Goal: Information Seeking & Learning: Learn about a topic

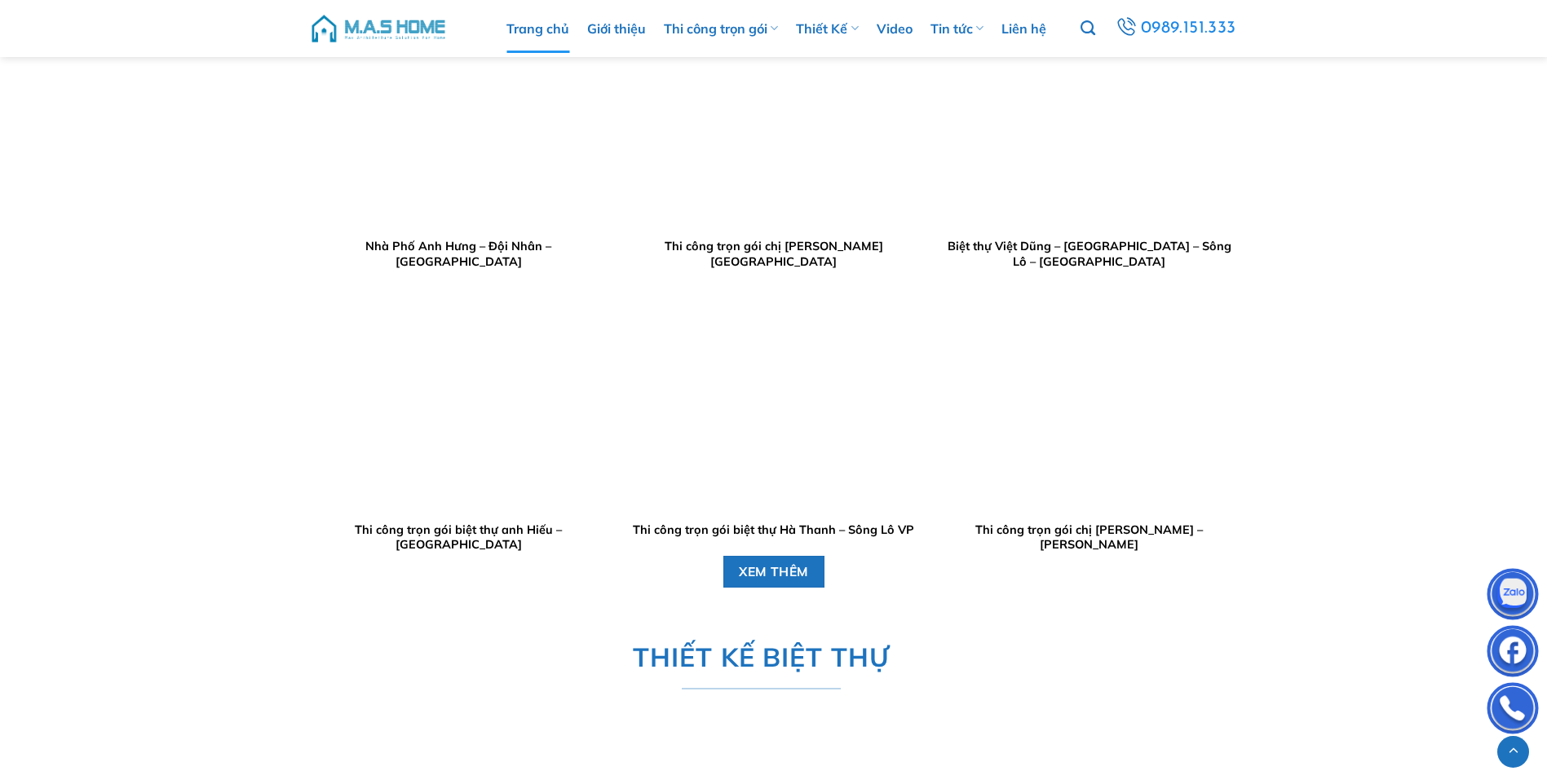
scroll to position [1955, 0]
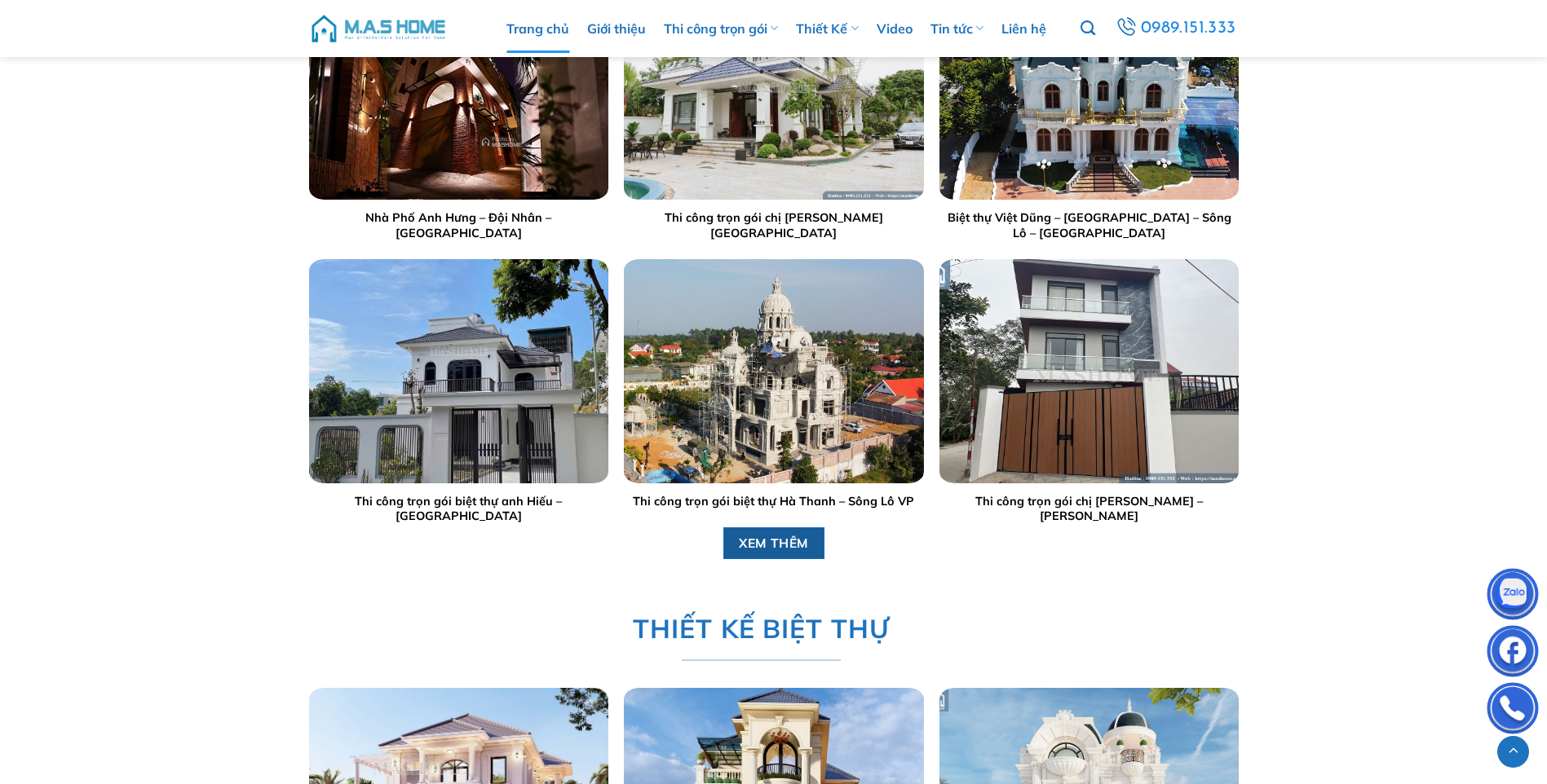
click at [768, 546] on span "XEM THÊM" at bounding box center [774, 543] width 70 height 20
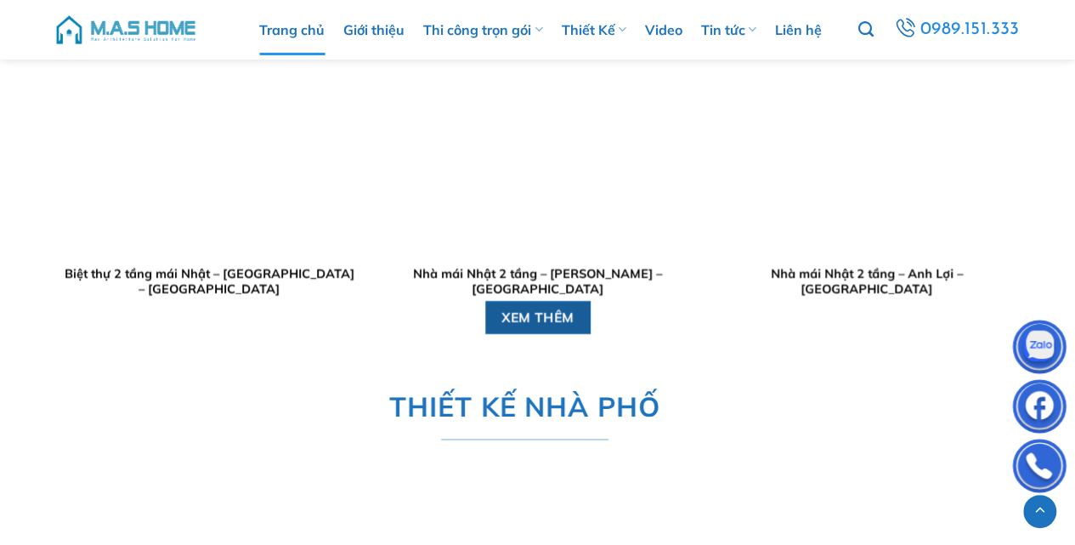
scroll to position [2715, 0]
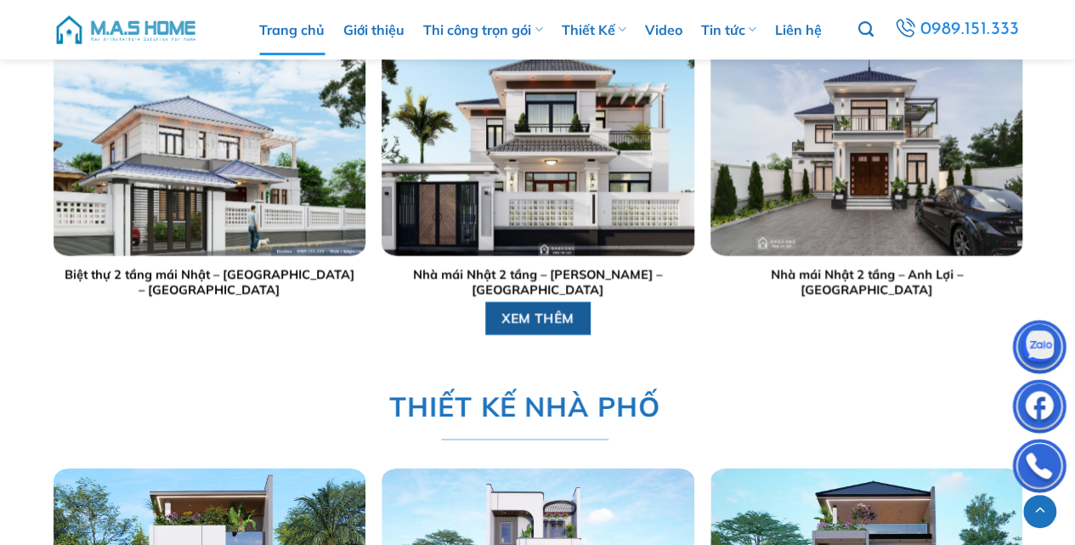
click at [561, 308] on span "XEM THÊM" at bounding box center [537, 318] width 73 height 21
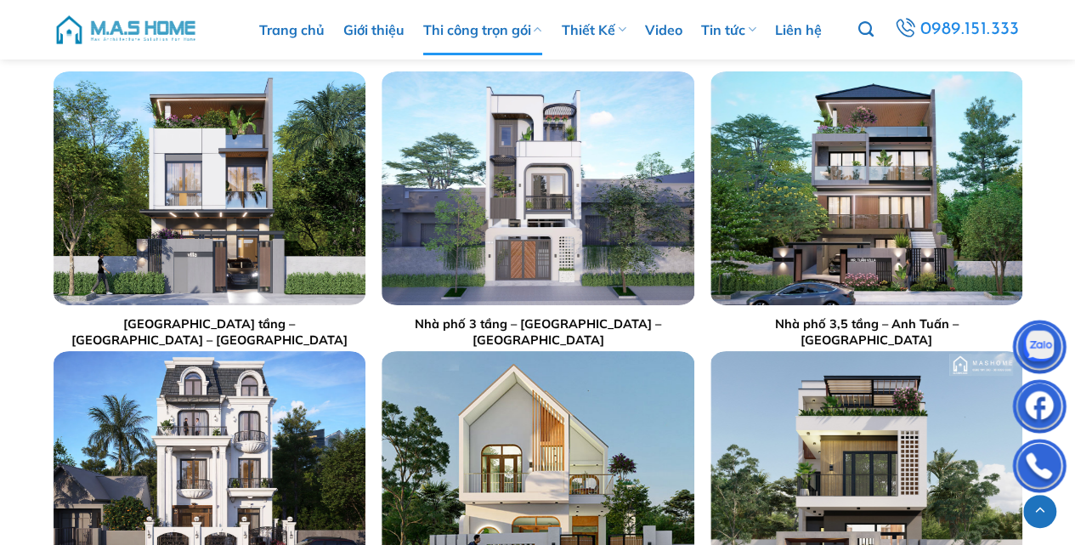
scroll to position [3111, 0]
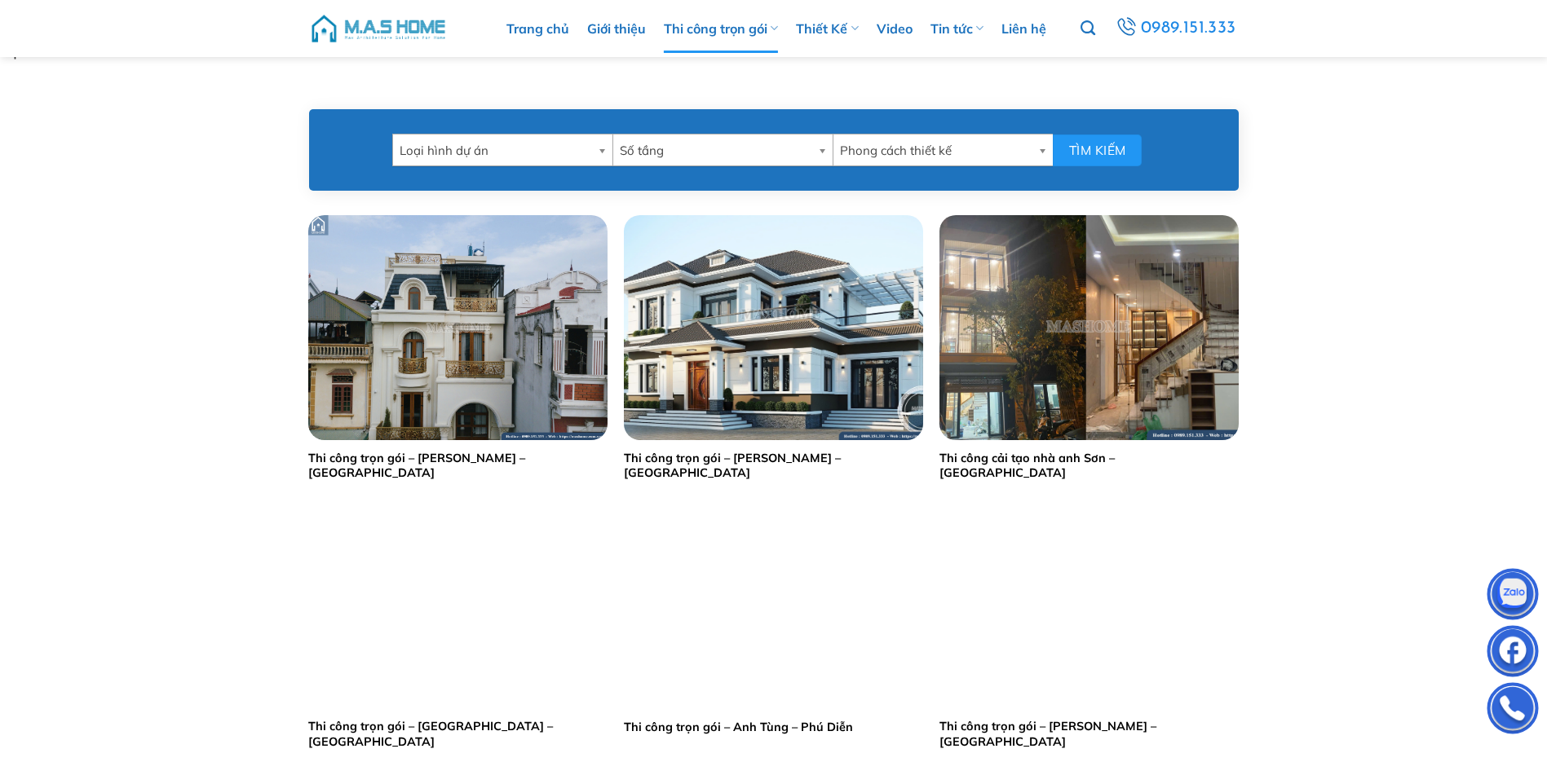
scroll to position [489, 0]
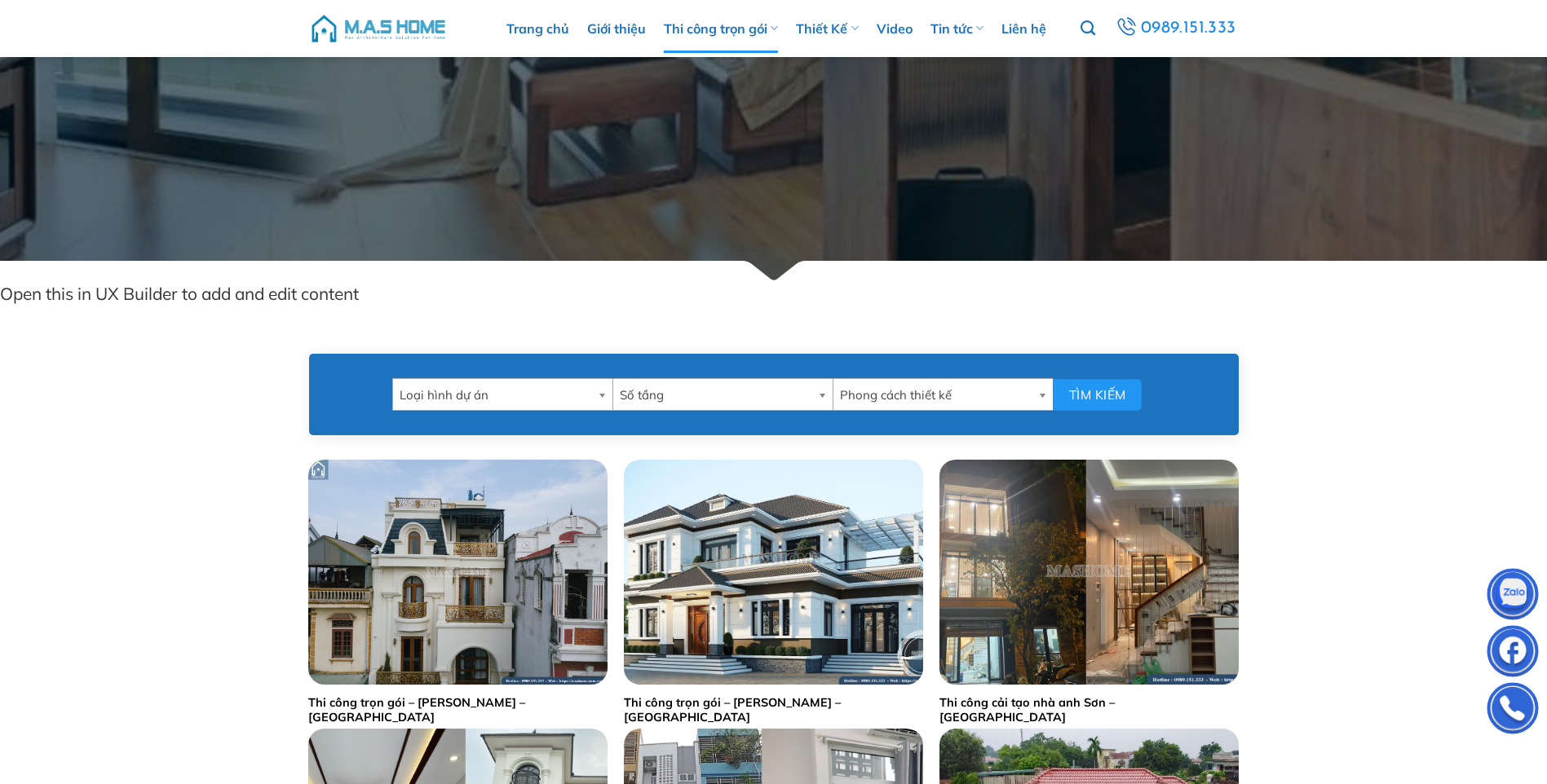
click at [598, 393] on b at bounding box center [605, 394] width 14 height 31
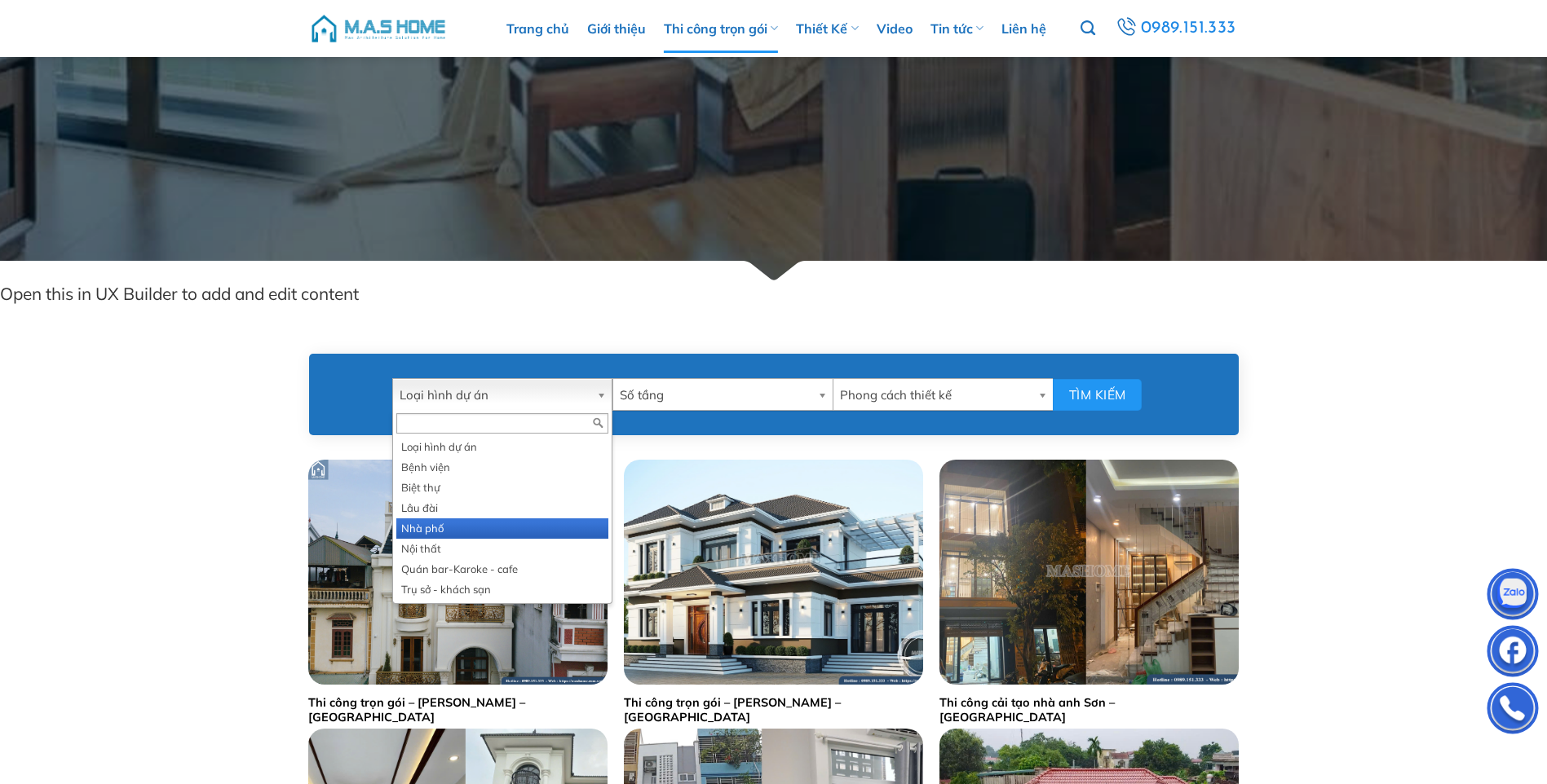
click at [436, 529] on li "Nhà phố" at bounding box center [502, 528] width 212 height 20
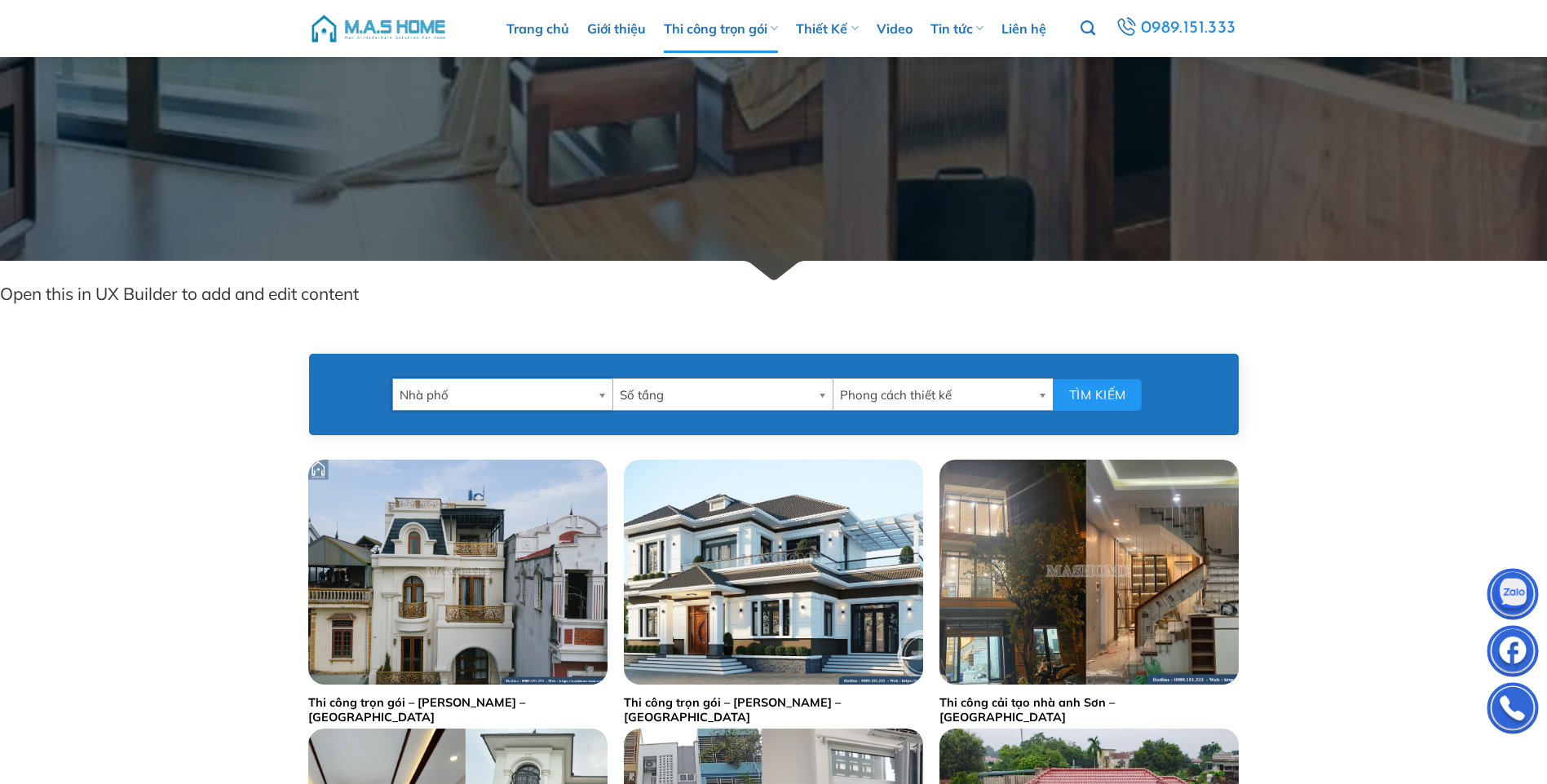
click at [819, 393] on b at bounding box center [824, 394] width 14 height 31
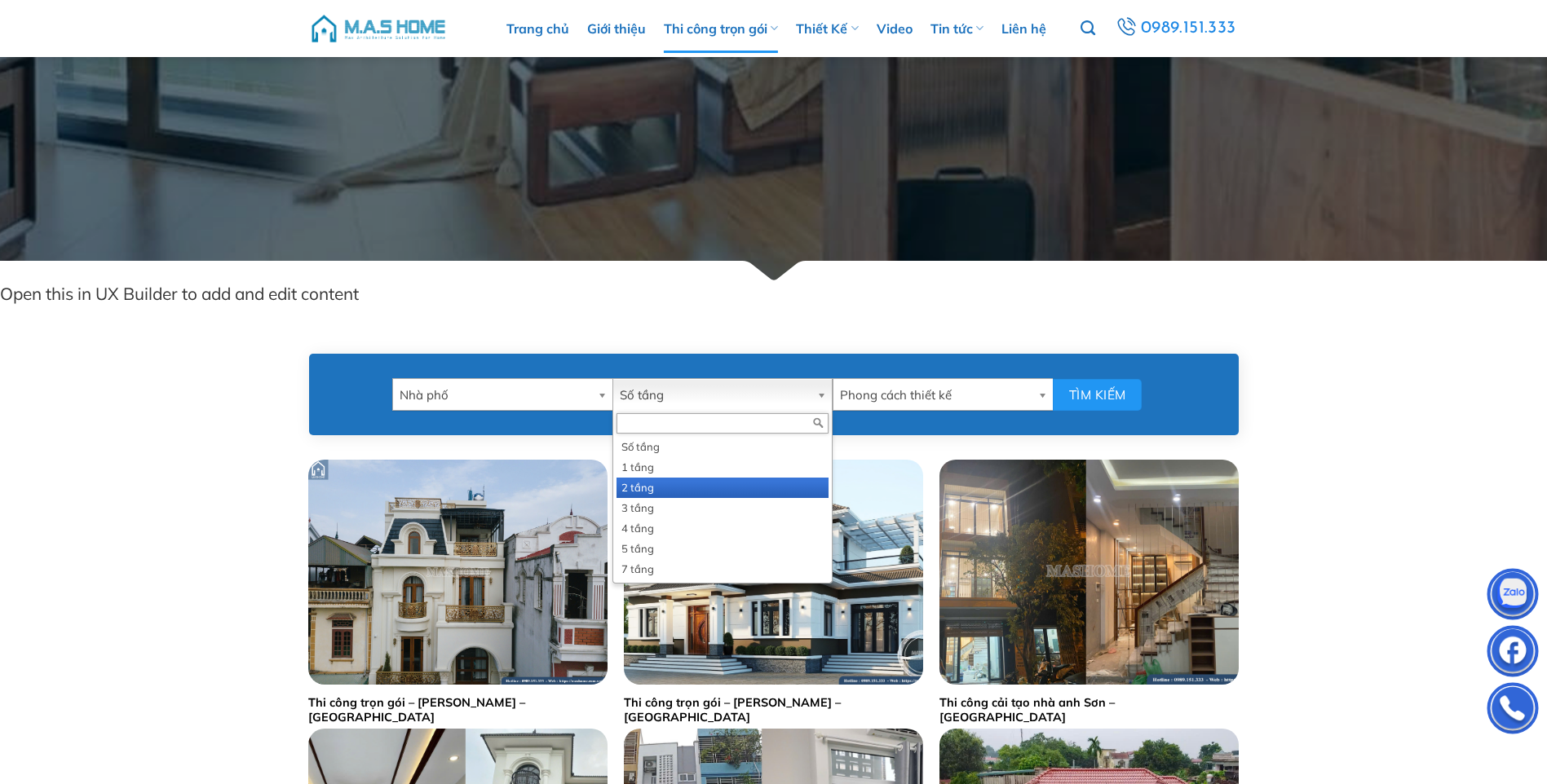
click at [655, 486] on li "2 tầng" at bounding box center [722, 487] width 212 height 20
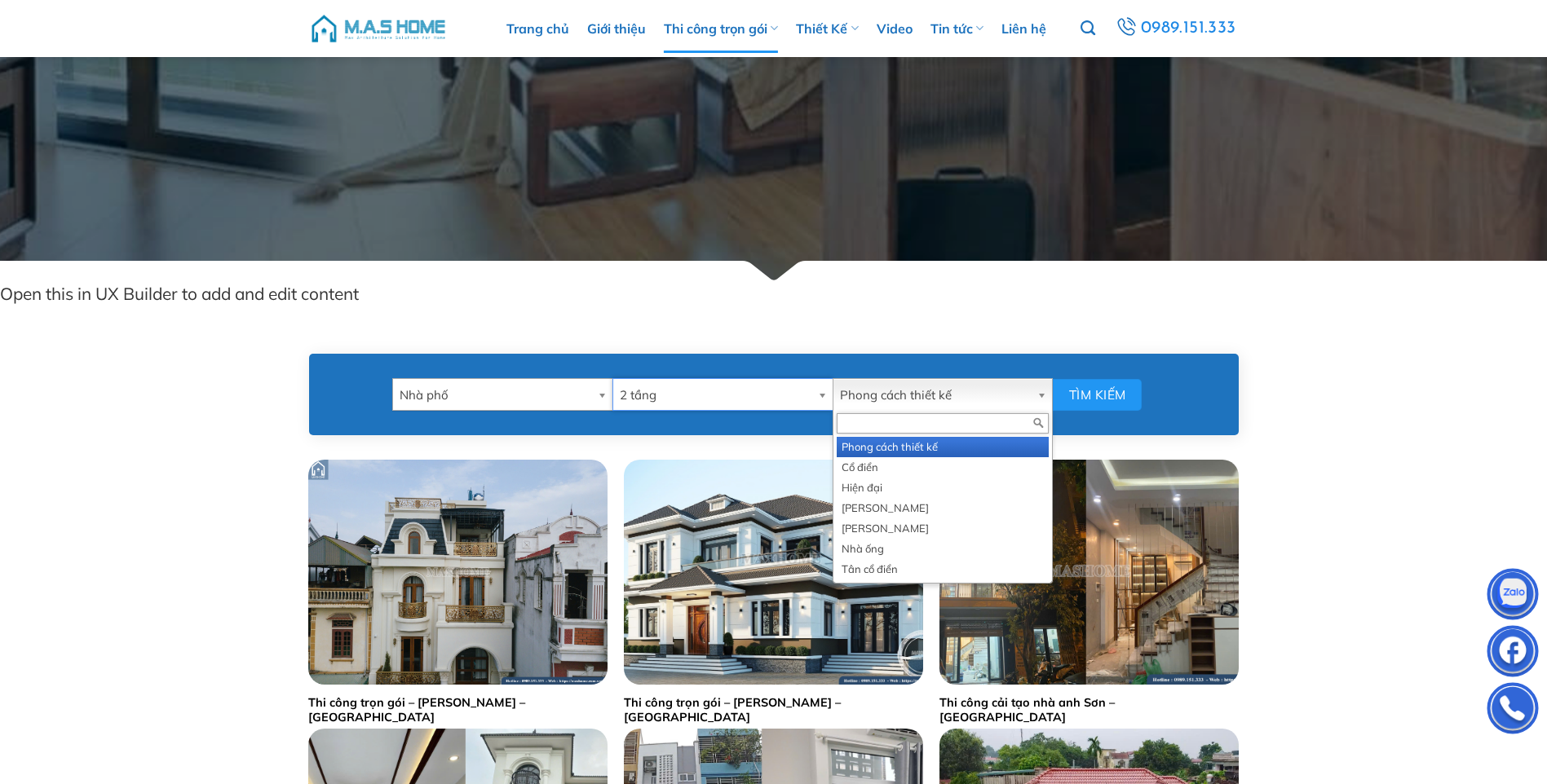
click at [1043, 392] on b at bounding box center [1044, 394] width 14 height 31
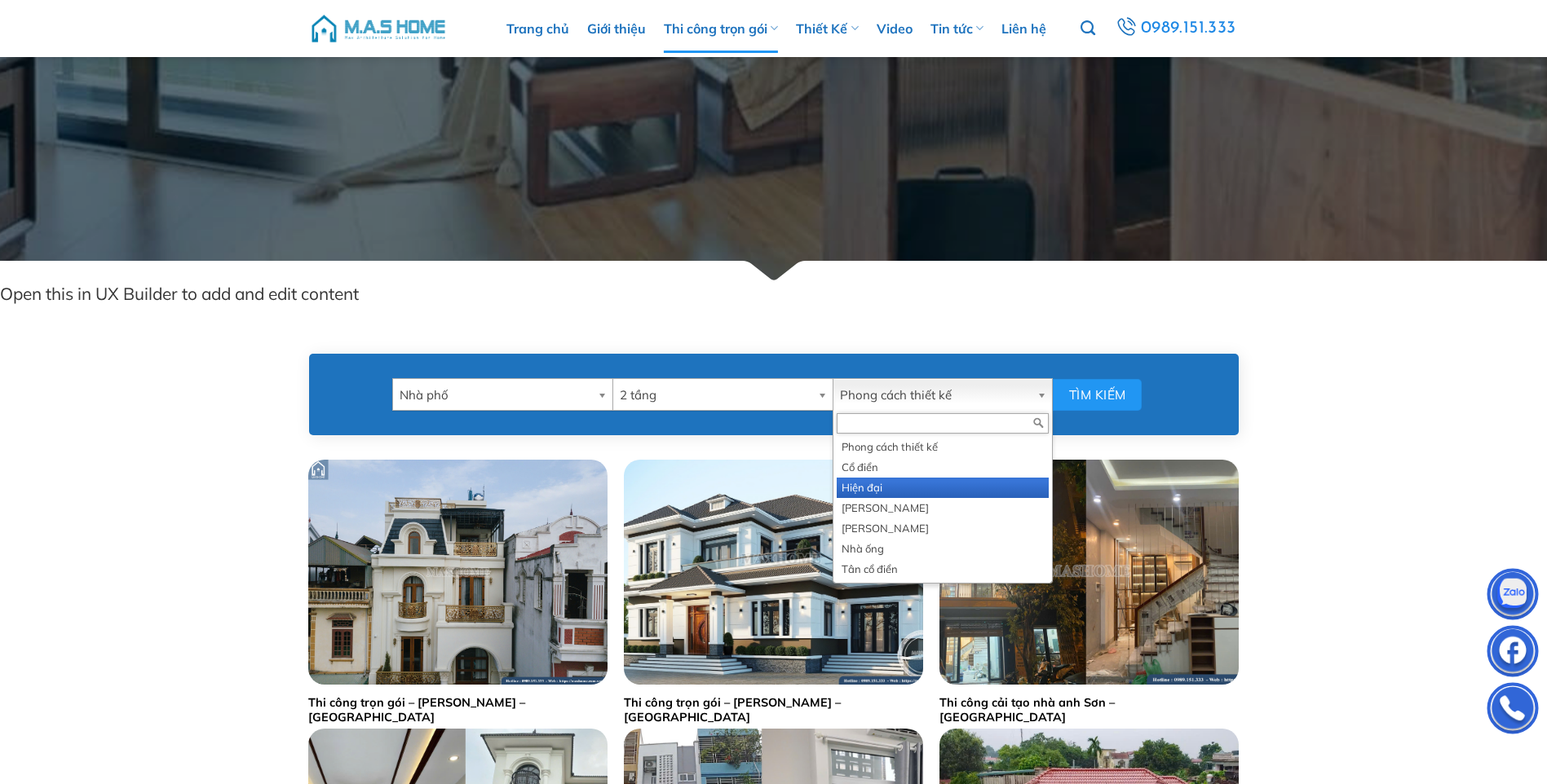
click at [869, 491] on li "Hiện đại" at bounding box center [942, 487] width 212 height 20
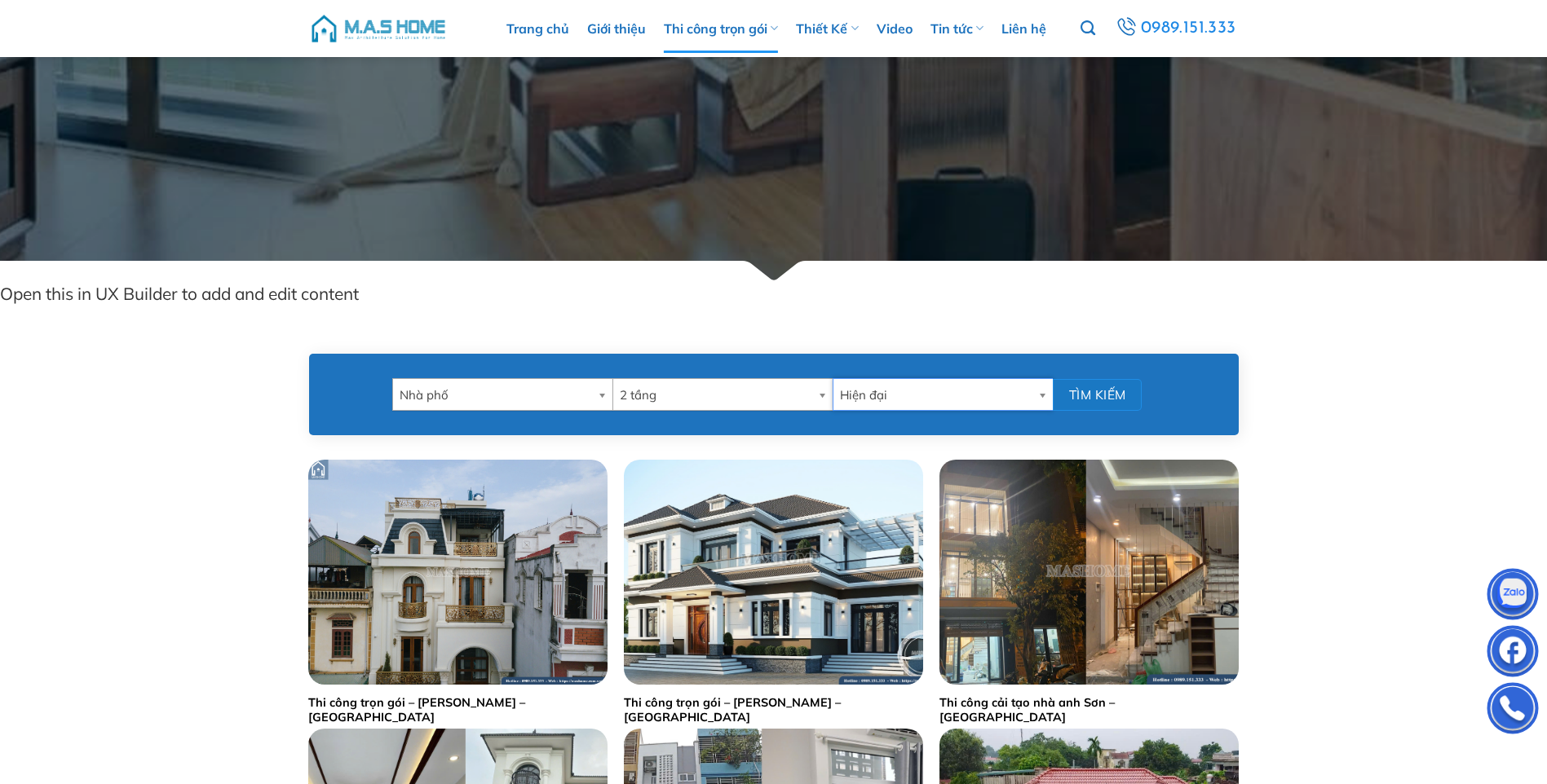
click at [1097, 389] on button "Tìm kiếm" at bounding box center [1097, 394] width 89 height 32
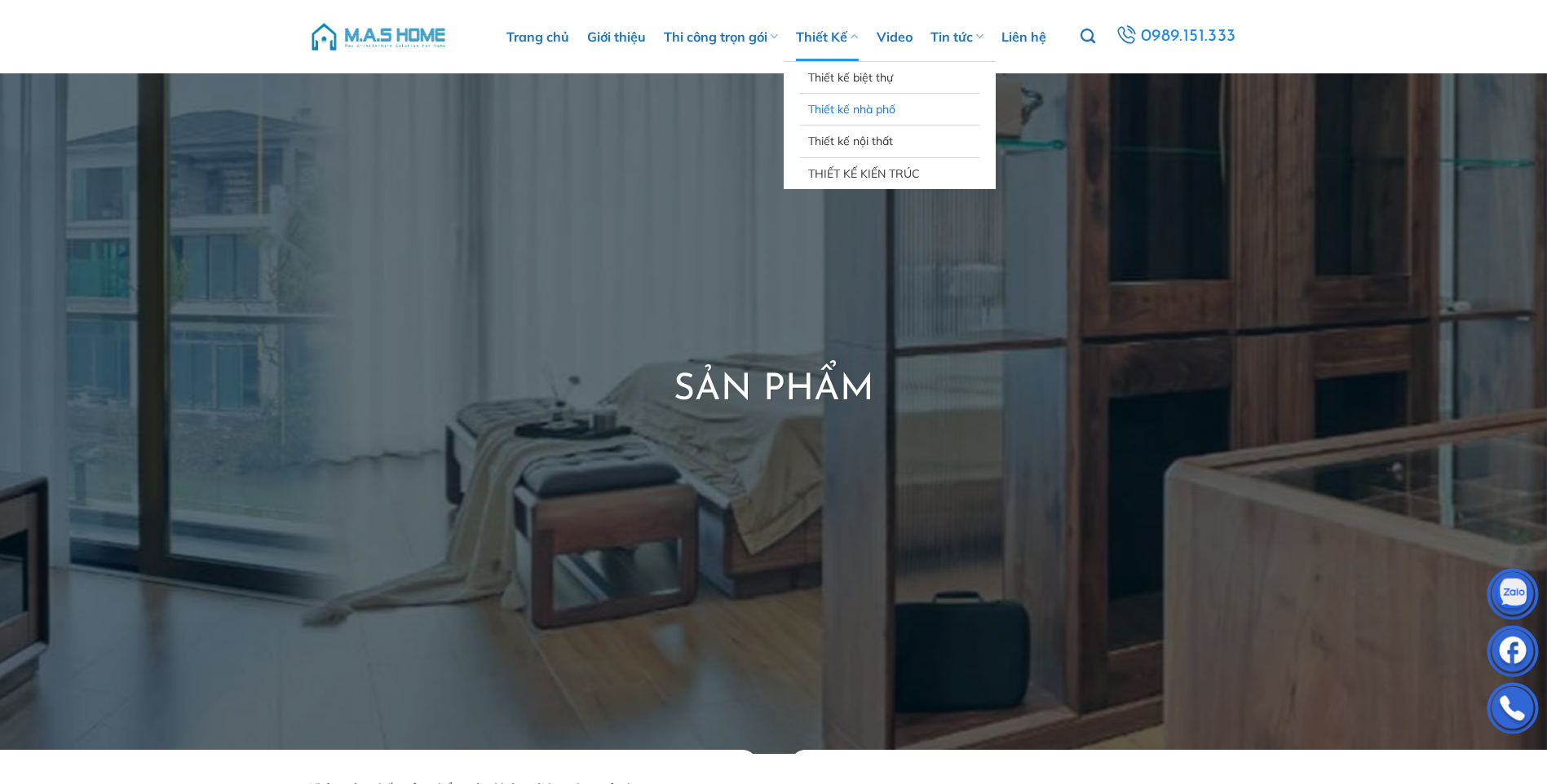
click at [835, 111] on link "Thiết kế nhà phố" at bounding box center [890, 109] width 163 height 31
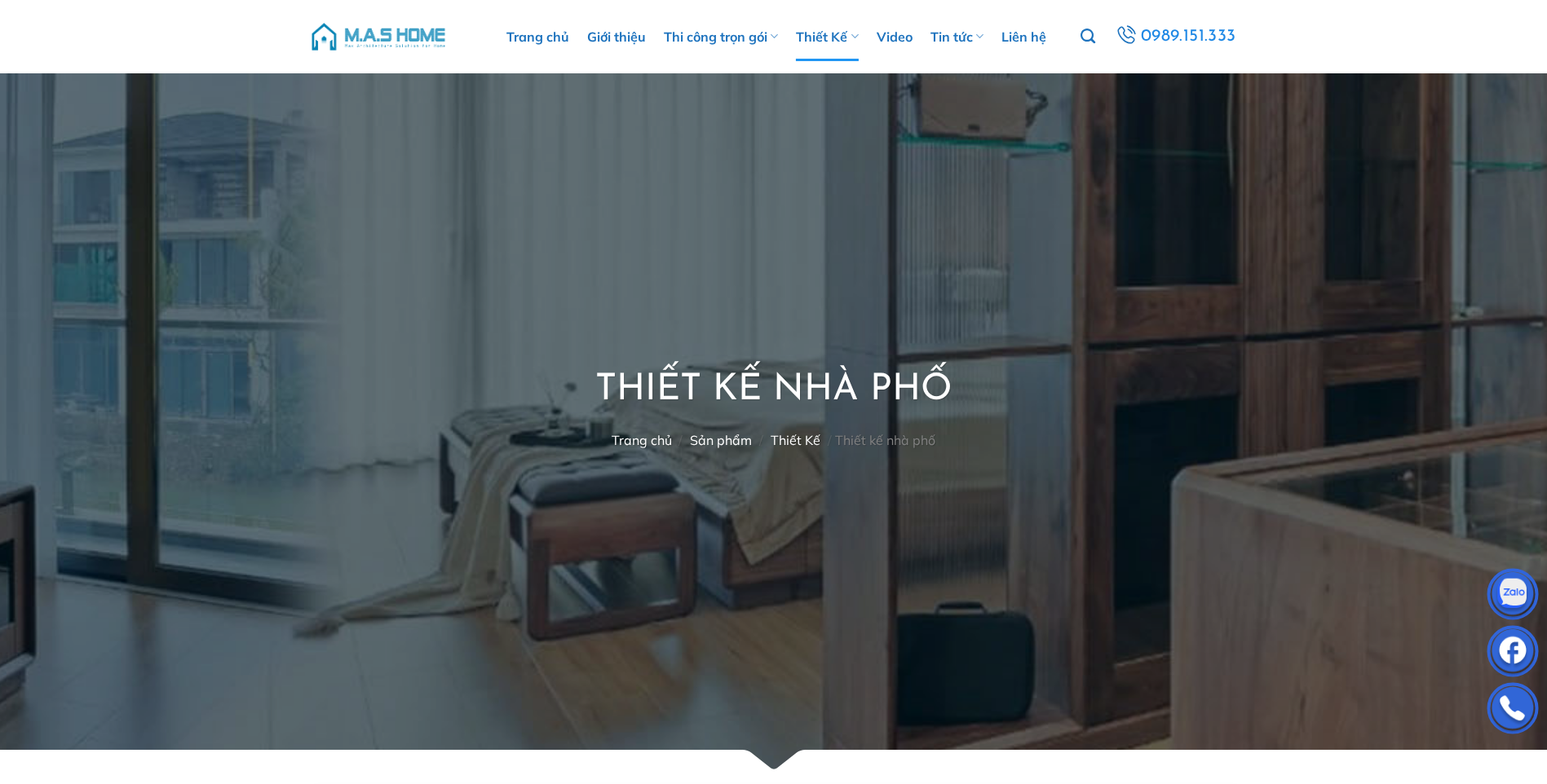
click at [720, 433] on link "Sản phẩm" at bounding box center [721, 440] width 62 height 16
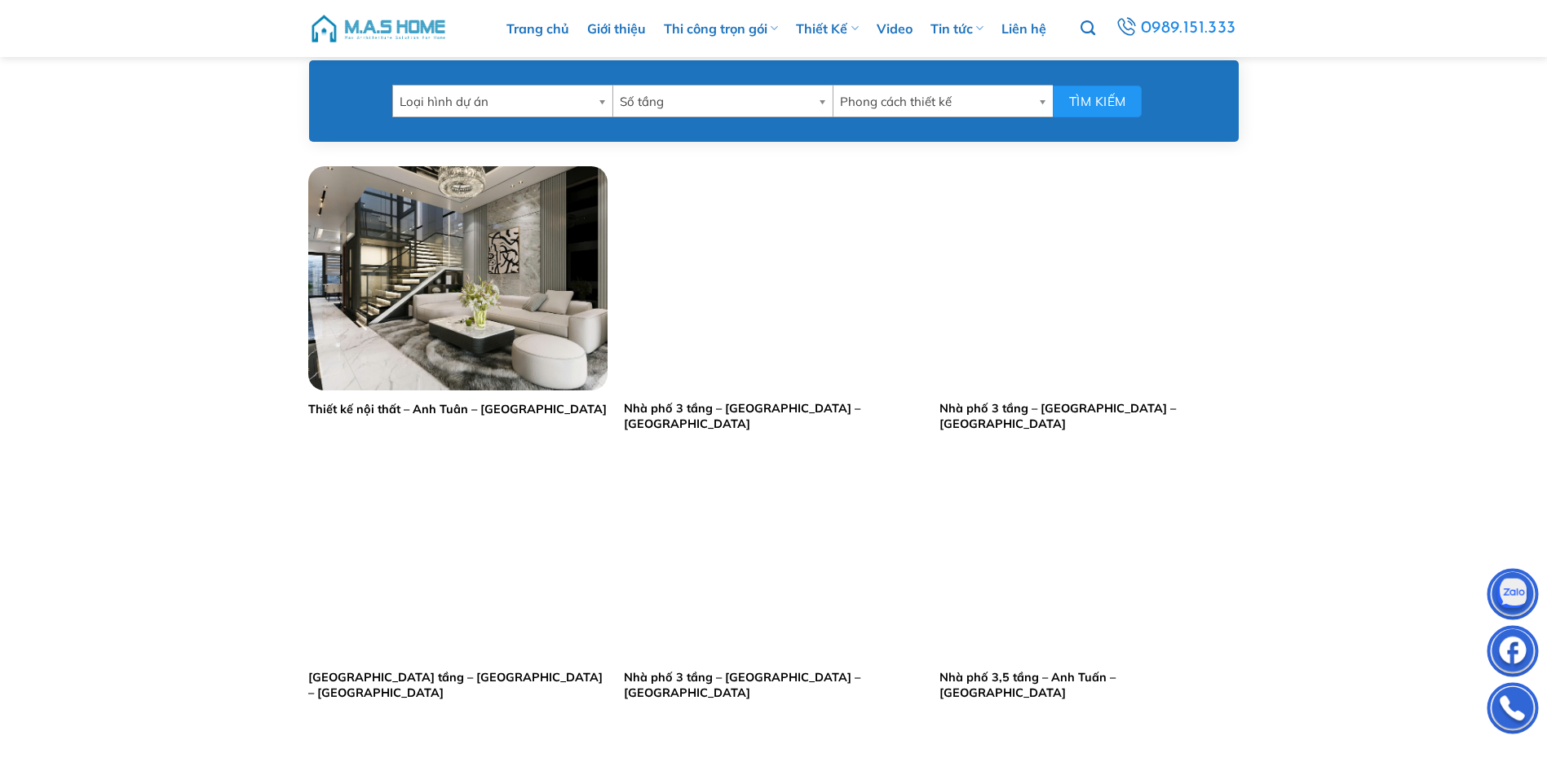
scroll to position [816, 0]
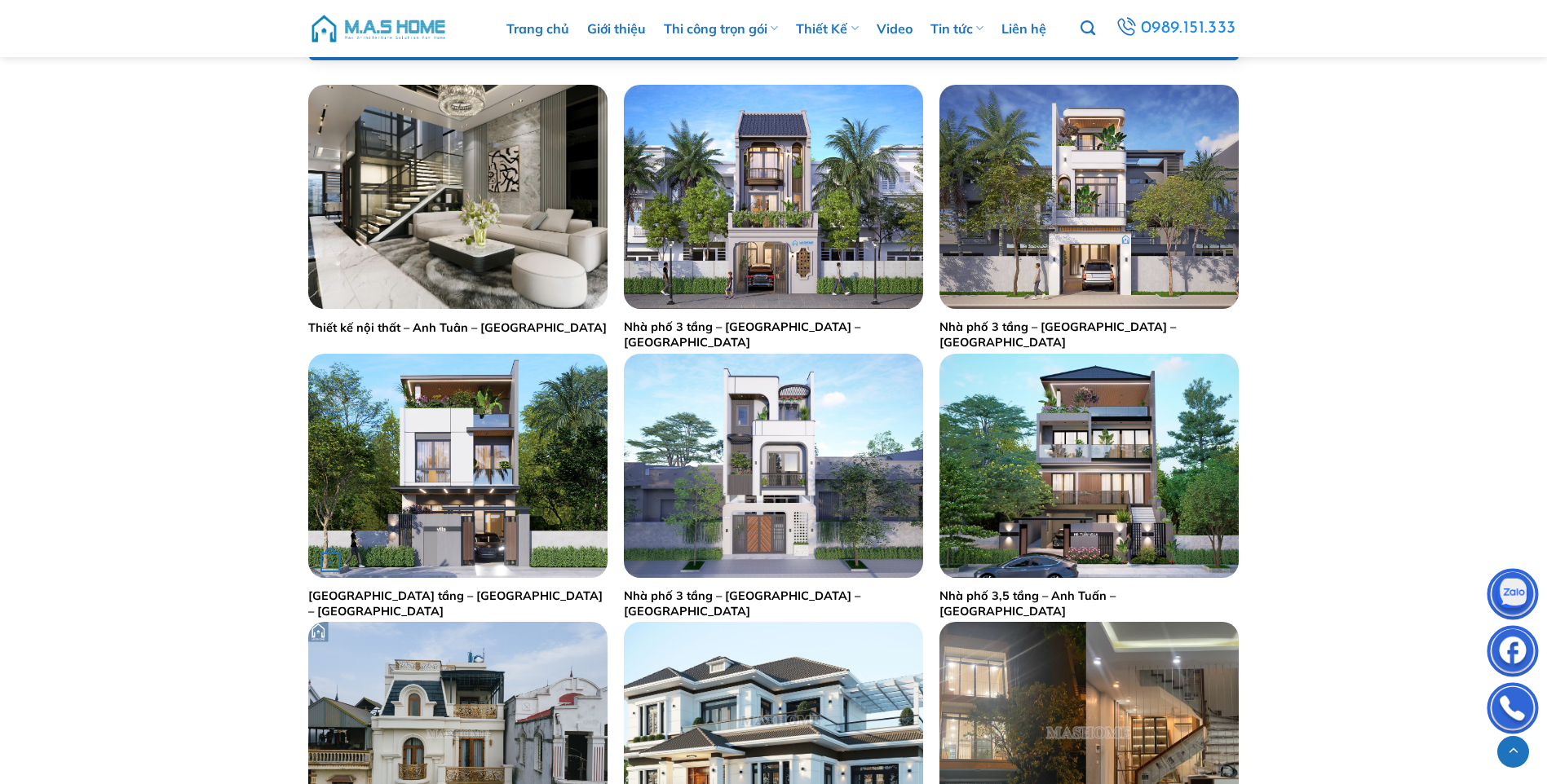
click at [459, 599] on link "[GEOGRAPHIC_DATA] tầng – [GEOGRAPHIC_DATA] – [GEOGRAPHIC_DATA]" at bounding box center [458, 603] width 299 height 30
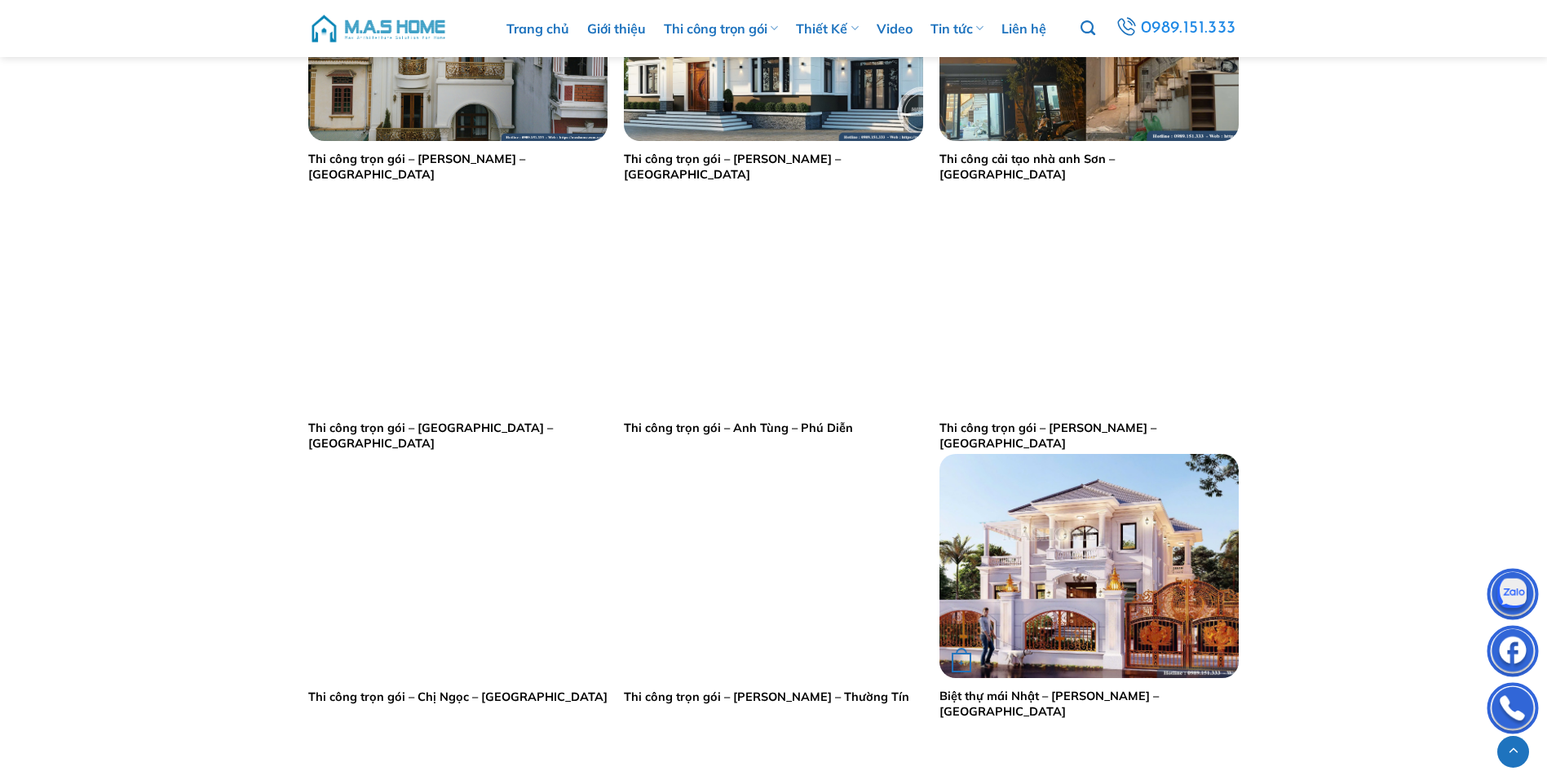
scroll to position [1549, 0]
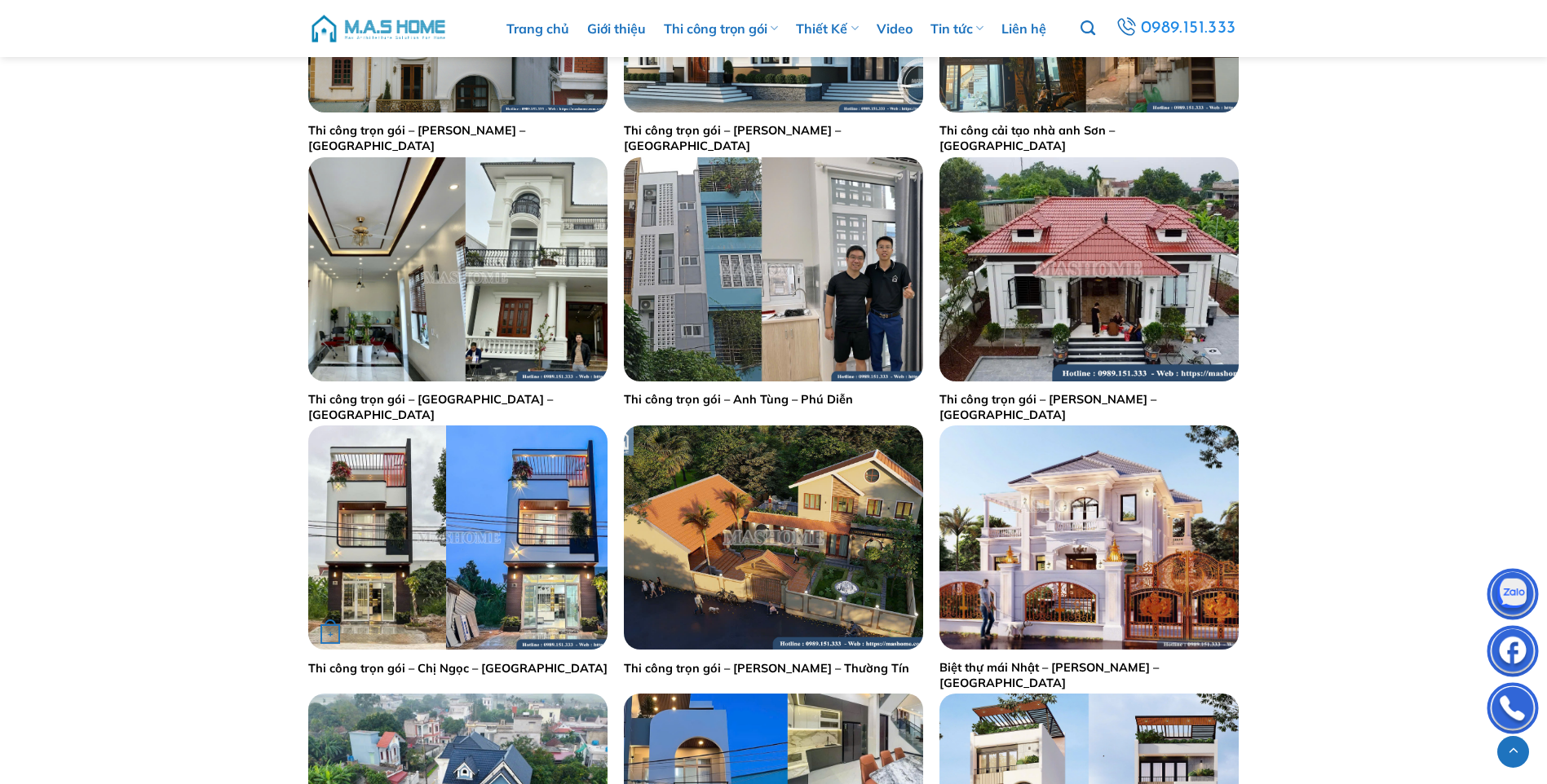
click at [447, 560] on img "Thi công trọn gói - Chị Ngọc - Thái Bình" at bounding box center [458, 537] width 299 height 225
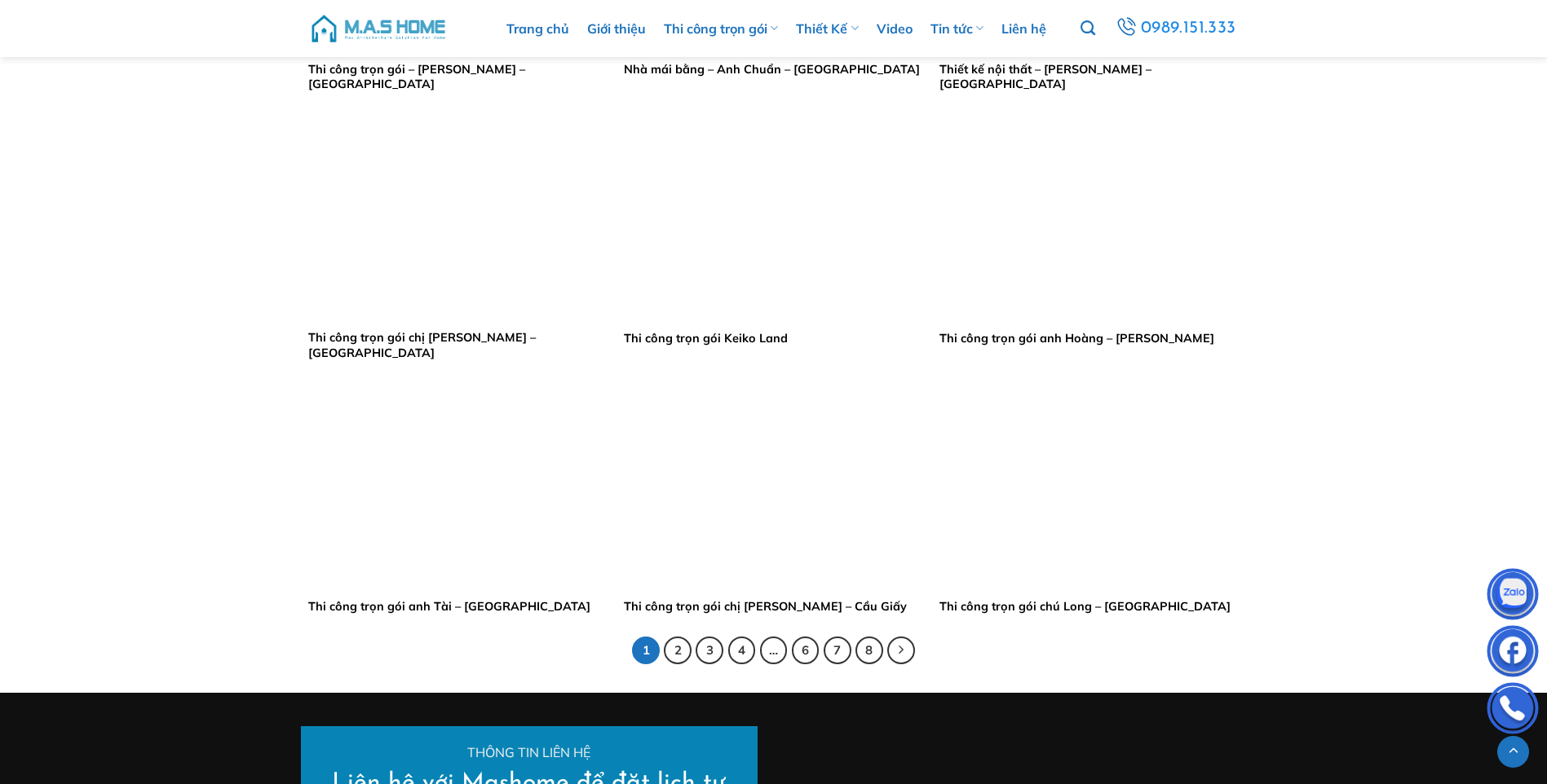
scroll to position [3016, 0]
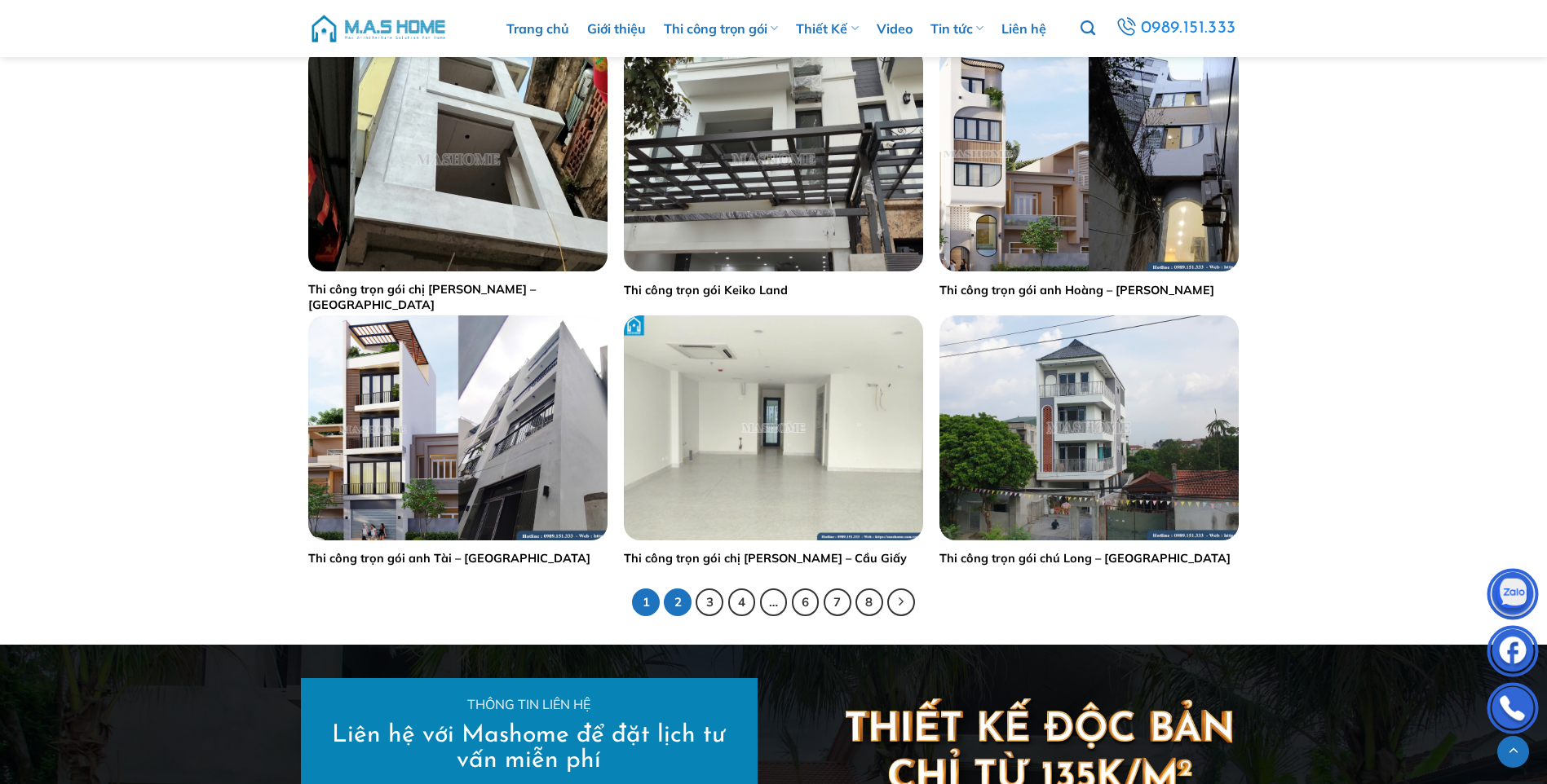
click at [674, 598] on link "2" at bounding box center [678, 602] width 28 height 28
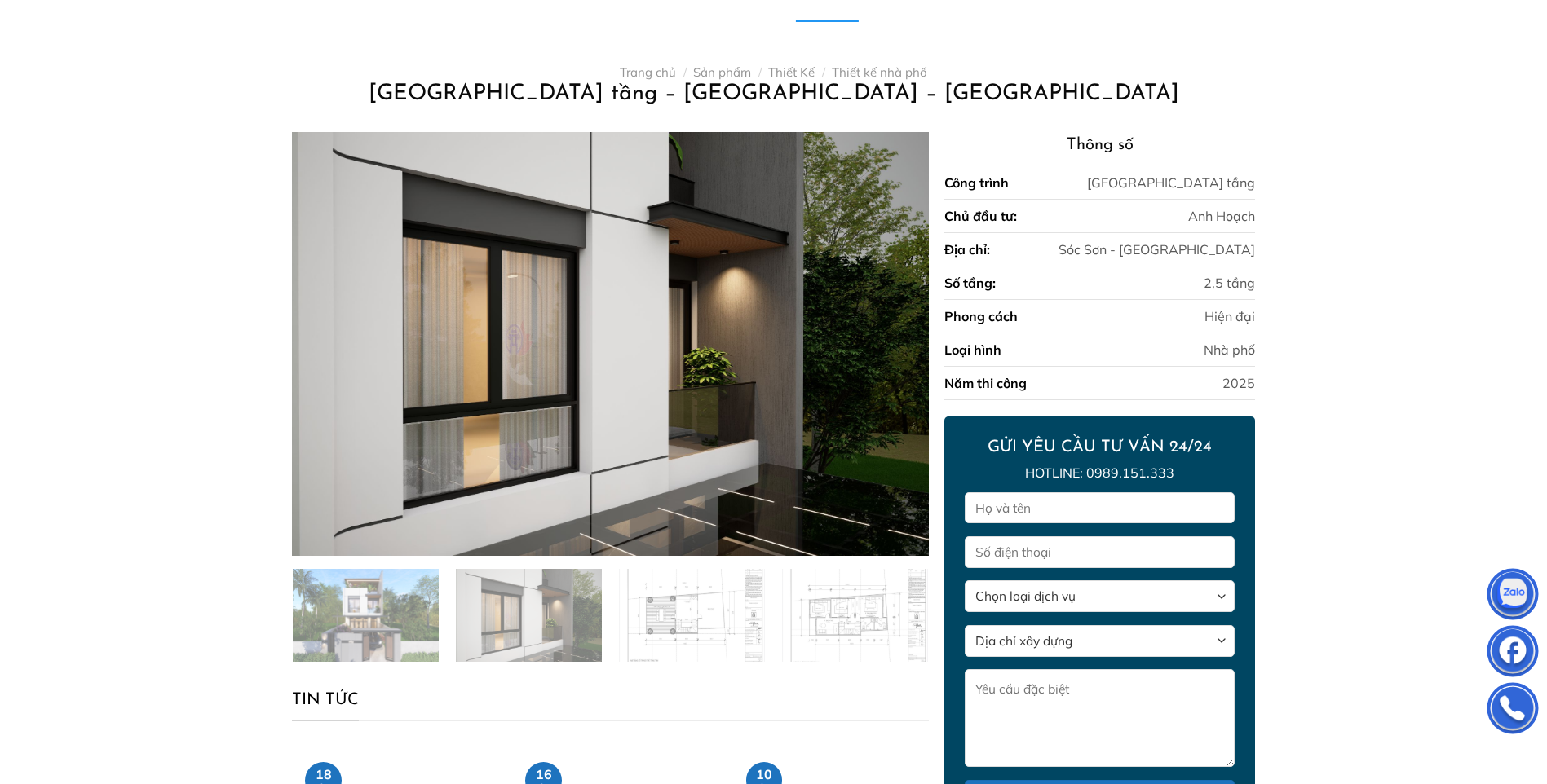
scroll to position [82, 0]
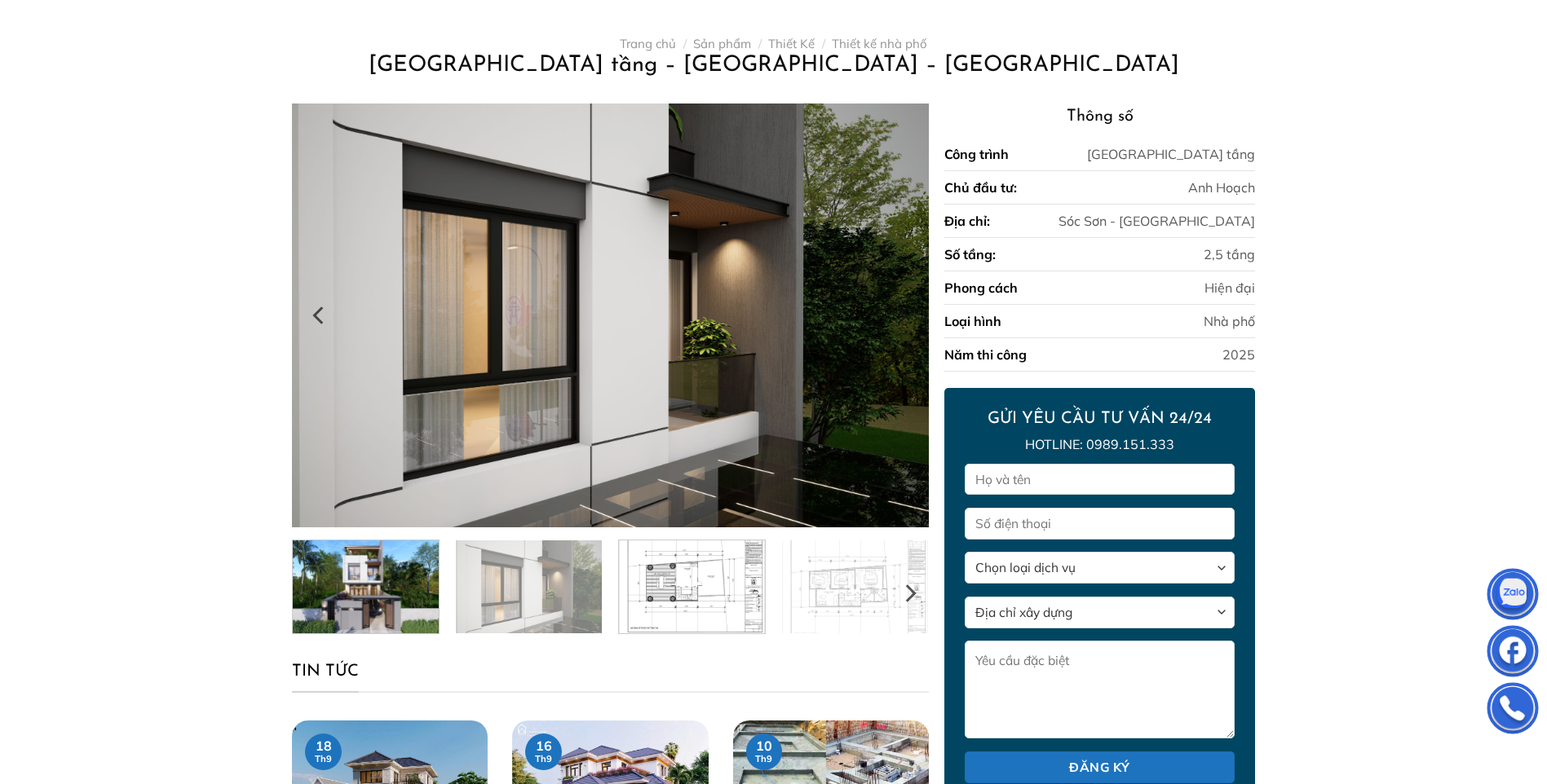
click at [696, 580] on img at bounding box center [692, 584] width 146 height 97
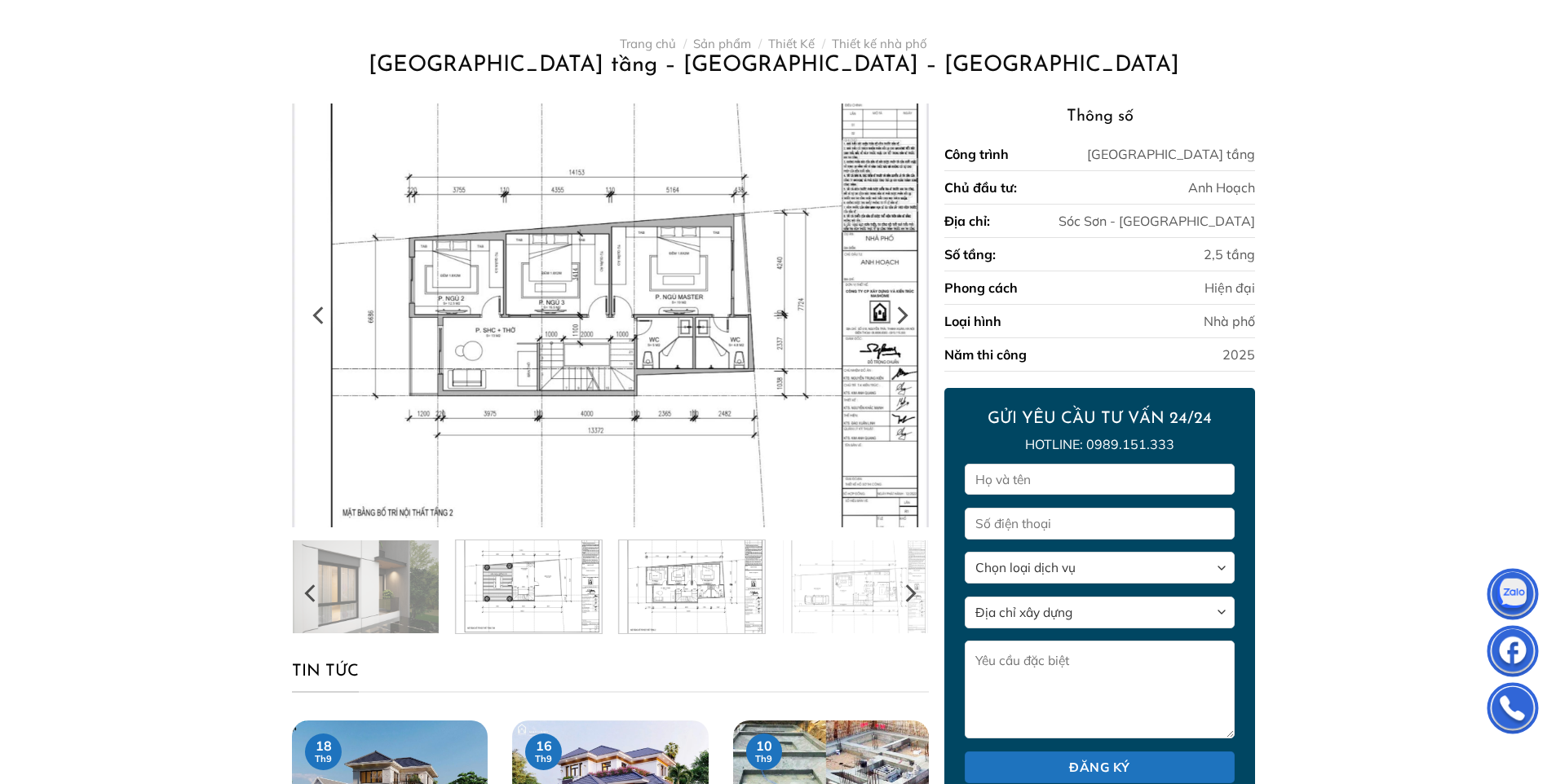
click at [707, 582] on img at bounding box center [692, 584] width 146 height 97
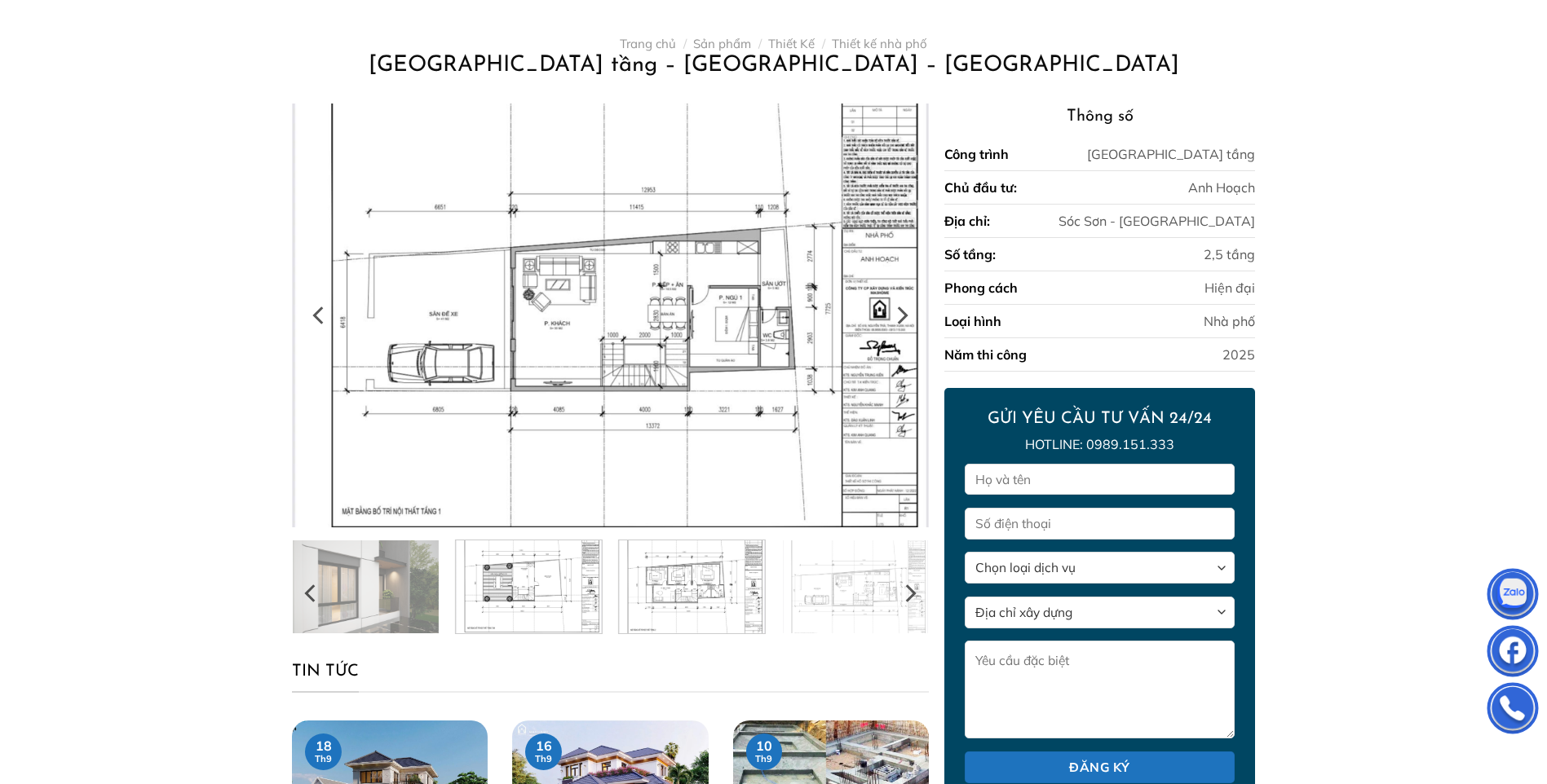
click at [505, 582] on img at bounding box center [529, 584] width 146 height 97
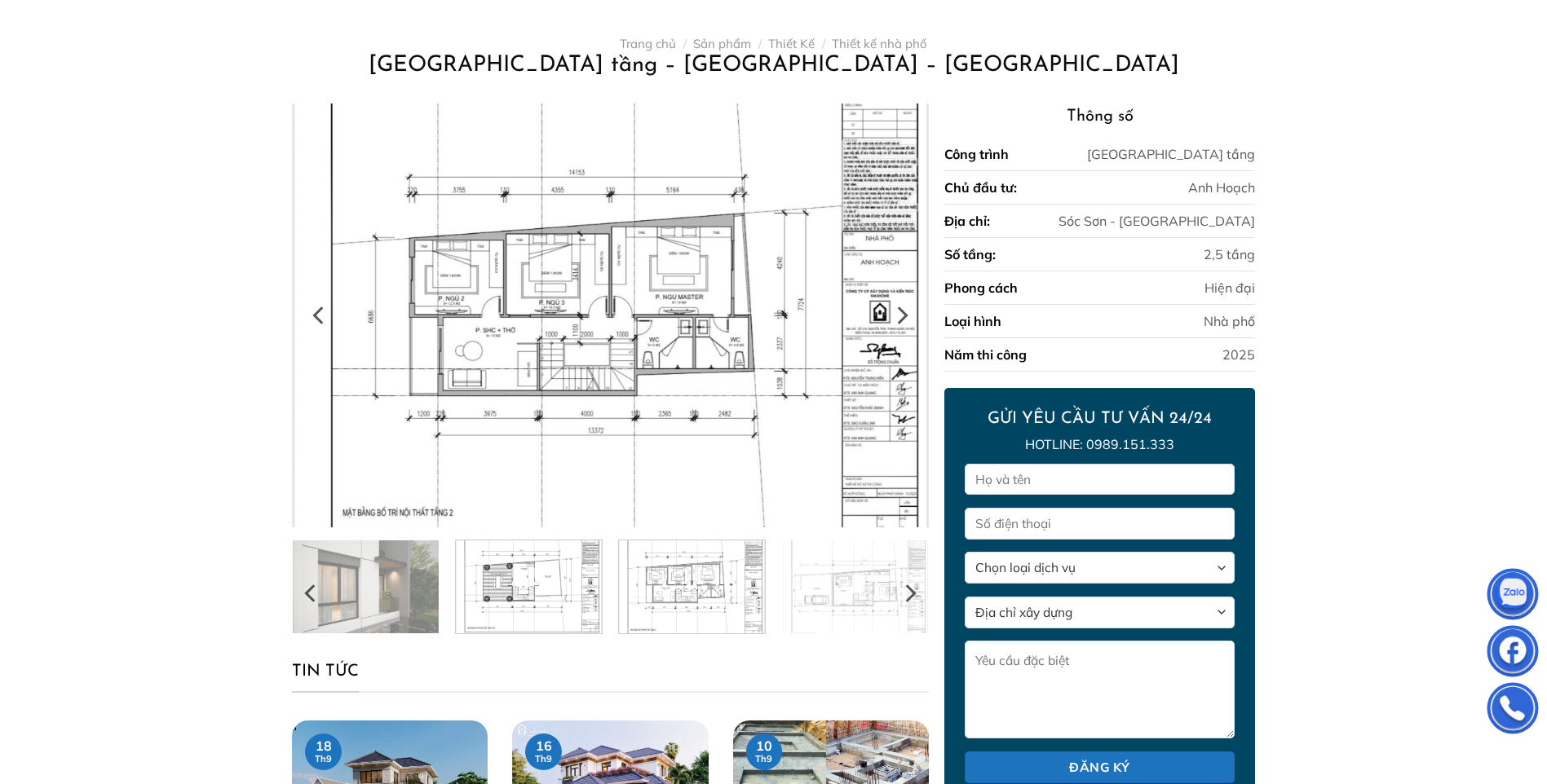
click at [681, 588] on img at bounding box center [692, 584] width 146 height 97
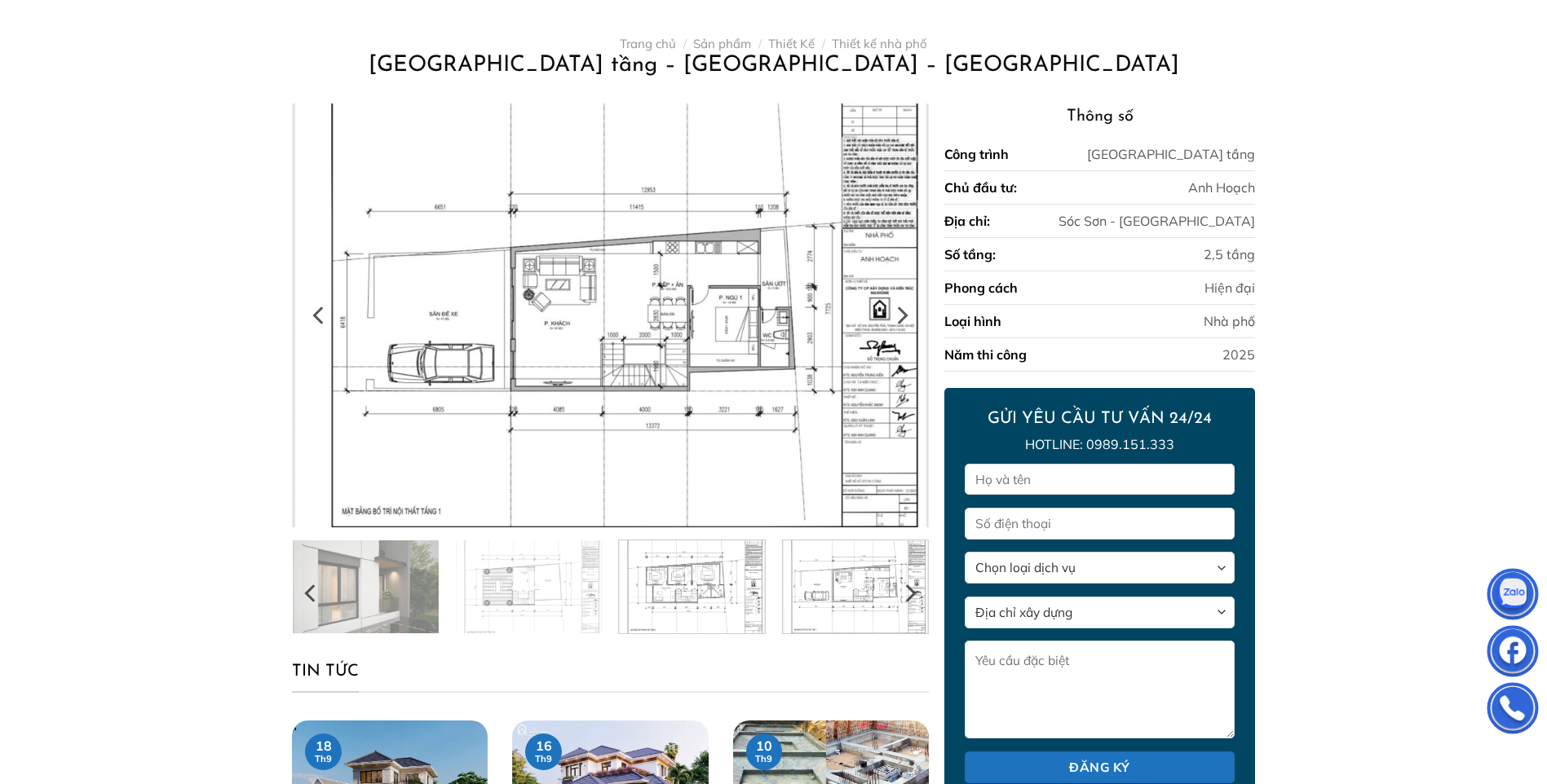
click at [837, 598] on img at bounding box center [855, 584] width 146 height 97
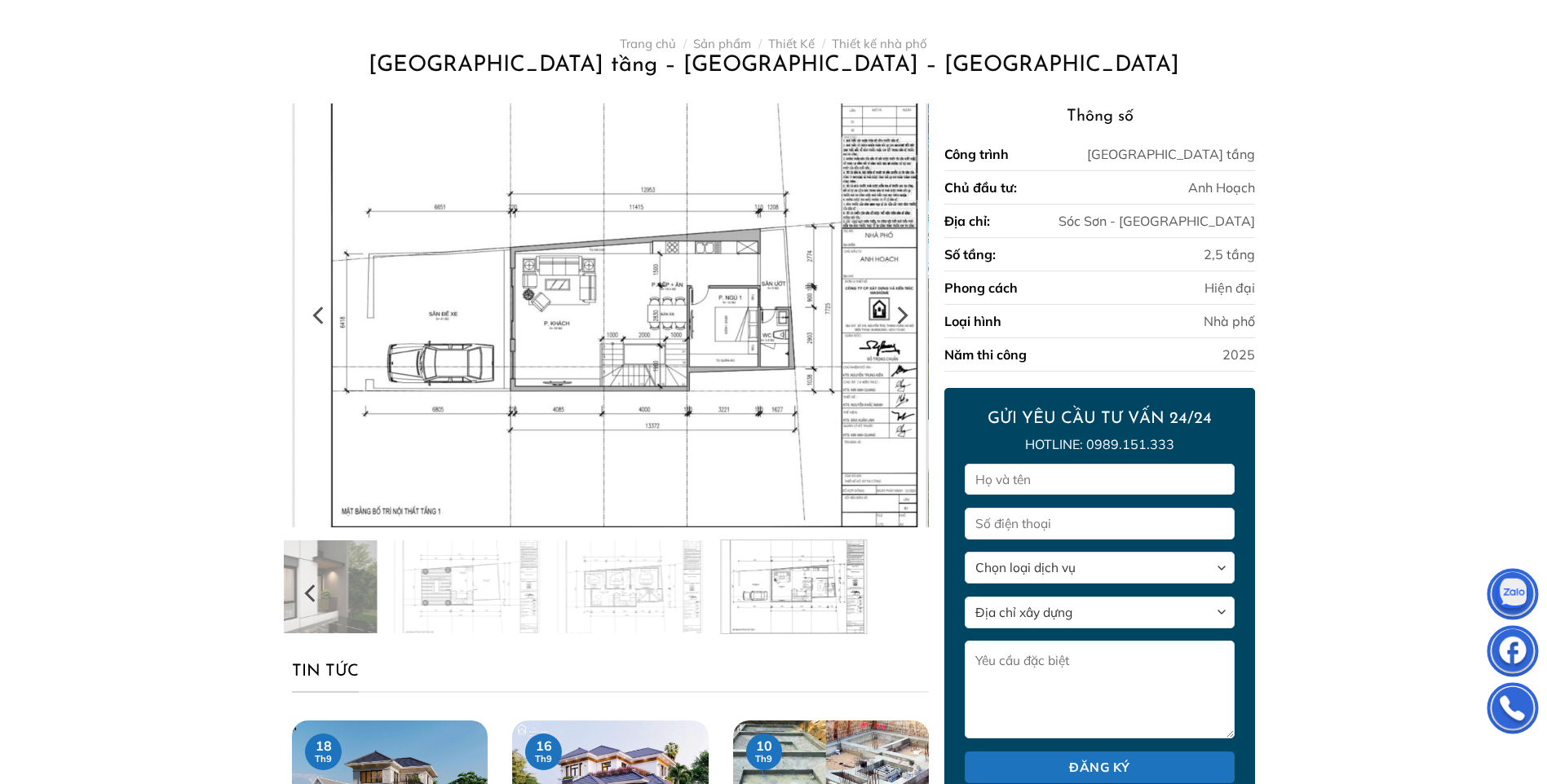
click at [677, 598] on div at bounding box center [610, 586] width 653 height 95
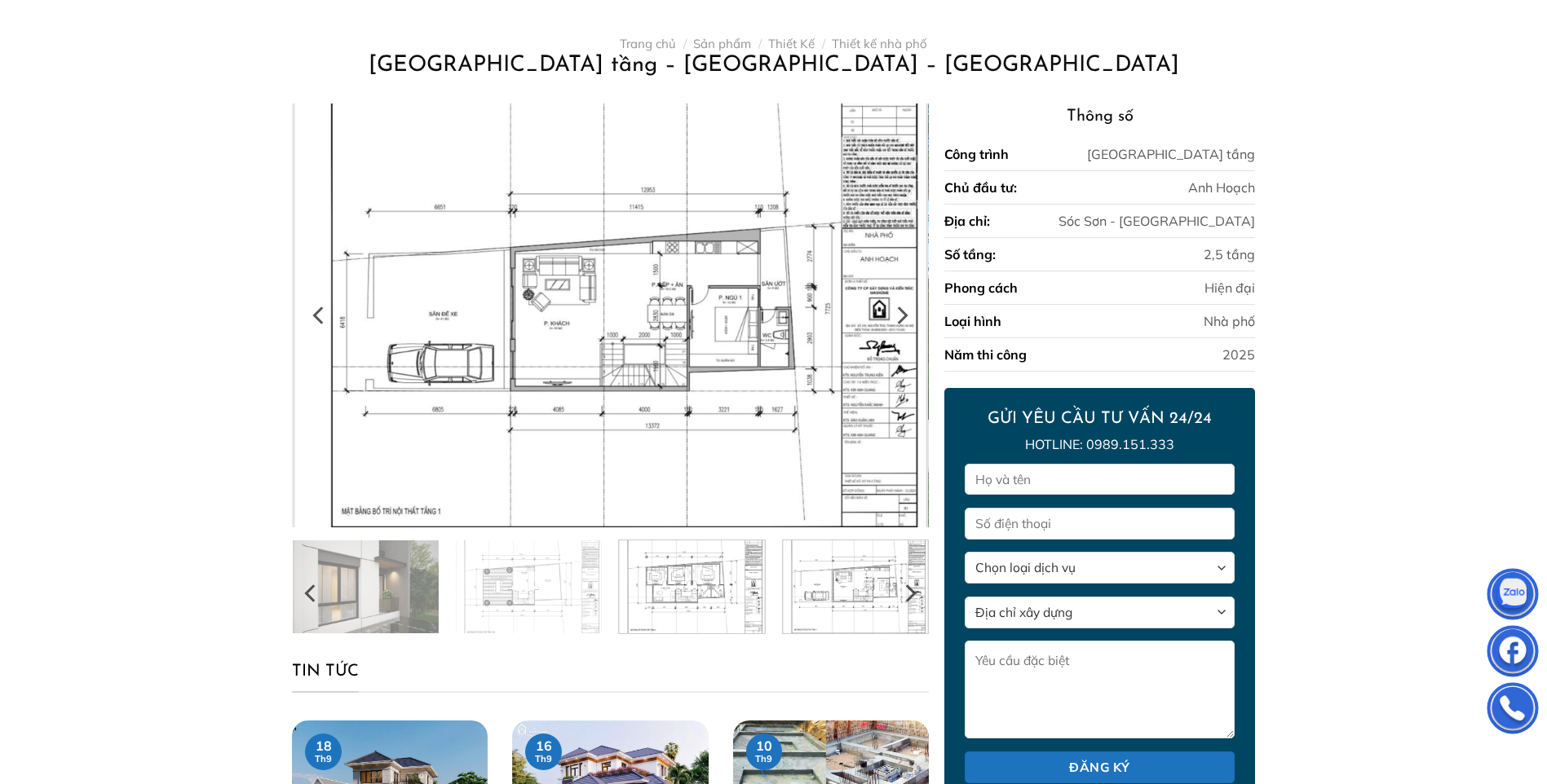
click at [663, 597] on img at bounding box center [692, 584] width 146 height 97
click at [826, 600] on img at bounding box center [855, 584] width 146 height 97
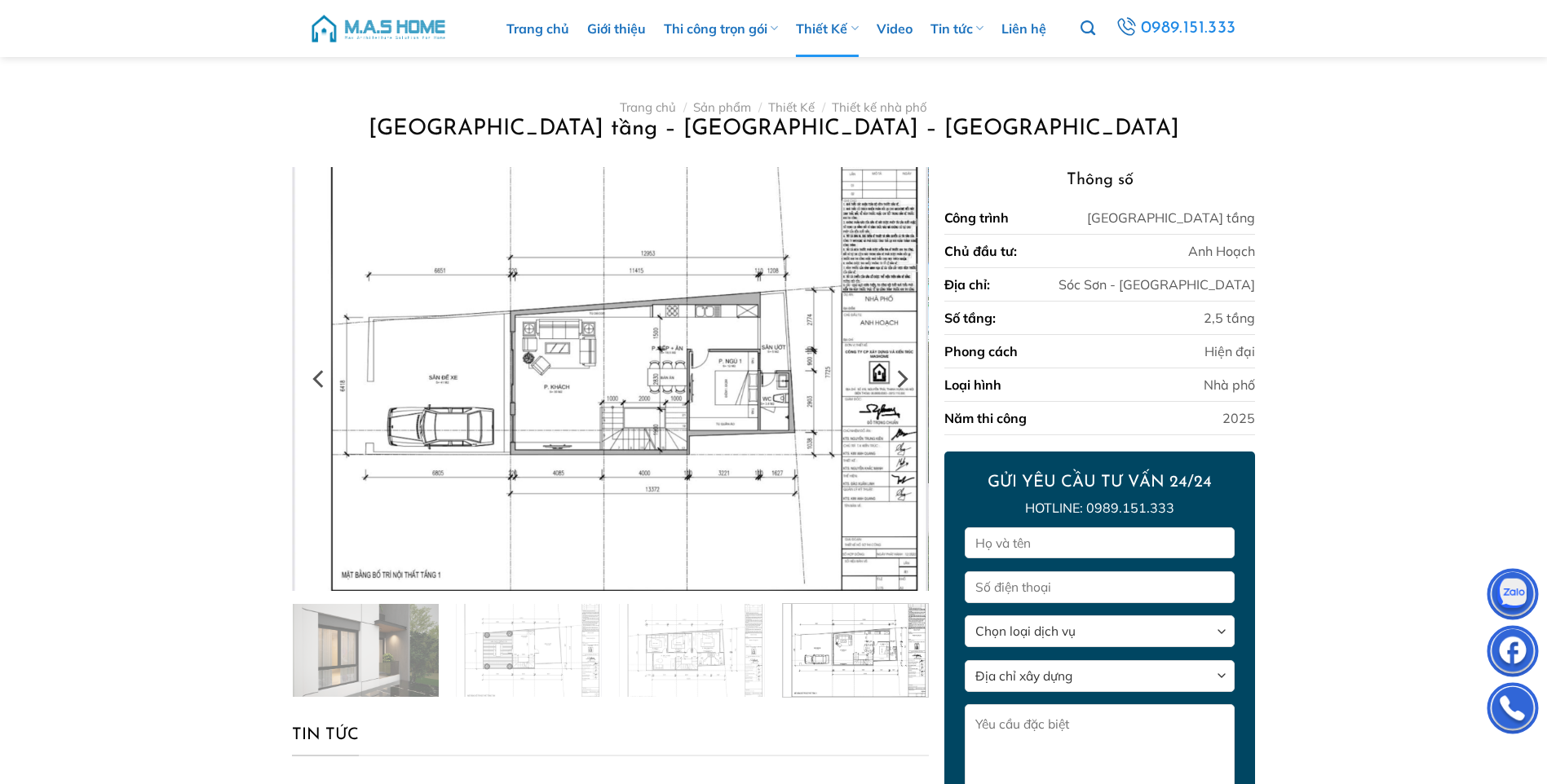
scroll to position [0, 0]
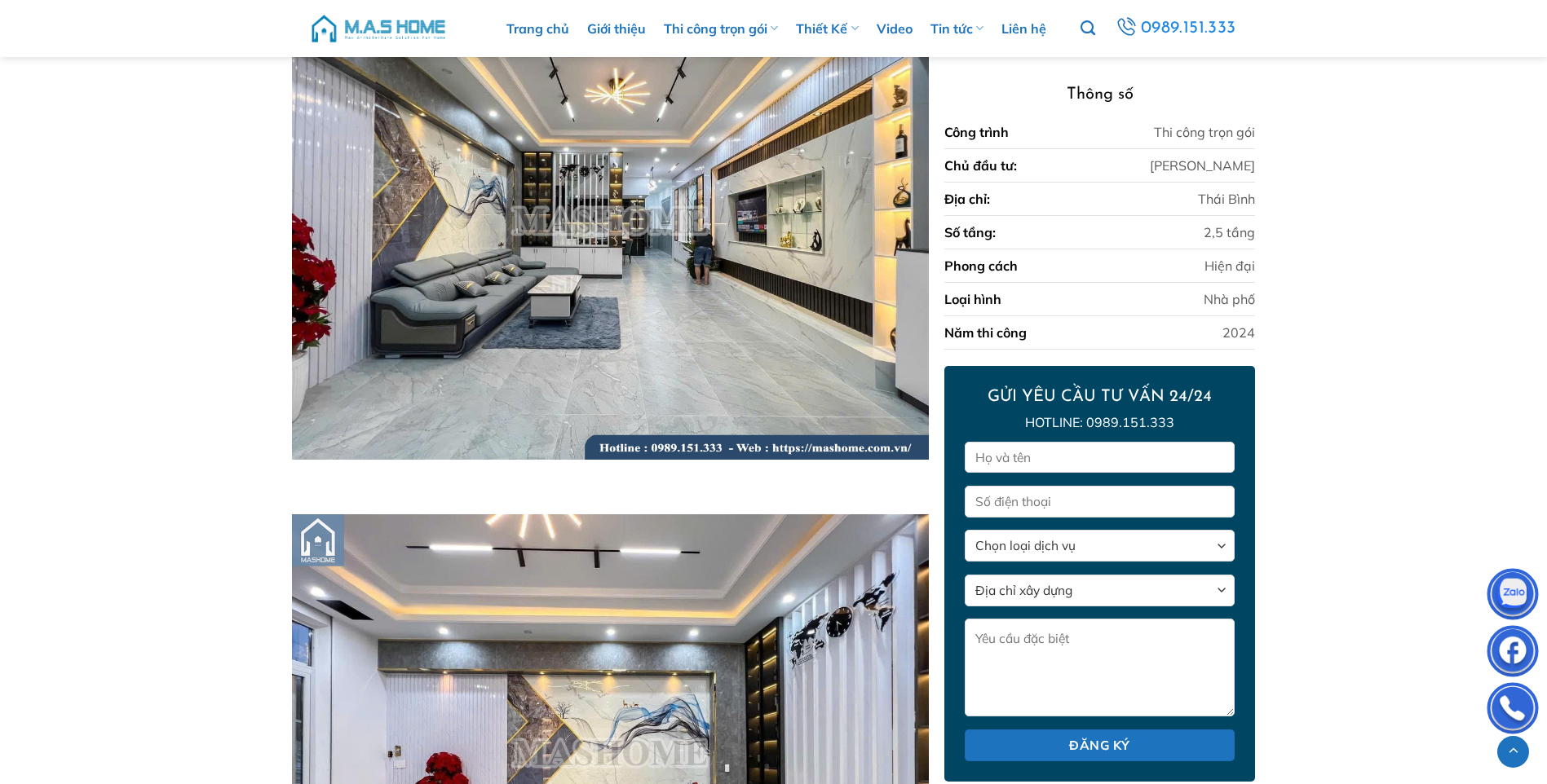
scroll to position [4699, 0]
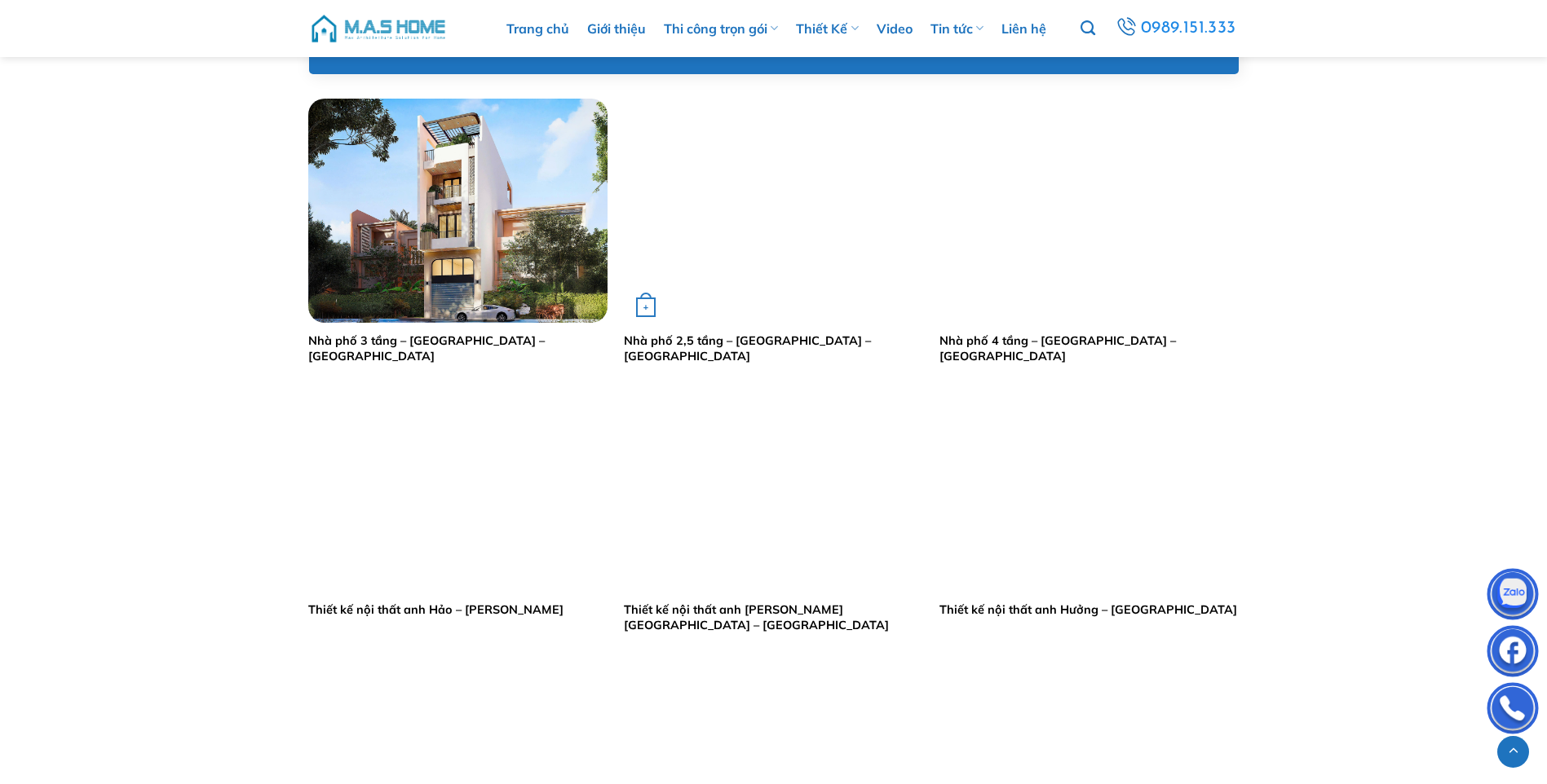
scroll to position [816, 0]
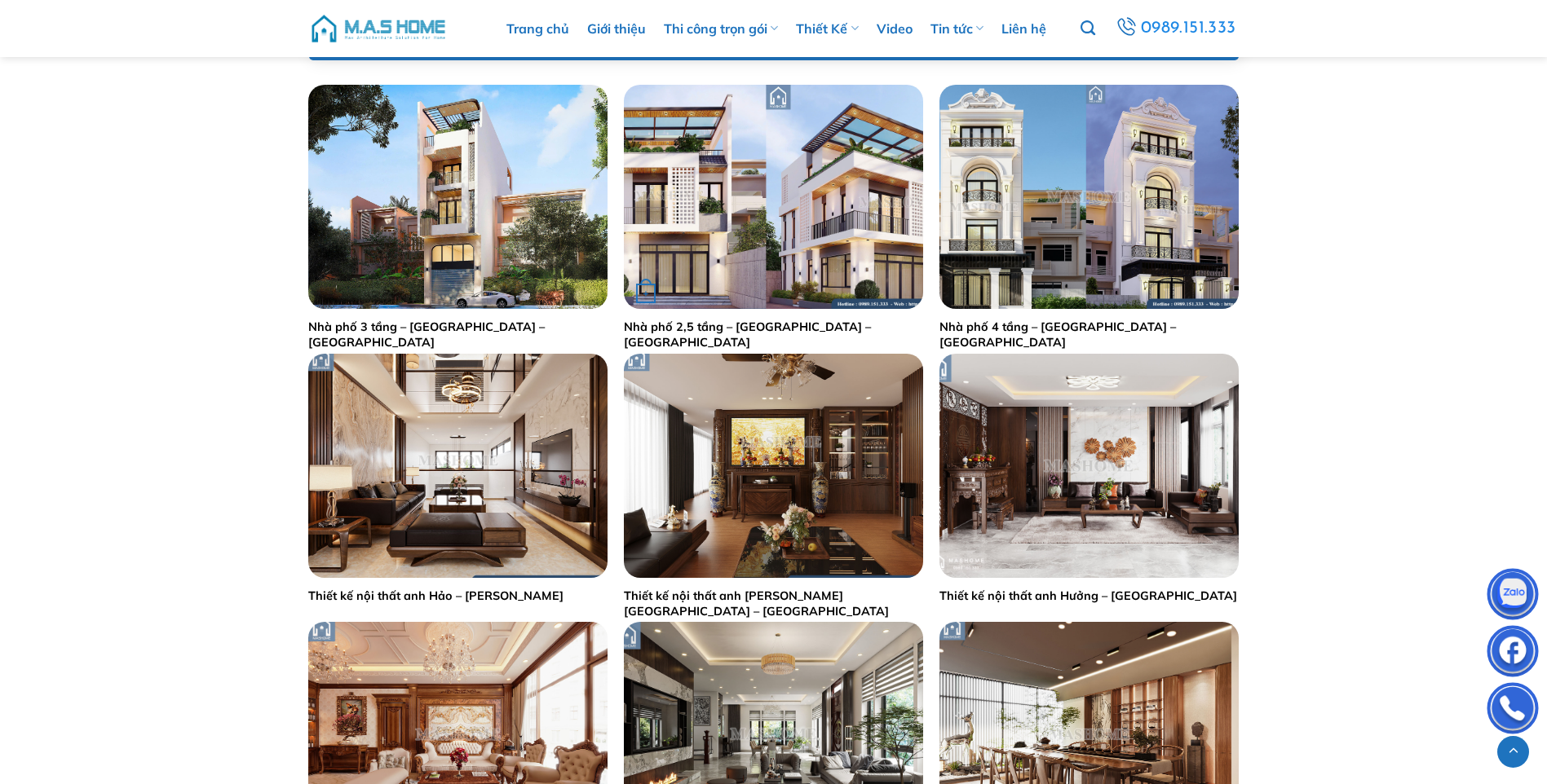
click at [819, 324] on link "Nhà phố 2,5 tầng – Anh Minh – Lạng Sơn" at bounding box center [774, 334] width 299 height 30
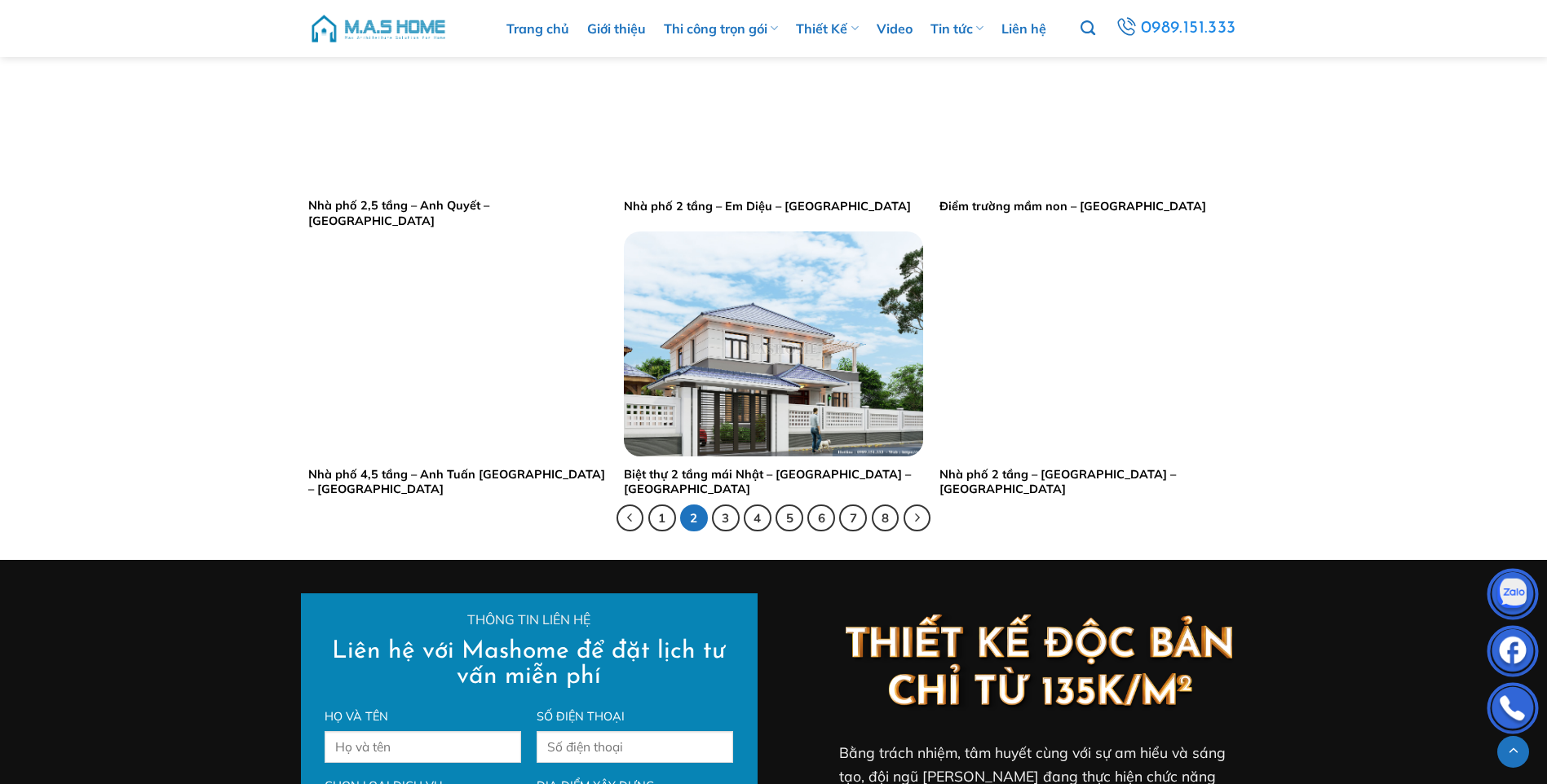
scroll to position [3179, 0]
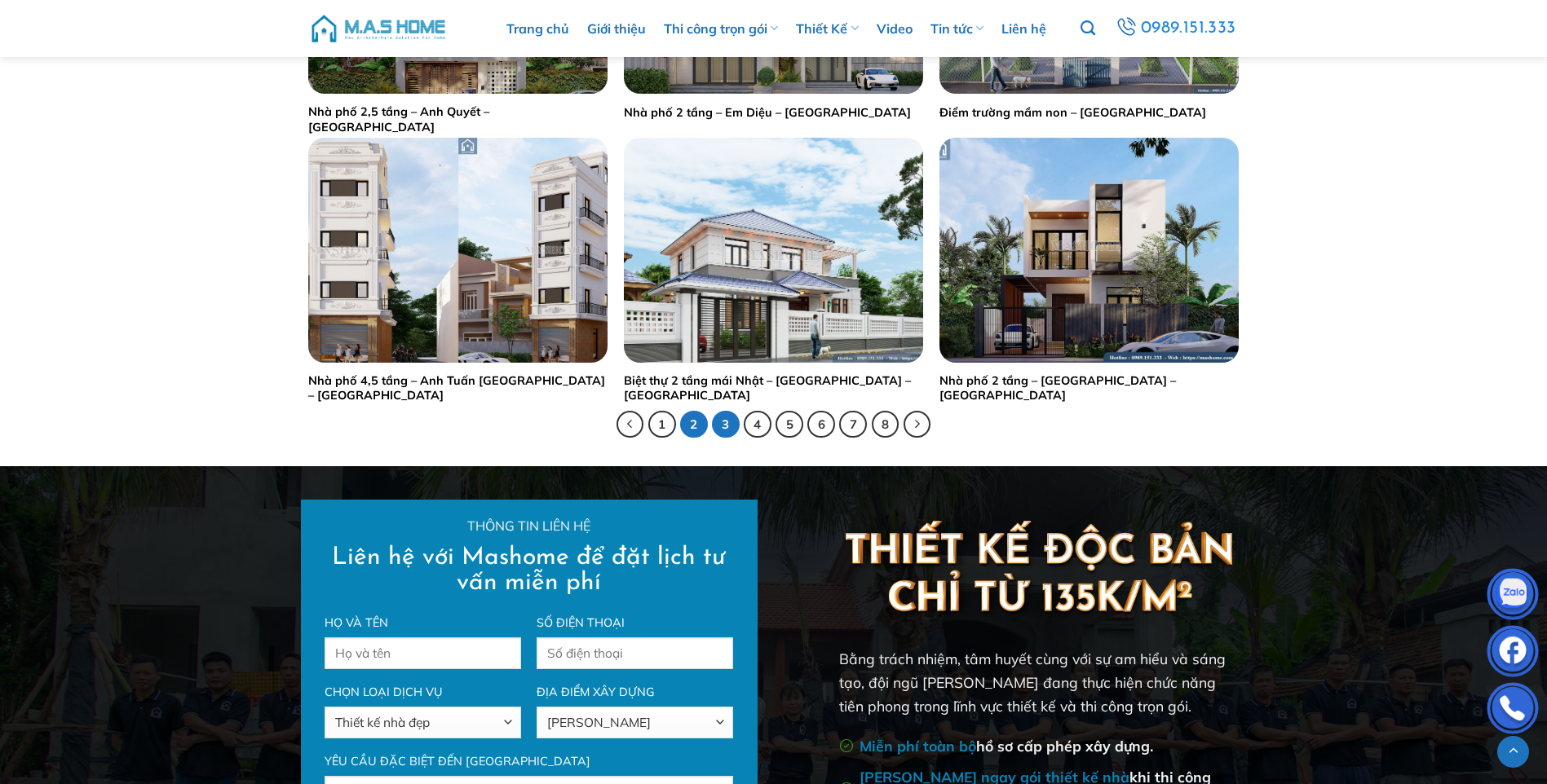
click at [726, 418] on link "3" at bounding box center [726, 424] width 28 height 28
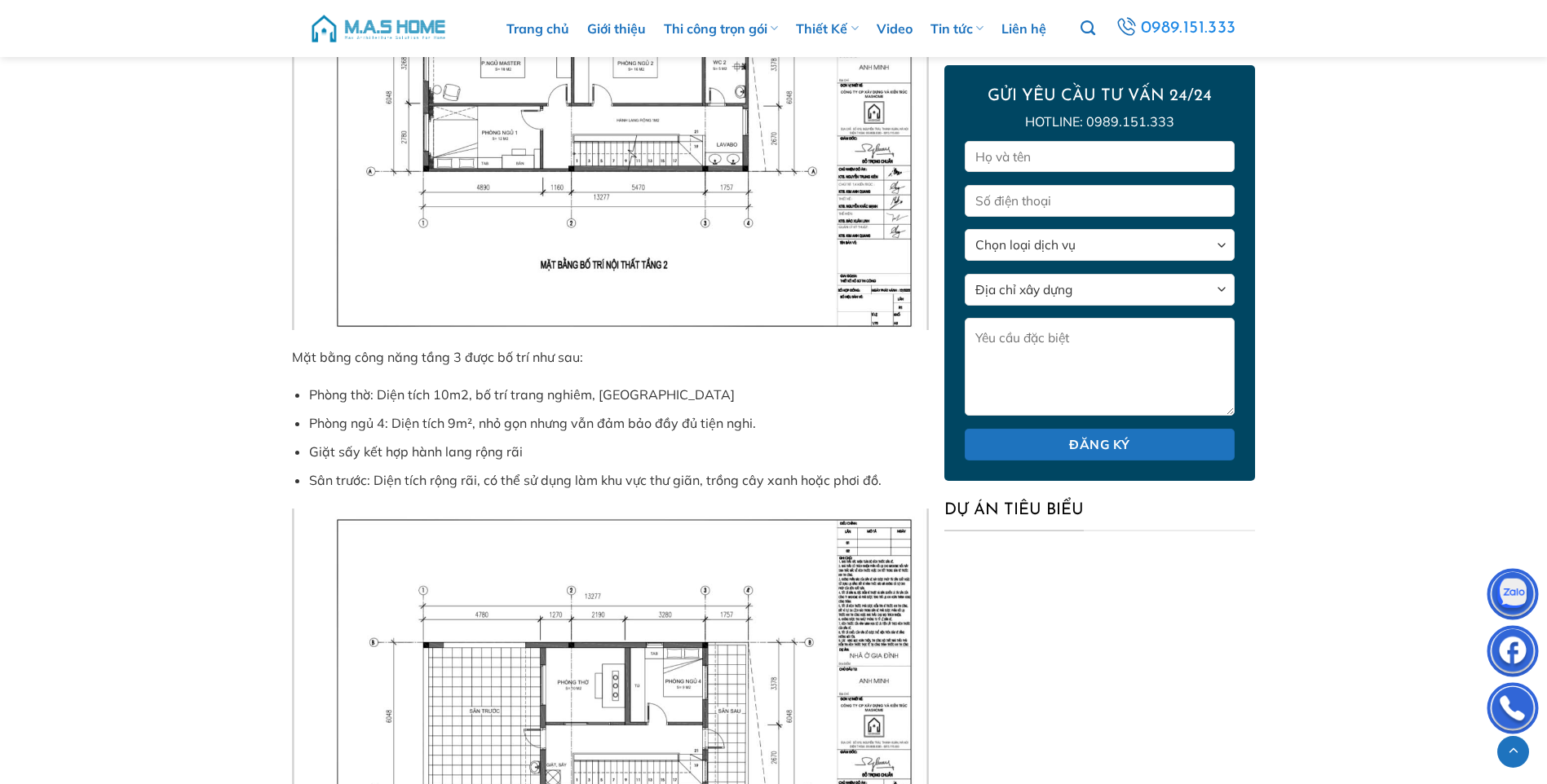
scroll to position [4292, 0]
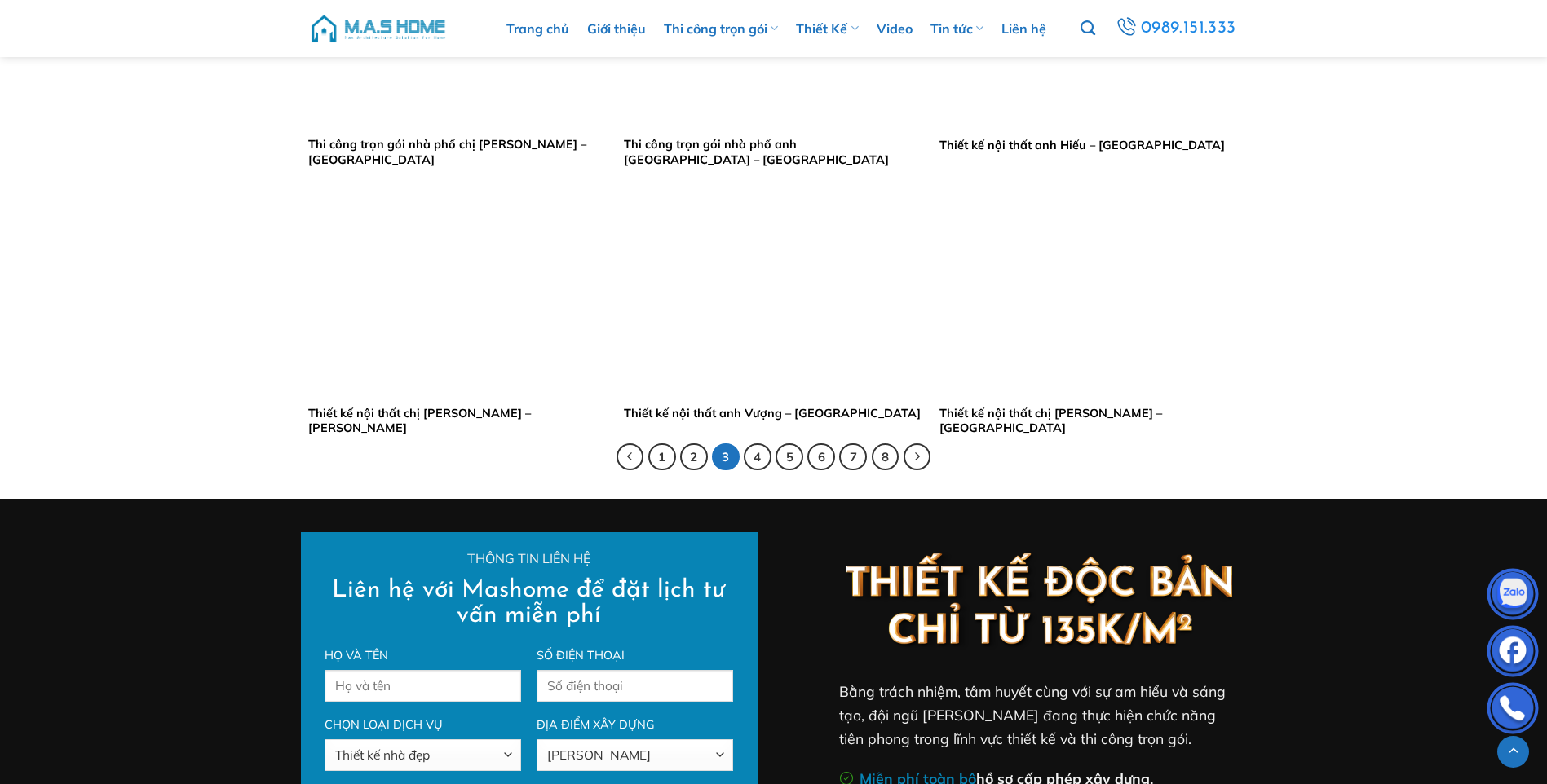
scroll to position [3179, 0]
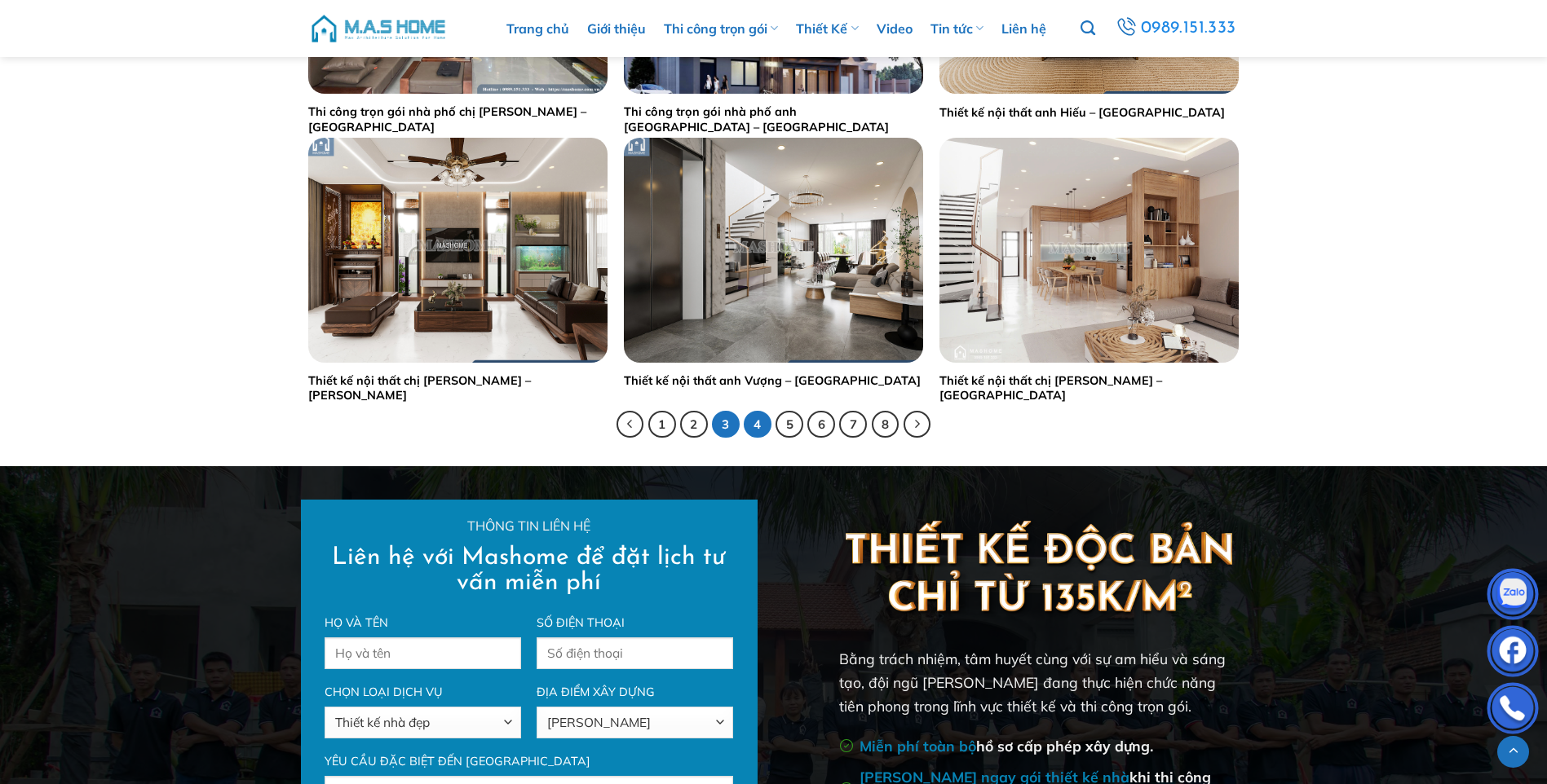
click at [750, 422] on link "4" at bounding box center [757, 424] width 28 height 28
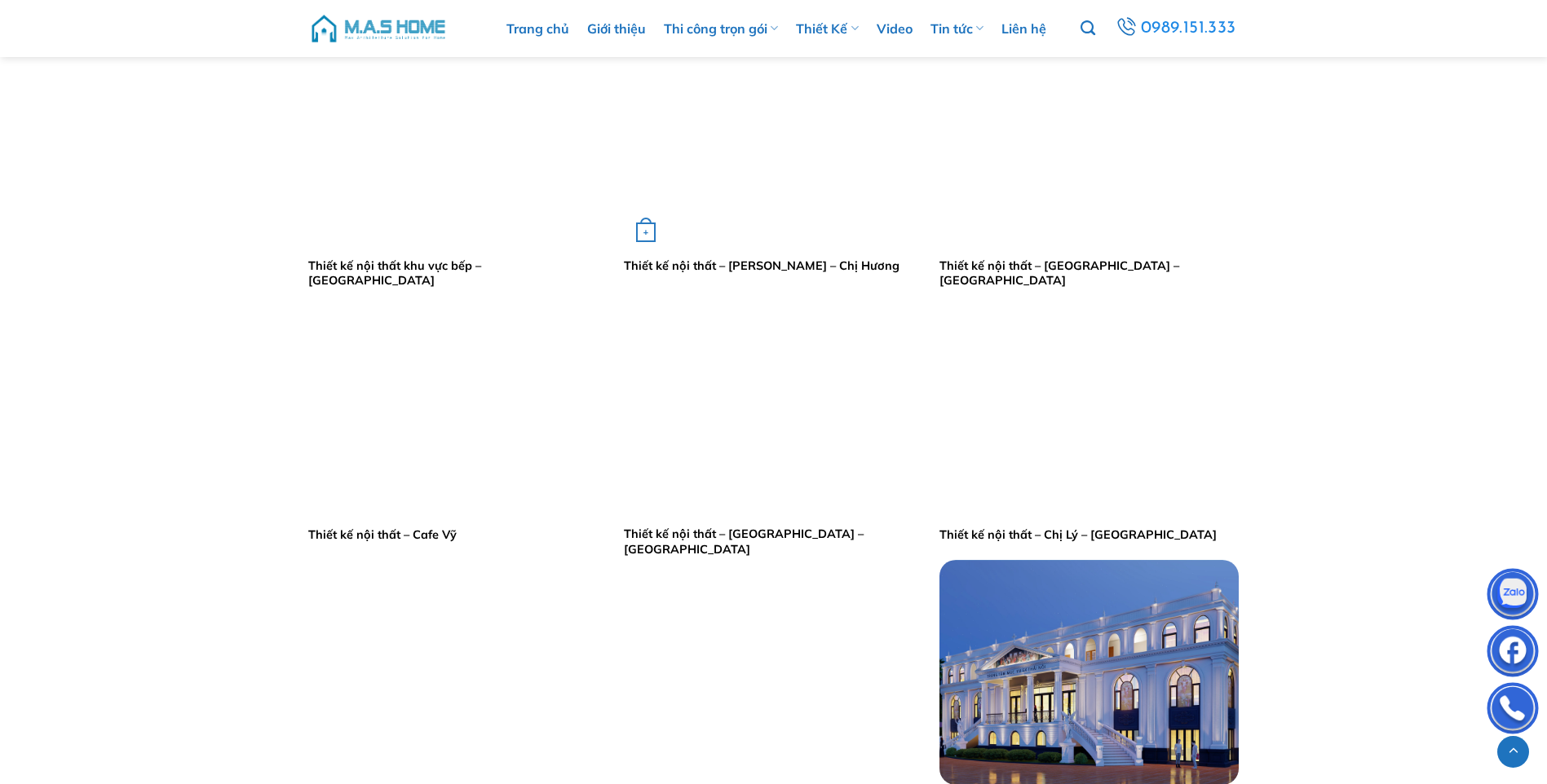
scroll to position [3098, 0]
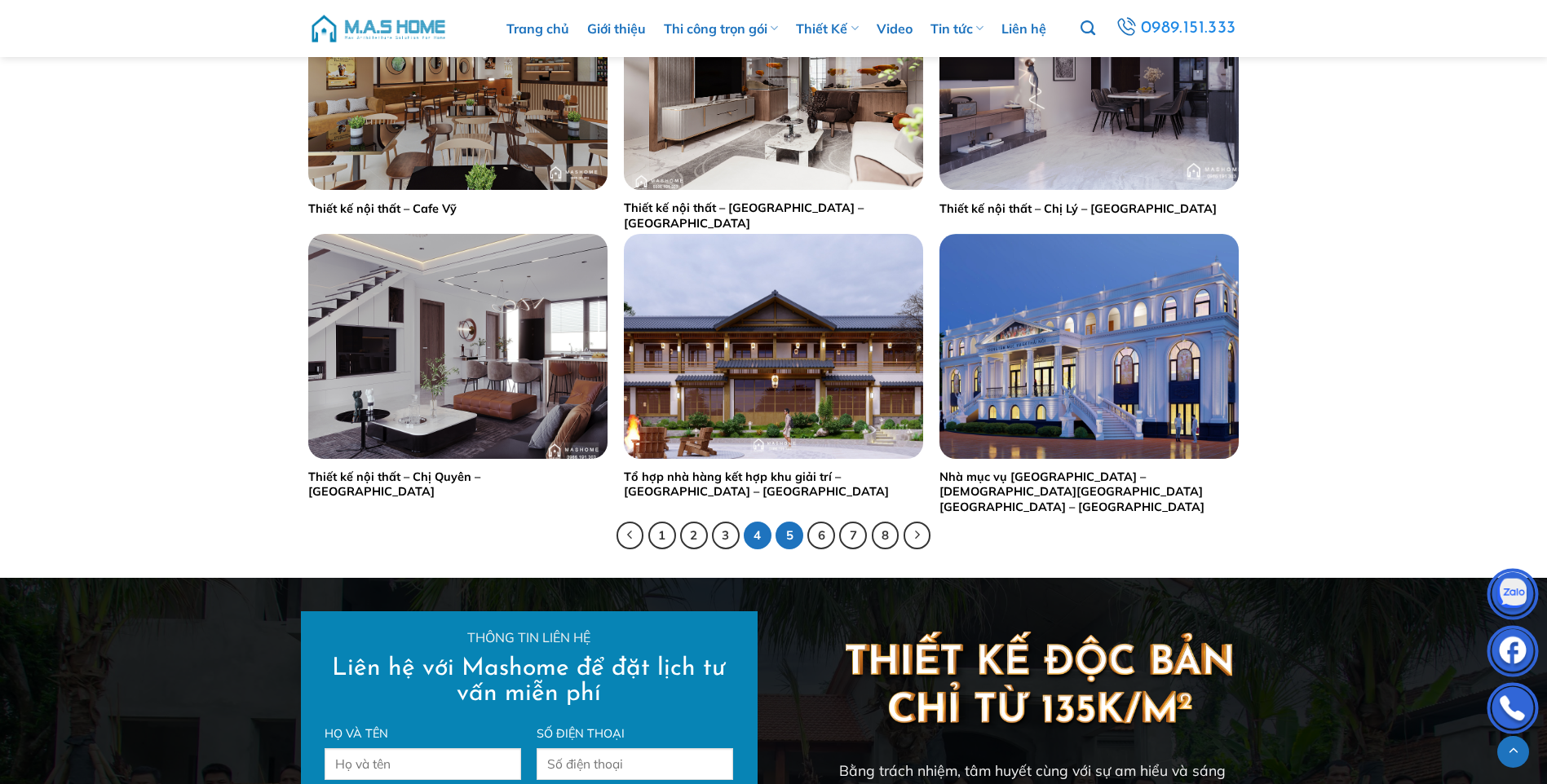
click at [783, 540] on link "5" at bounding box center [789, 535] width 28 height 28
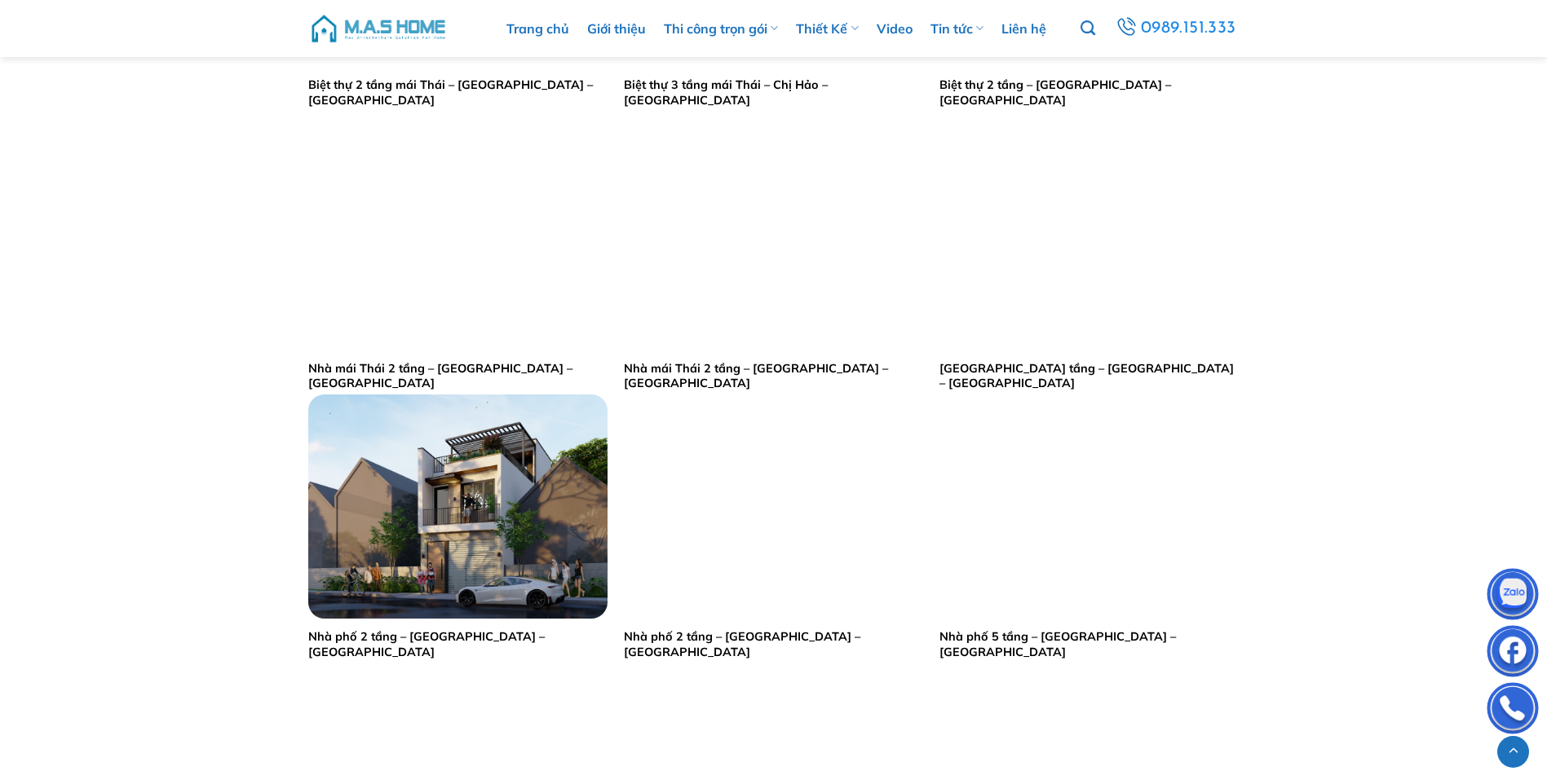
scroll to position [2772, 0]
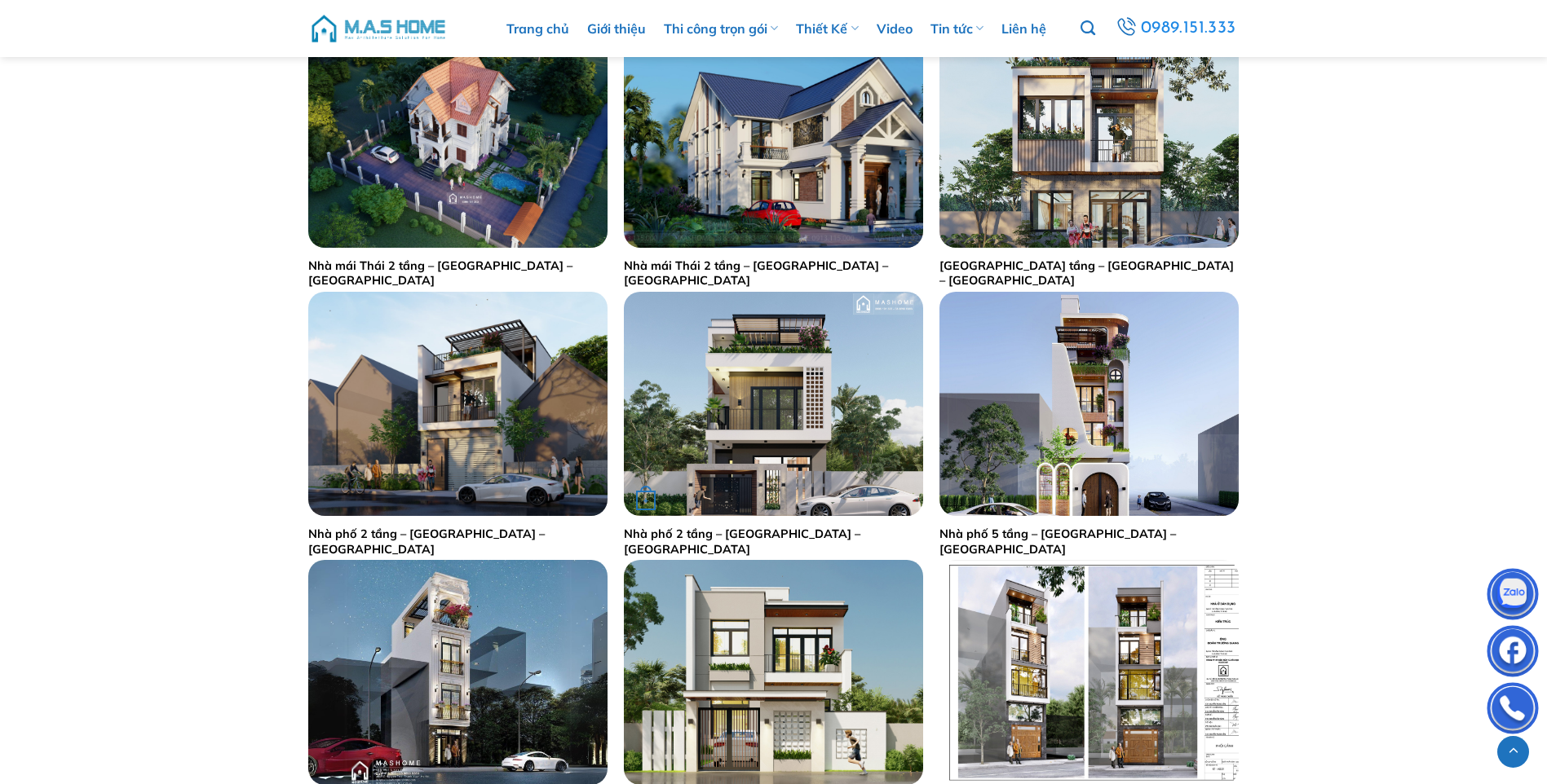
click at [753, 534] on link "Nhà phố 2 tầng – [GEOGRAPHIC_DATA] – [GEOGRAPHIC_DATA]" at bounding box center [774, 541] width 299 height 30
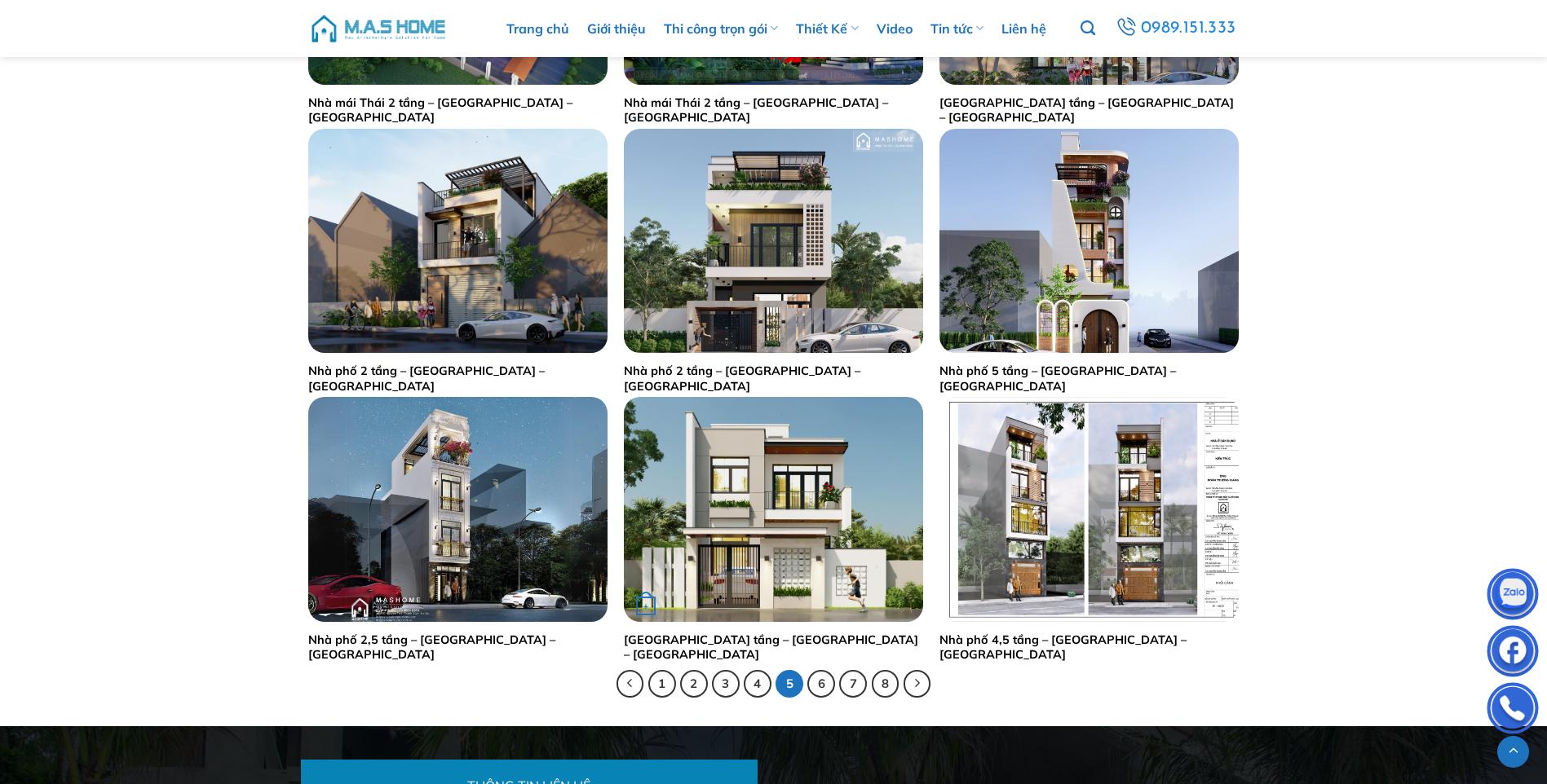
scroll to position [3016, 0]
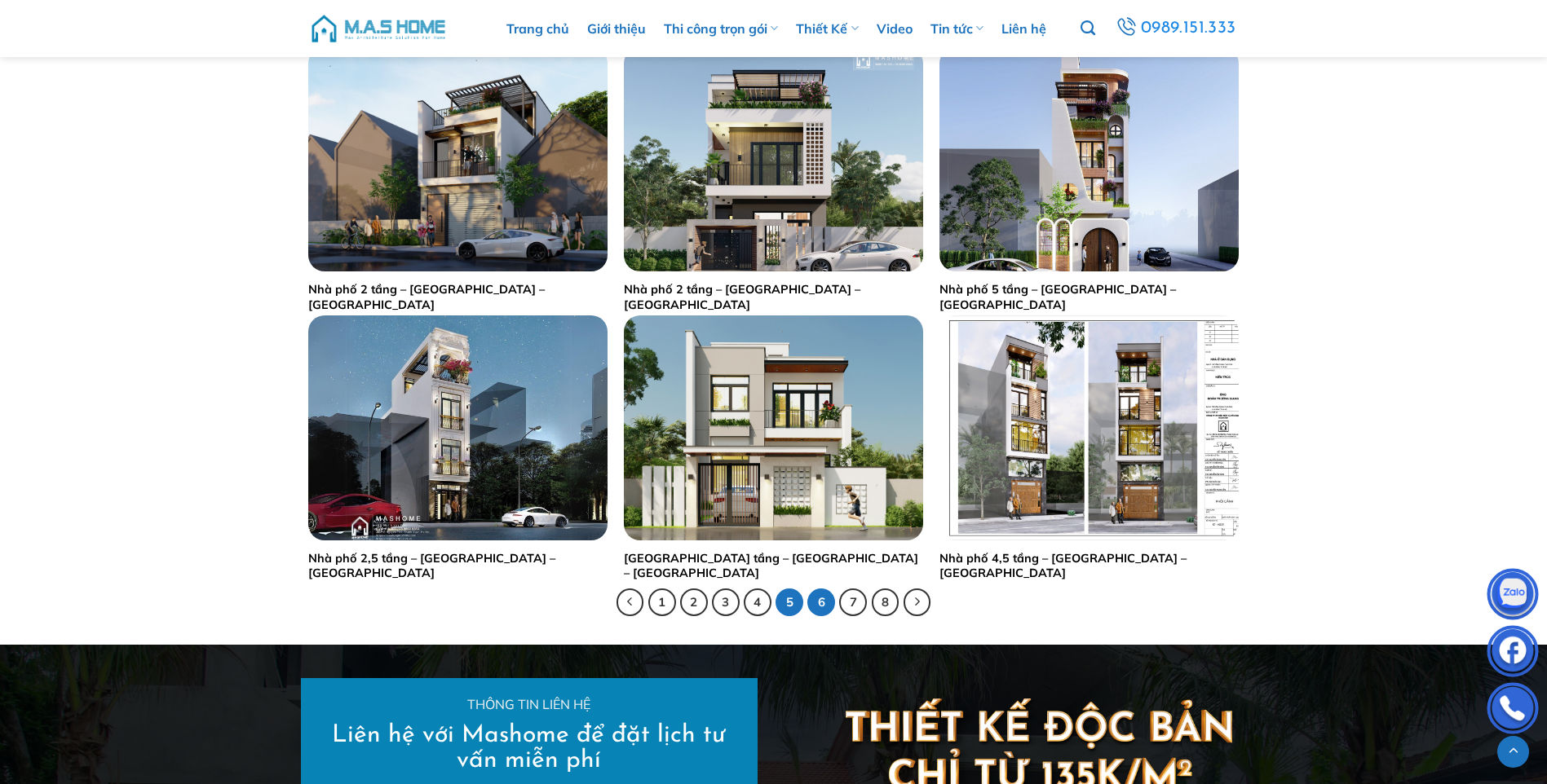
click at [818, 602] on link "6" at bounding box center [821, 602] width 28 height 28
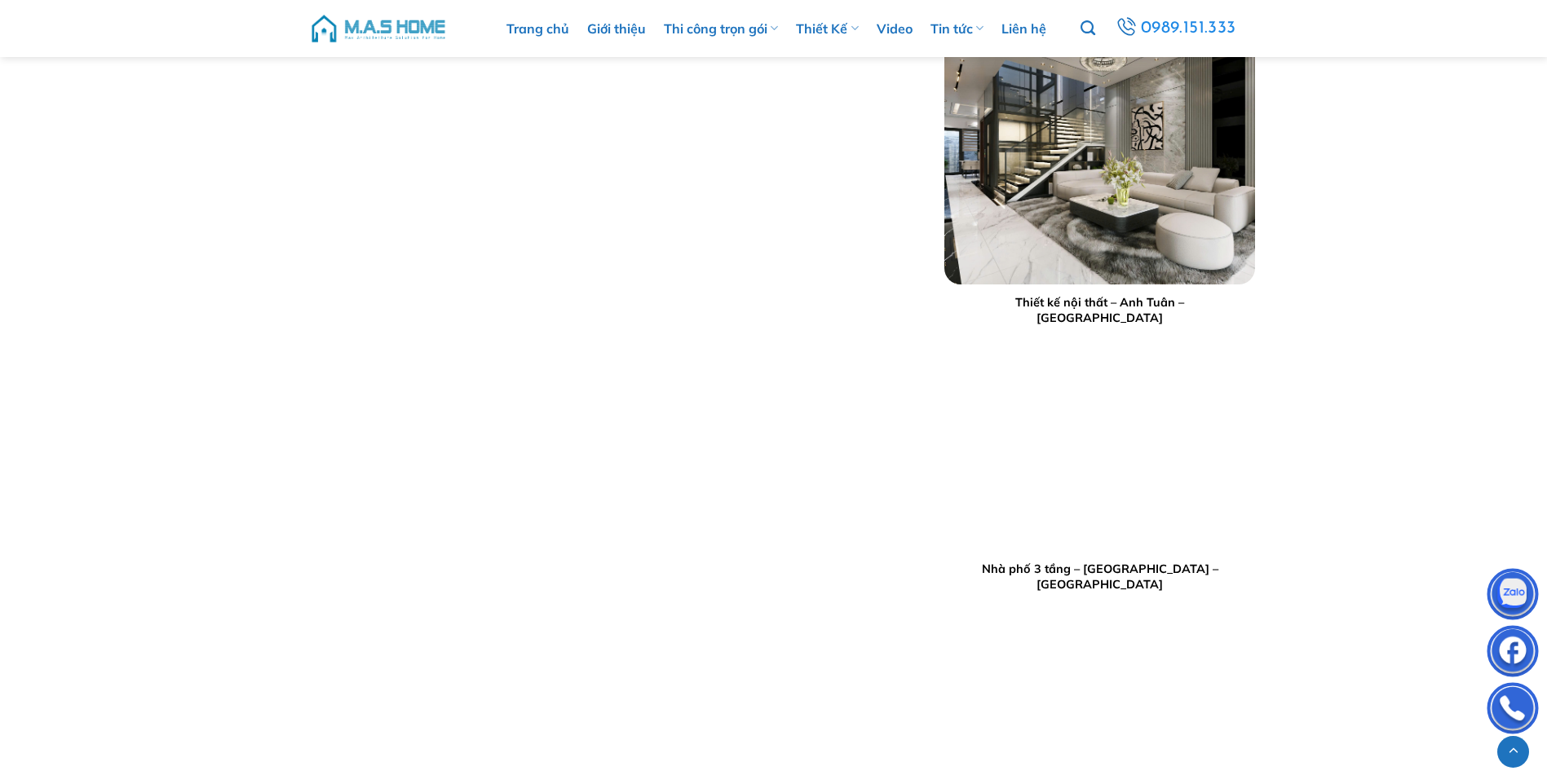
scroll to position [3453, 0]
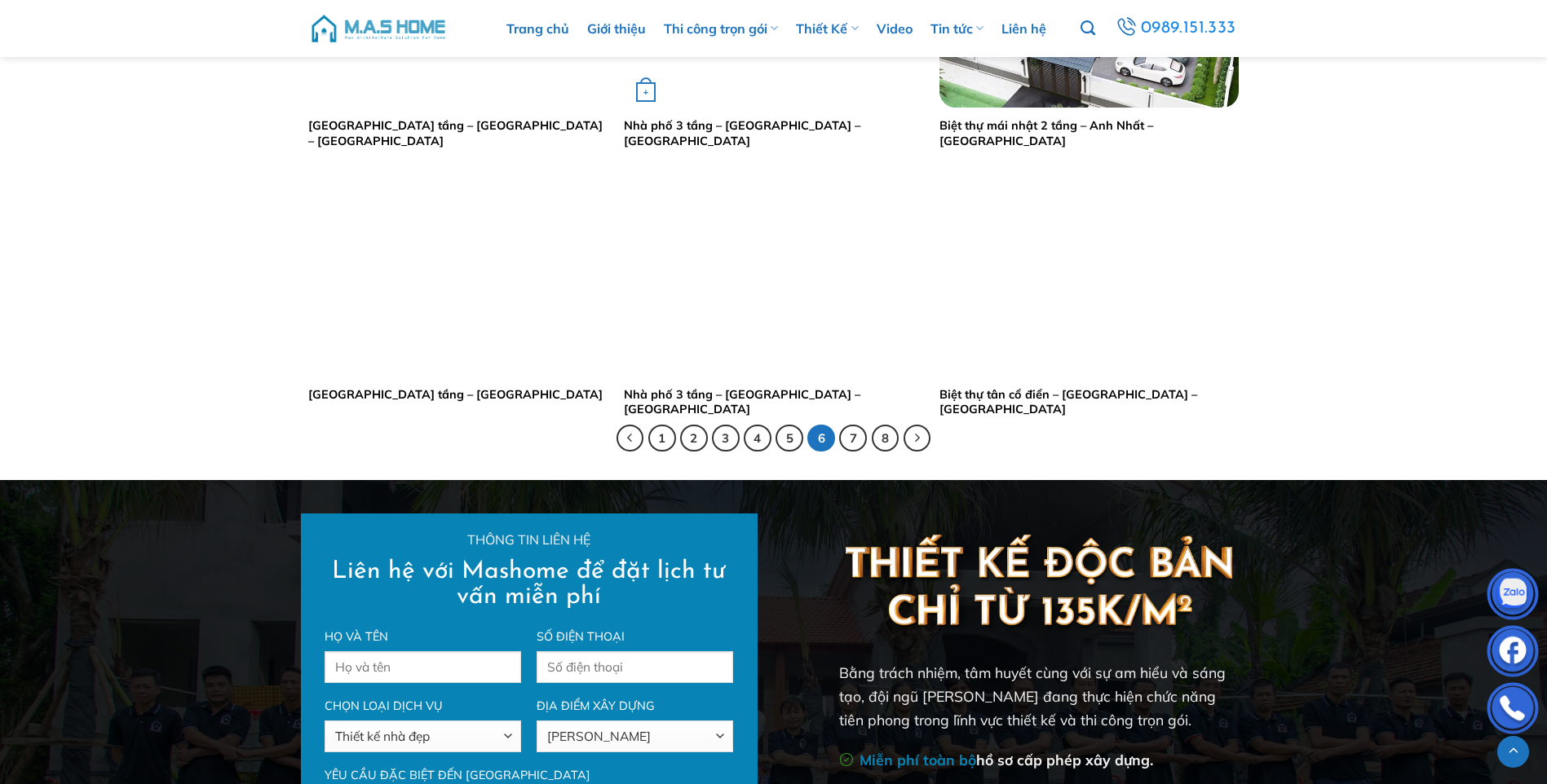
scroll to position [3179, 0]
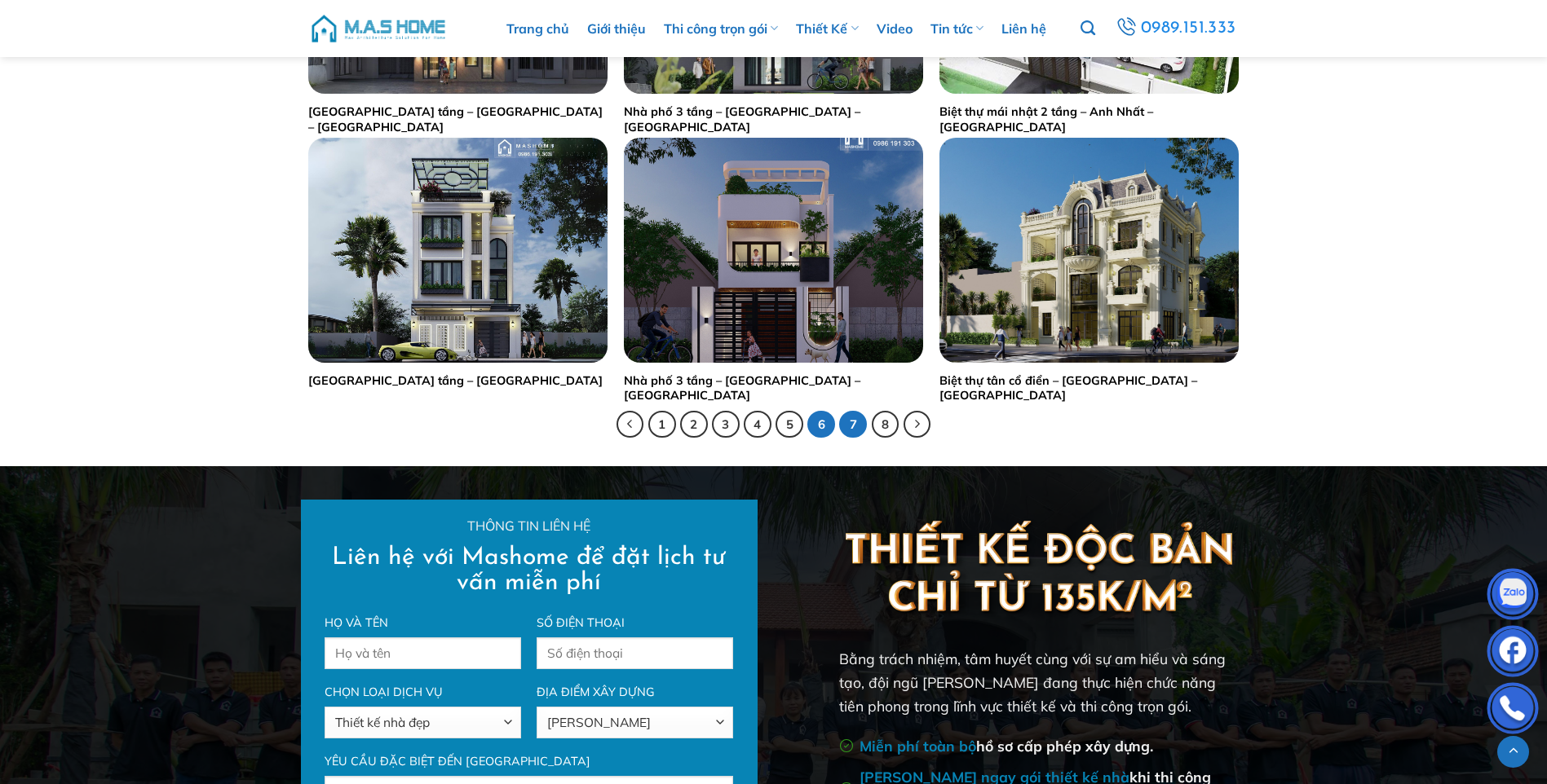
click at [854, 422] on link "7" at bounding box center [852, 424] width 28 height 28
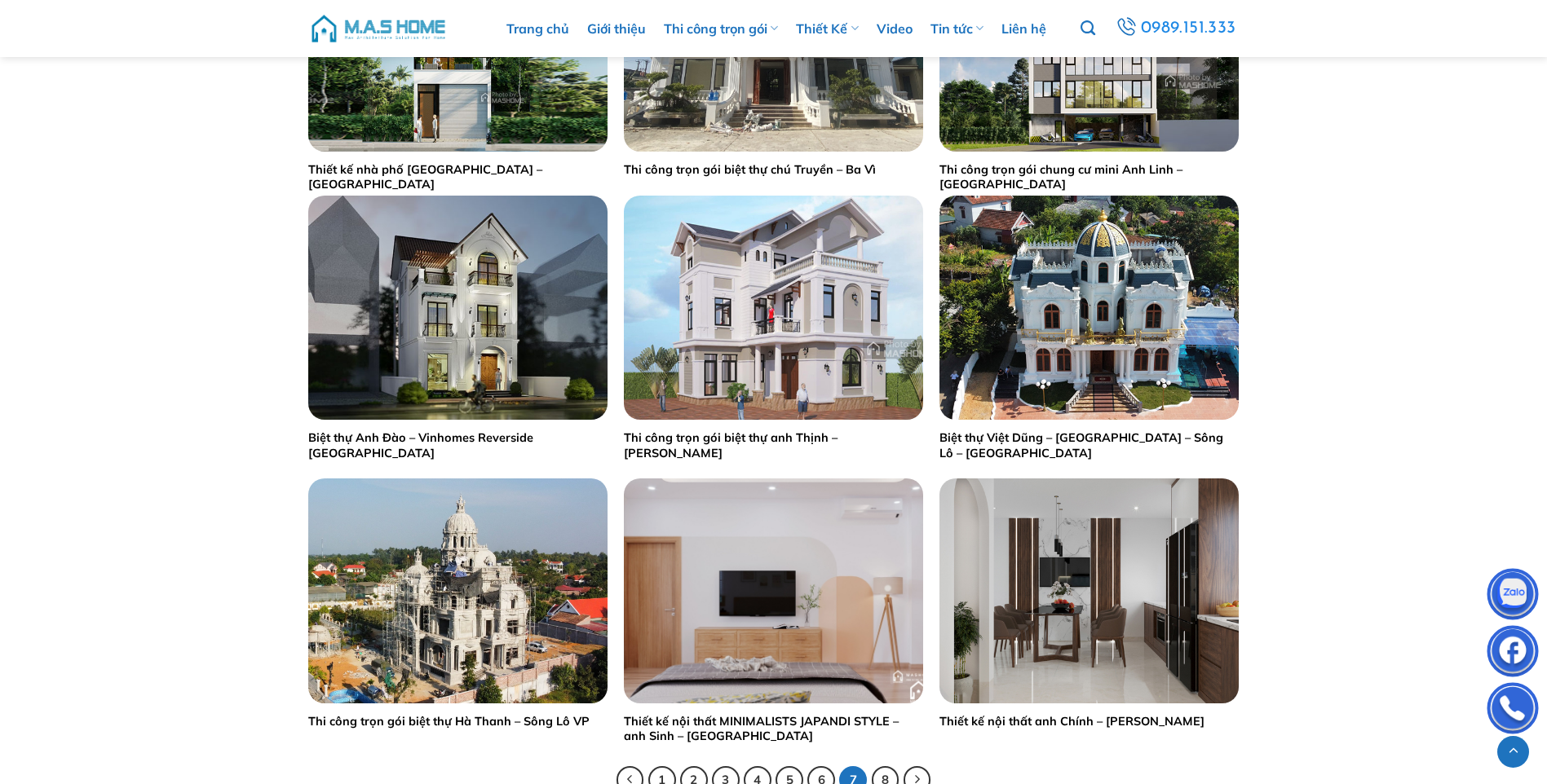
scroll to position [3179, 0]
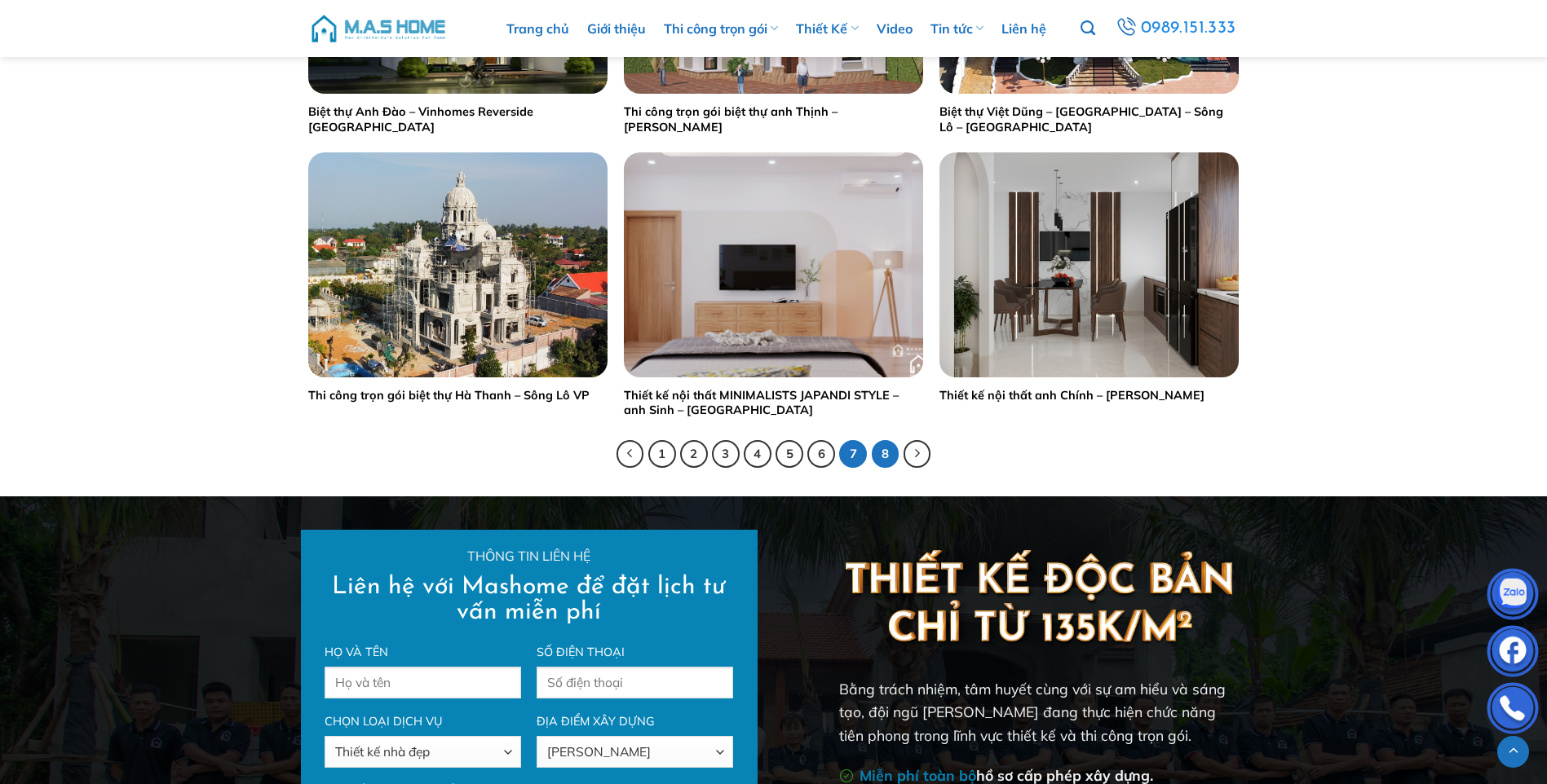
click at [887, 452] on link "8" at bounding box center [885, 454] width 28 height 28
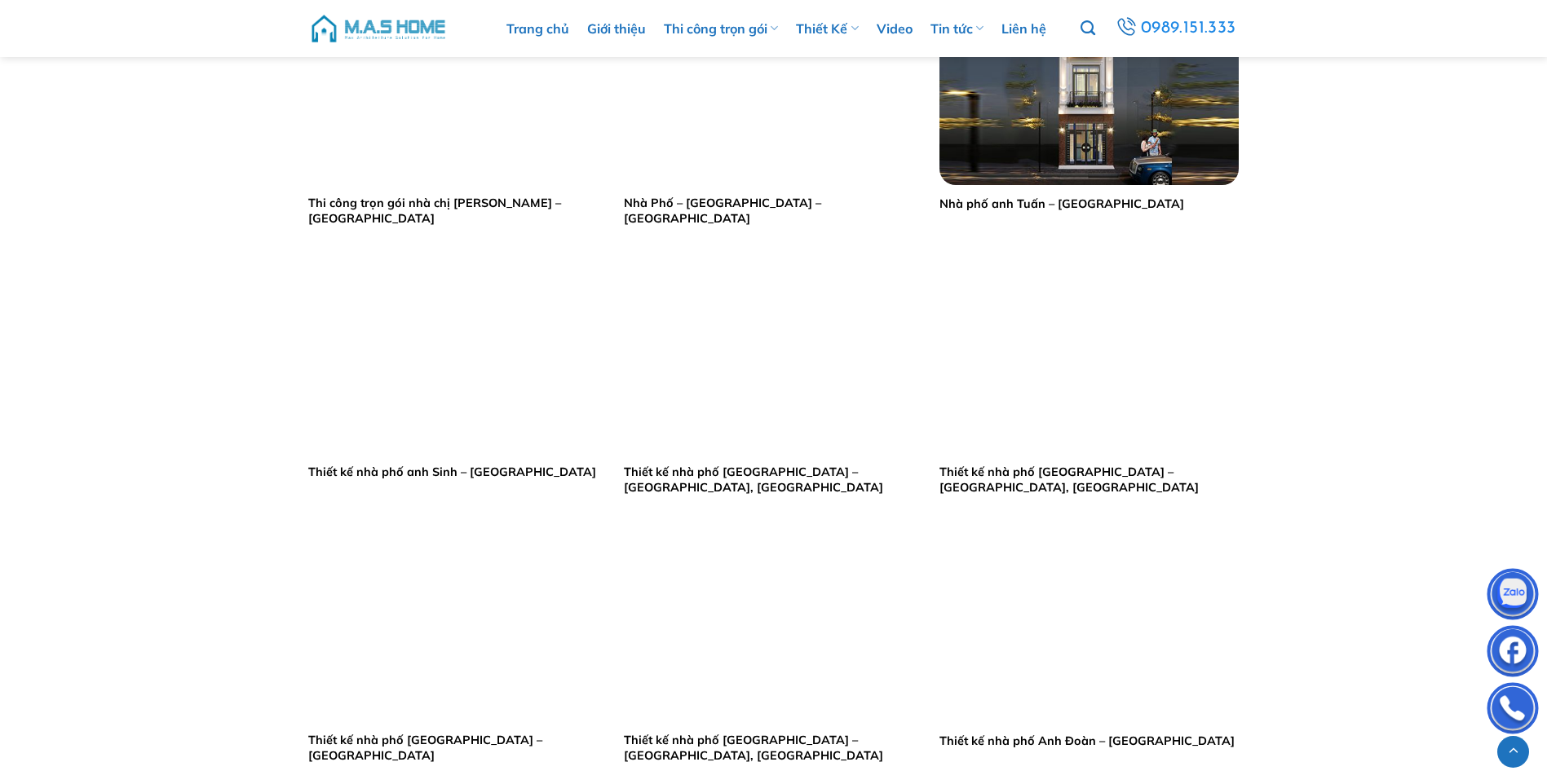
scroll to position [2038, 0]
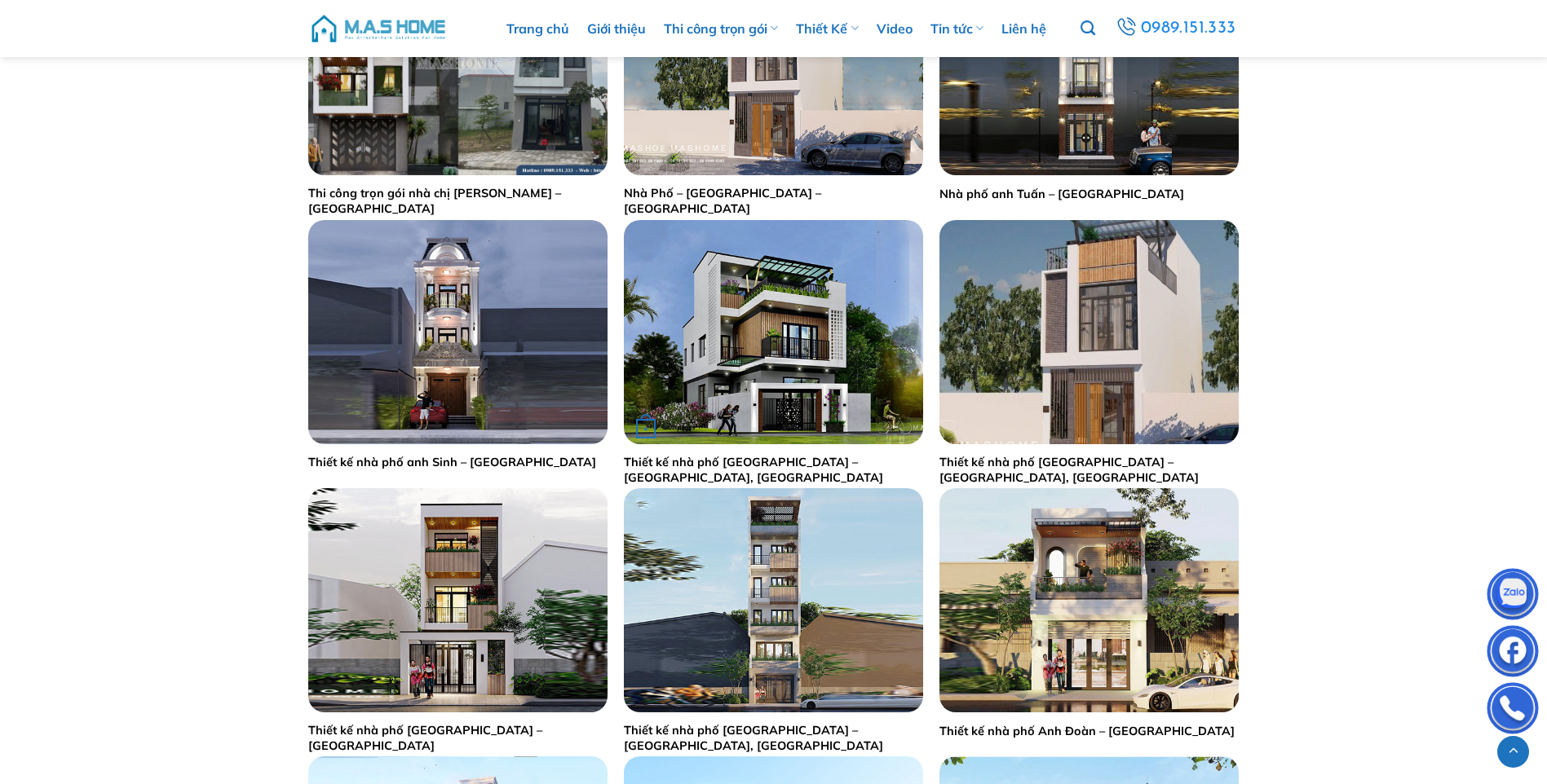
click at [799, 458] on link "Thiết kế nhà phố [GEOGRAPHIC_DATA] – [GEOGRAPHIC_DATA], [GEOGRAPHIC_DATA]" at bounding box center [774, 469] width 299 height 30
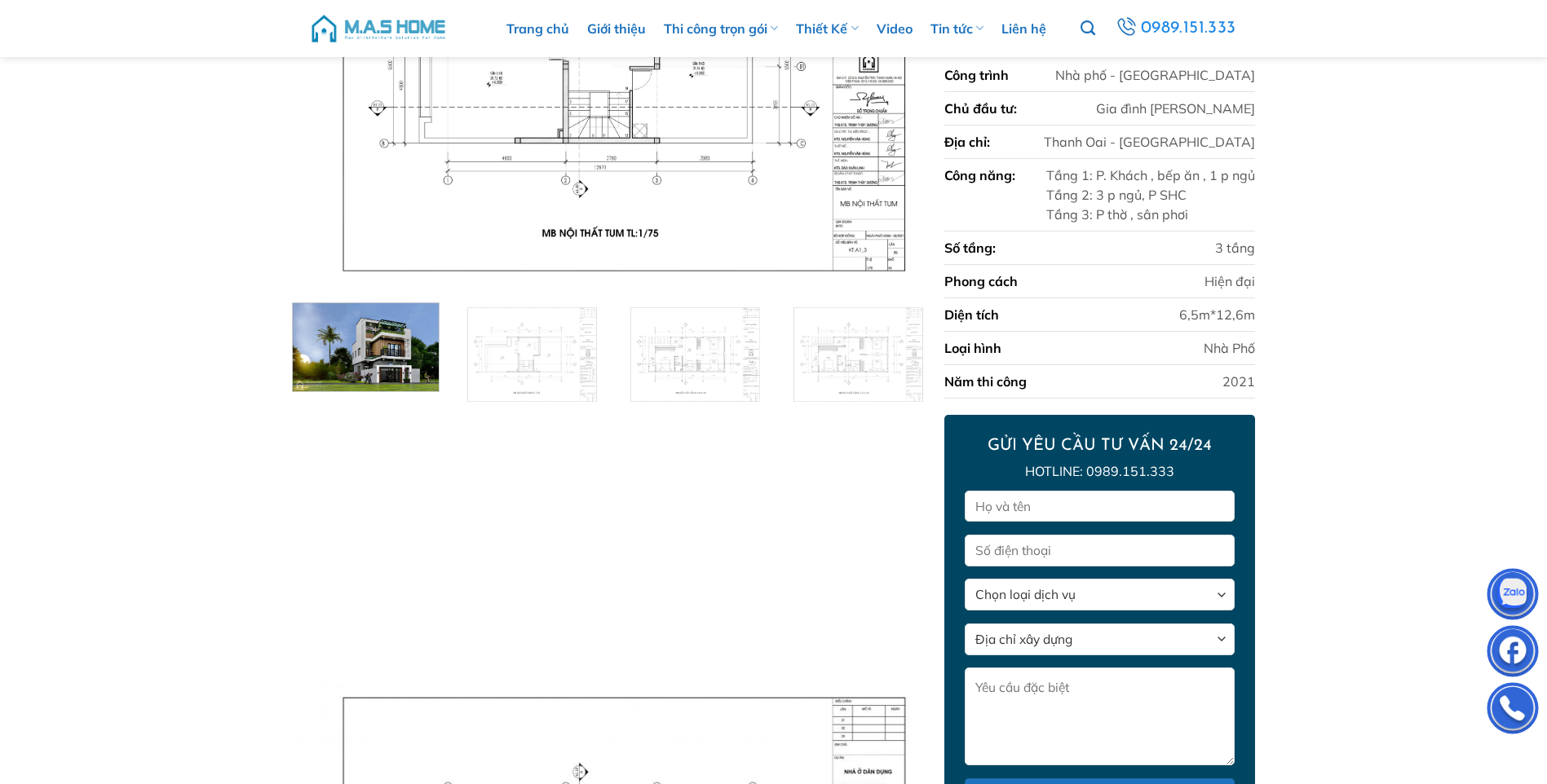
scroll to position [100, 0]
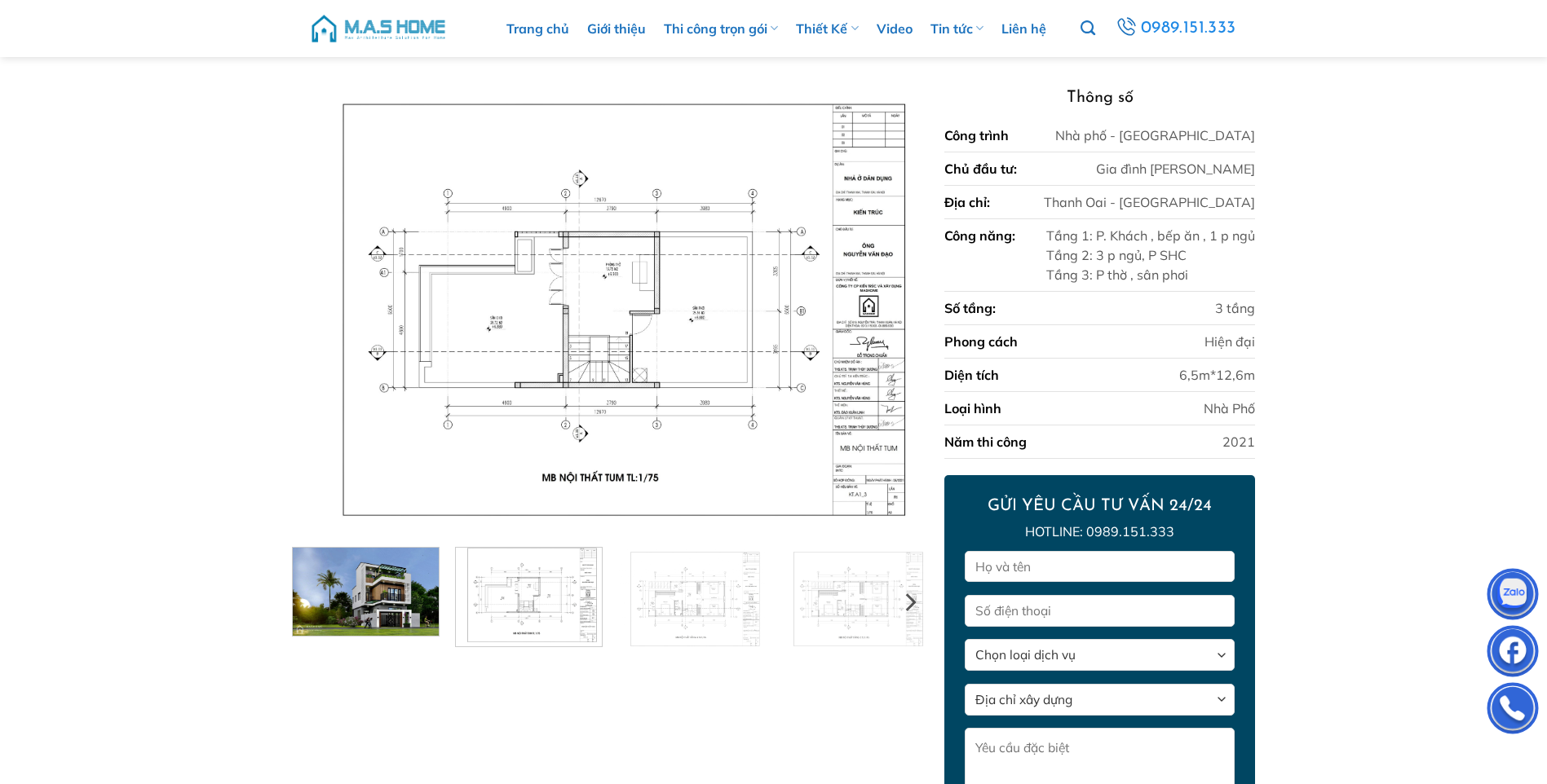
click at [531, 585] on img at bounding box center [529, 595] width 146 height 103
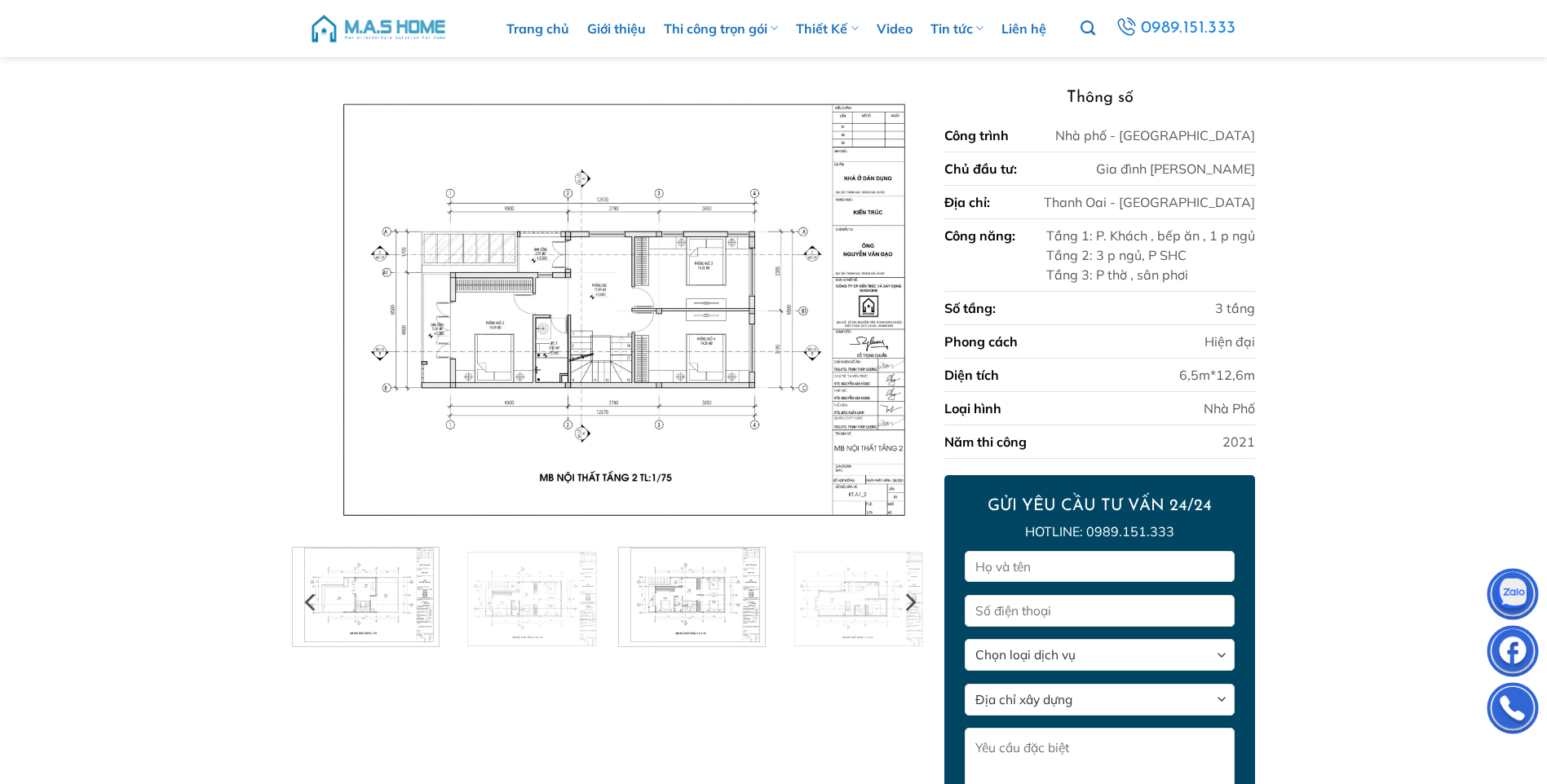
click at [700, 598] on img at bounding box center [692, 595] width 146 height 103
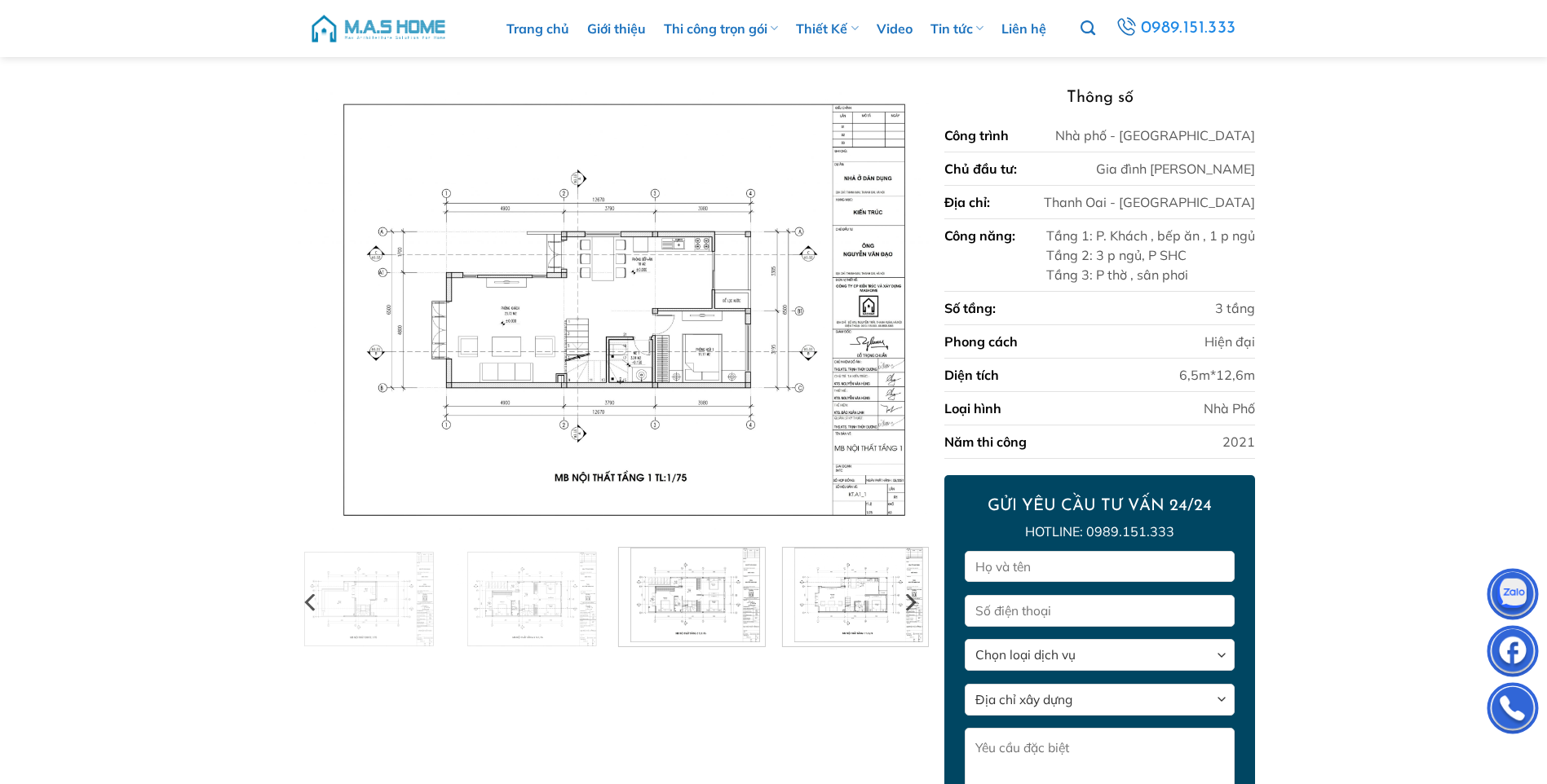
click at [816, 583] on img at bounding box center [855, 595] width 146 height 103
click at [712, 606] on img at bounding box center [692, 595] width 146 height 103
click at [843, 603] on img at bounding box center [855, 595] width 146 height 103
click at [703, 605] on img at bounding box center [692, 595] width 146 height 103
click at [587, 600] on img at bounding box center [529, 595] width 146 height 103
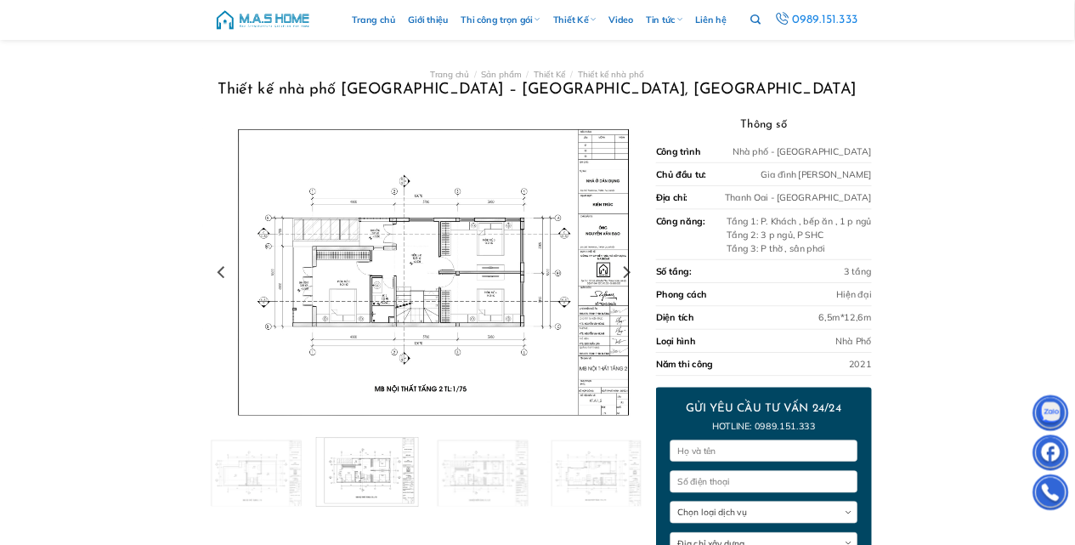
scroll to position [0, 0]
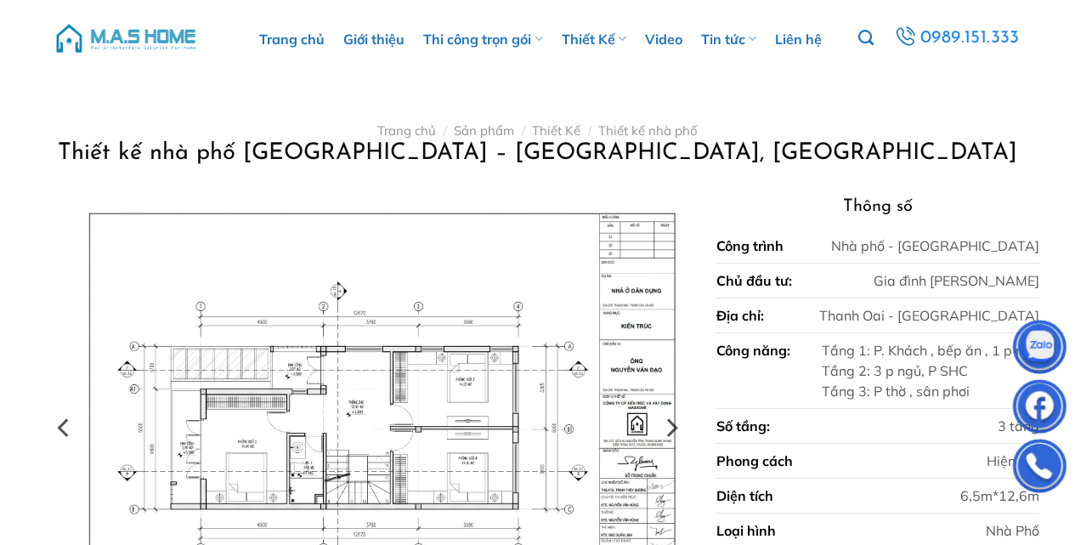
click at [294, 243] on img at bounding box center [367, 427] width 663 height 469
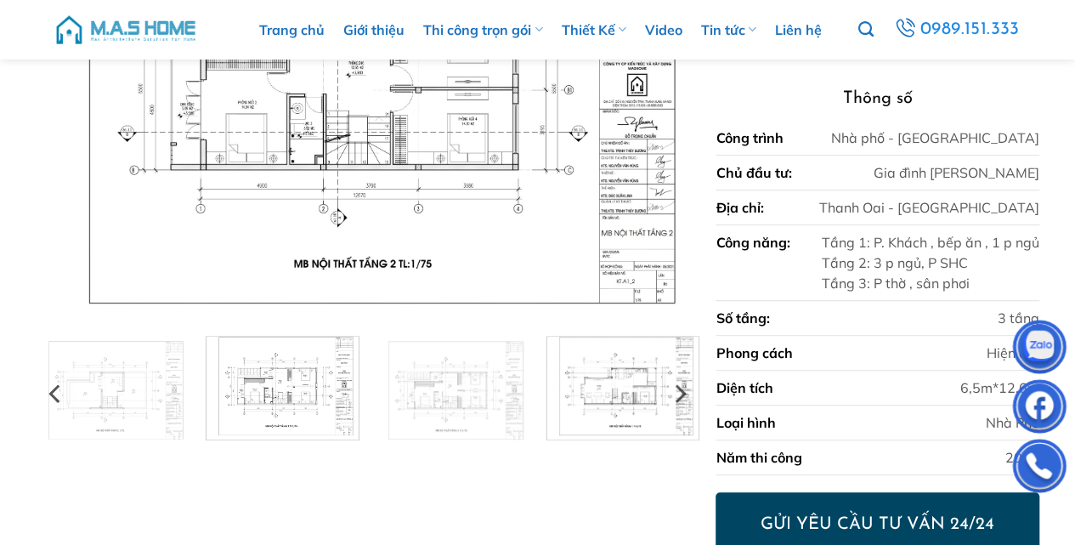
scroll to position [340, 0]
click at [674, 395] on icon "Next" at bounding box center [679, 392] width 31 height 31
click at [675, 389] on icon "Next" at bounding box center [679, 392] width 31 height 31
click at [524, 389] on div at bounding box center [367, 387] width 680 height 104
click at [583, 393] on img at bounding box center [621, 384] width 152 height 107
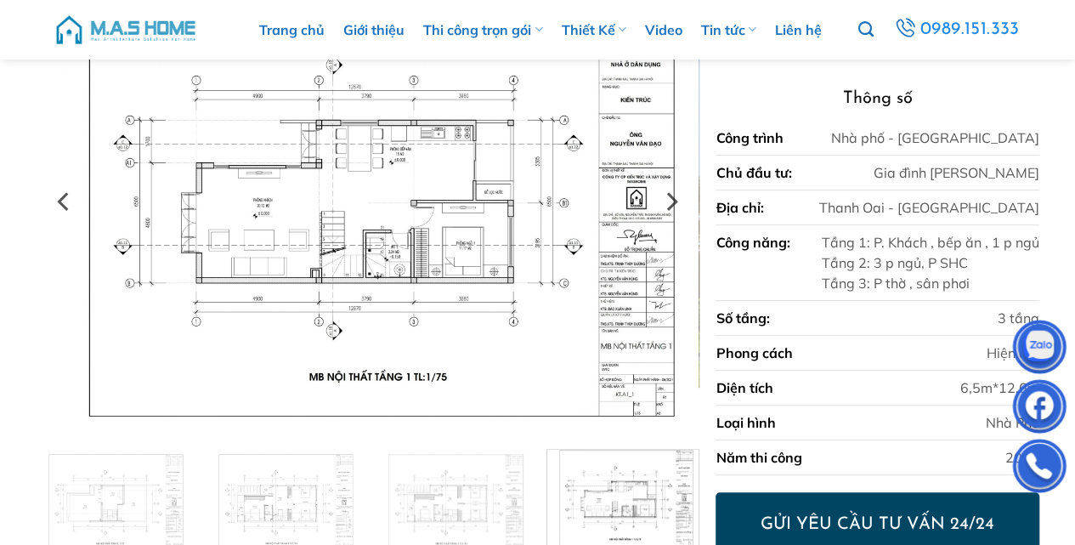
scroll to position [283, 0]
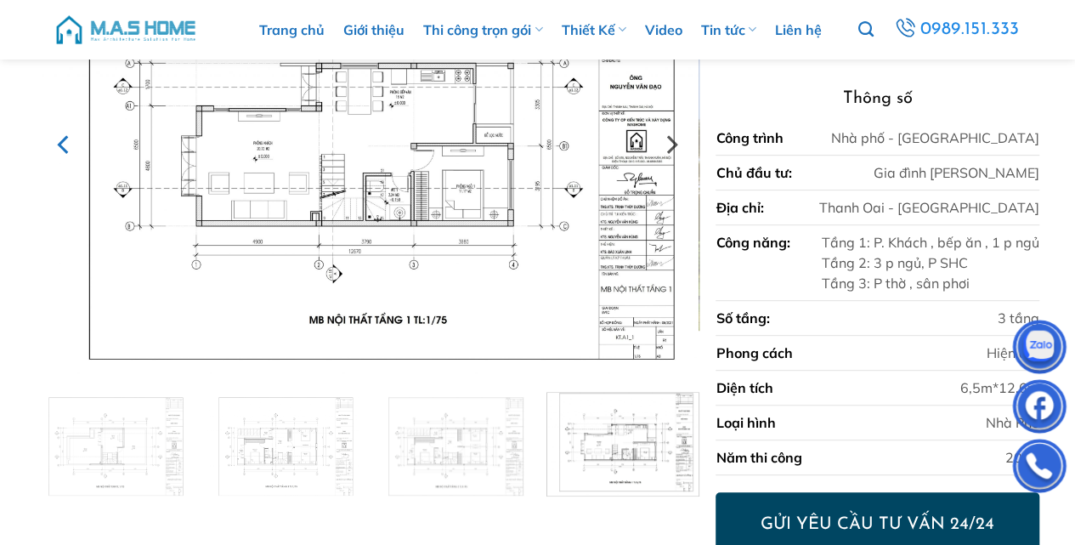
click at [63, 140] on icon "Previous" at bounding box center [62, 144] width 11 height 19
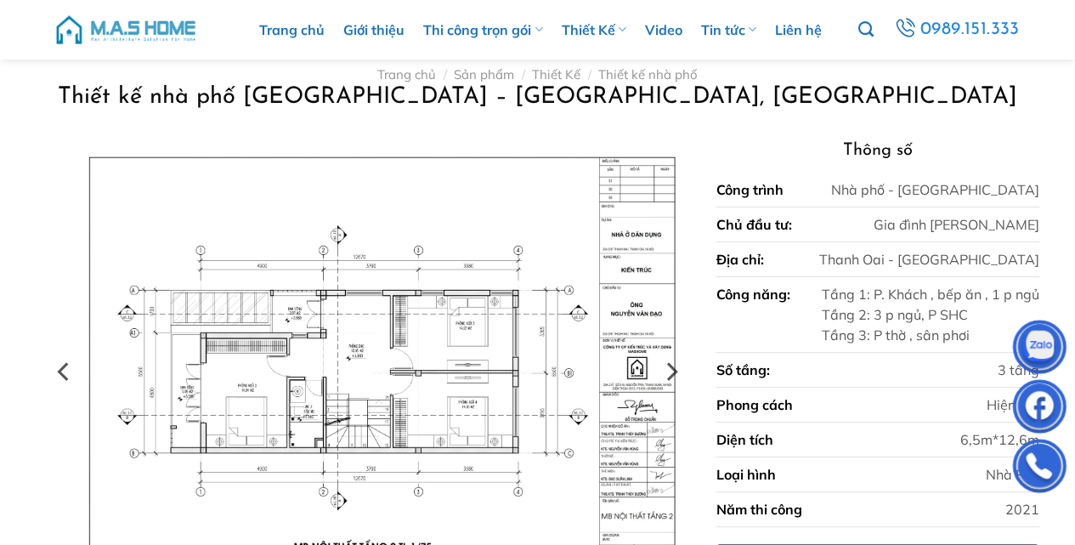
scroll to position [0, 0]
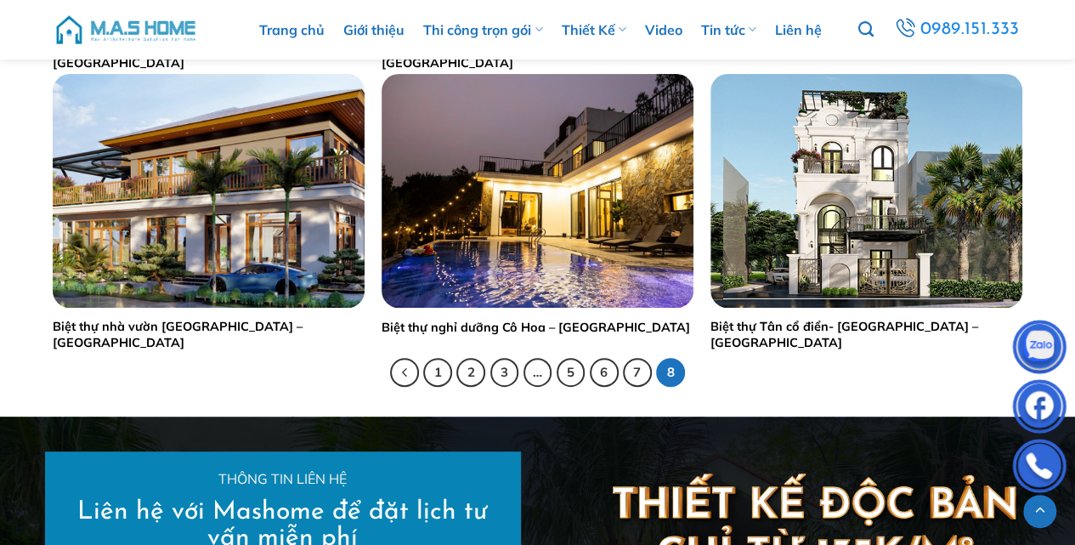
scroll to position [3624, 0]
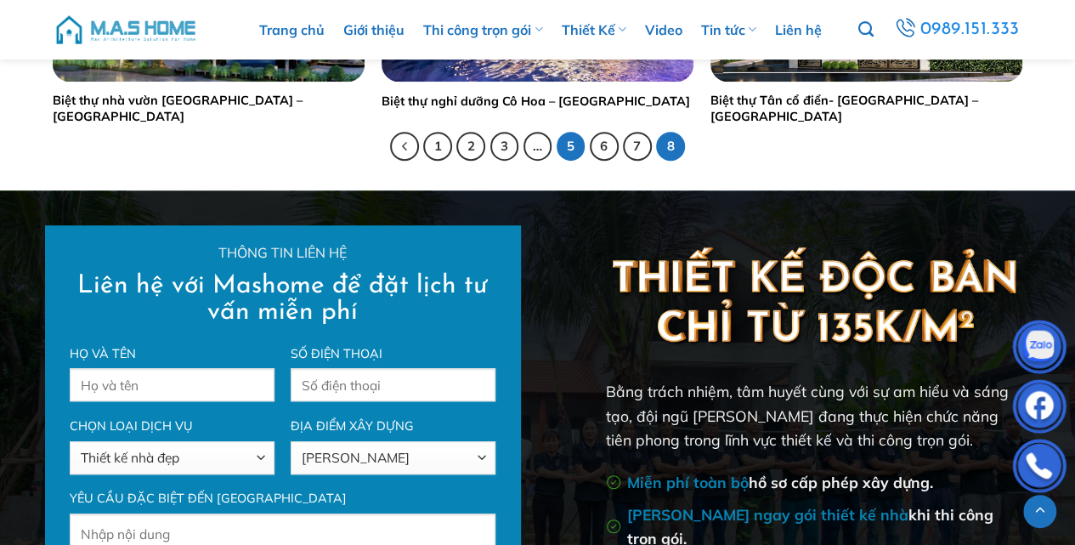
click at [575, 138] on link "5" at bounding box center [570, 146] width 29 height 29
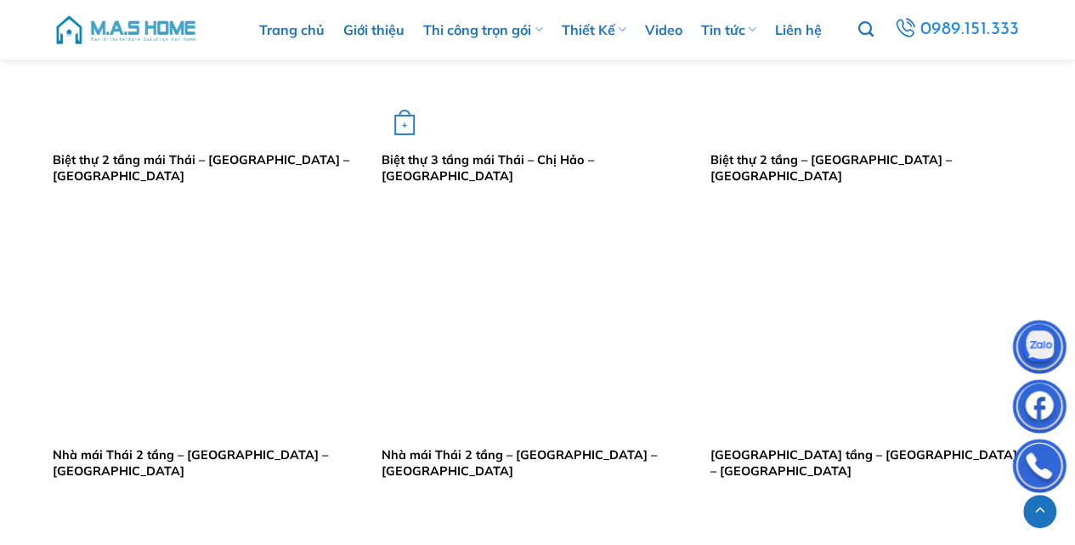
scroll to position [2719, 0]
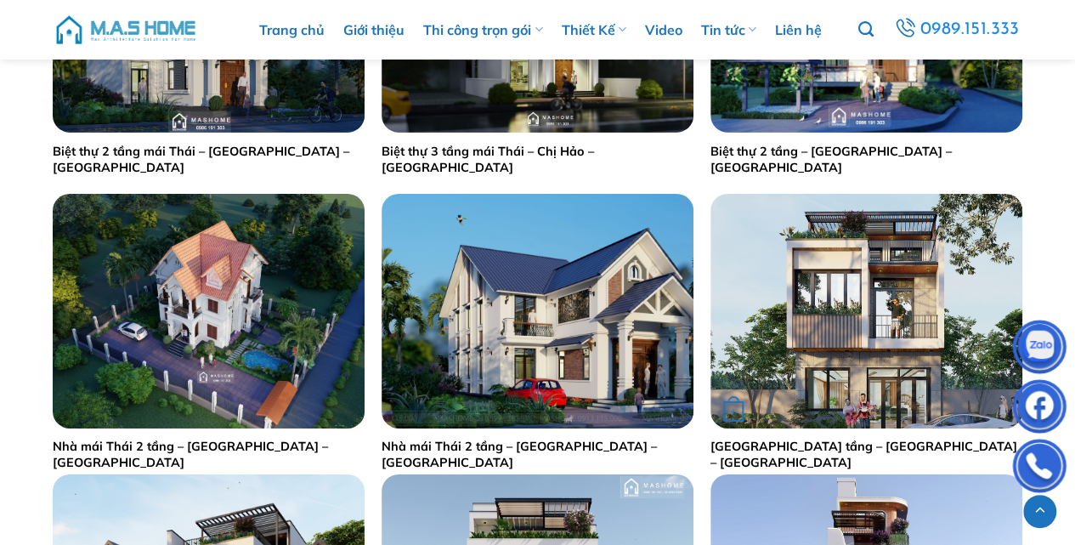
click at [799, 448] on link "[GEOGRAPHIC_DATA] tầng – [GEOGRAPHIC_DATA] – [GEOGRAPHIC_DATA]" at bounding box center [866, 453] width 312 height 31
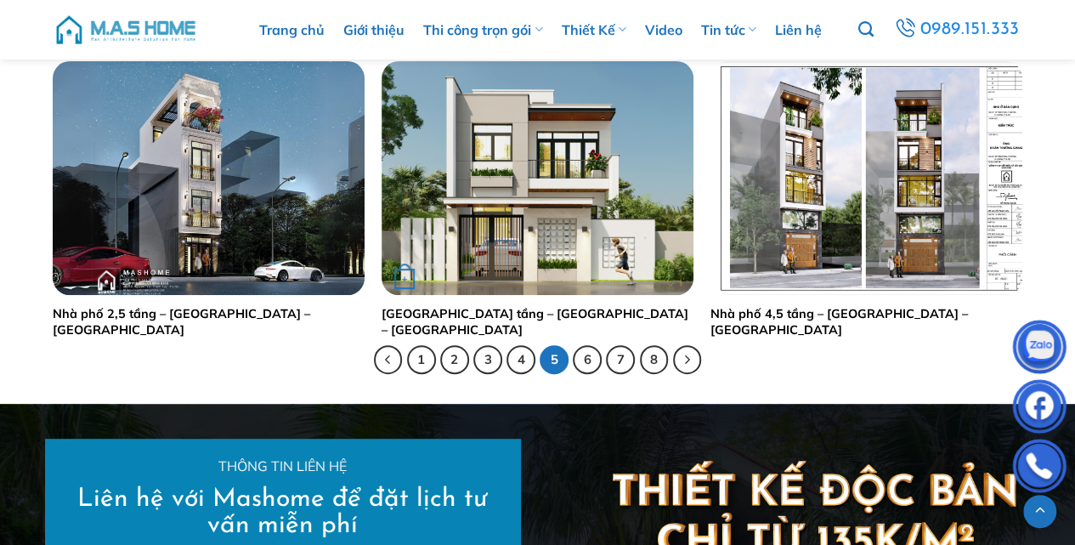
scroll to position [3398, 0]
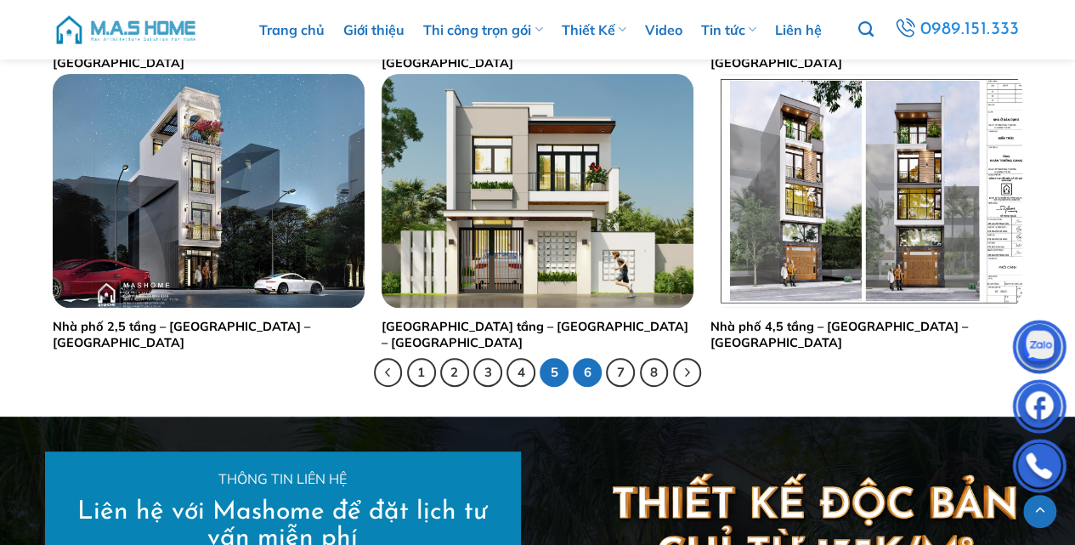
click at [593, 366] on link "6" at bounding box center [587, 372] width 29 height 29
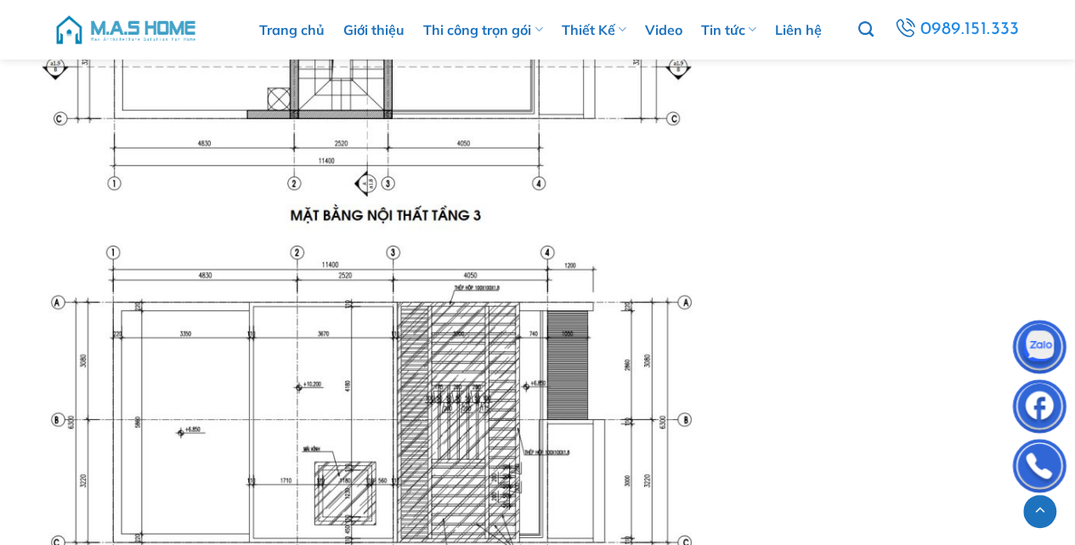
scroll to position [3934, 0]
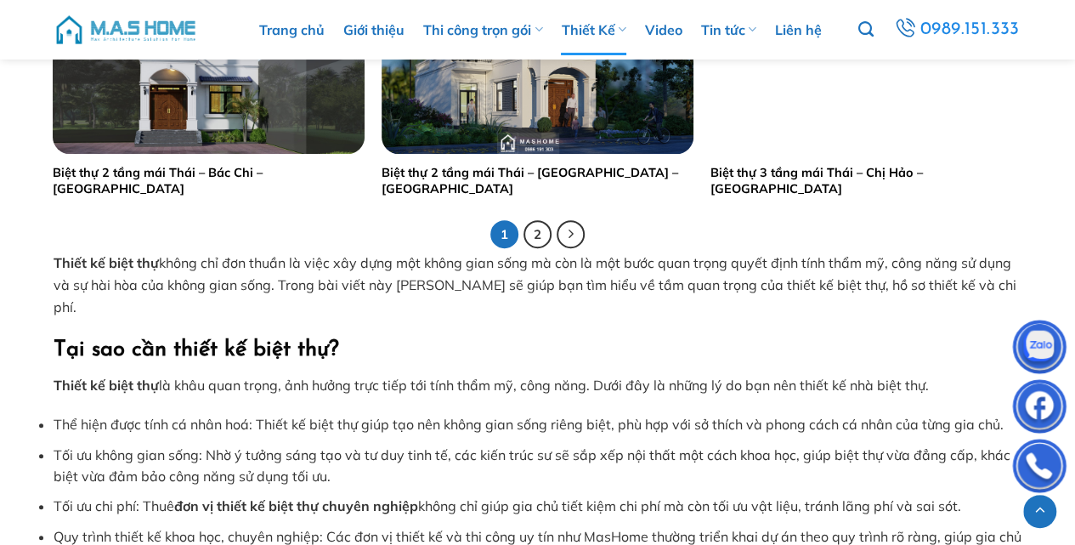
scroll to position [3568, 0]
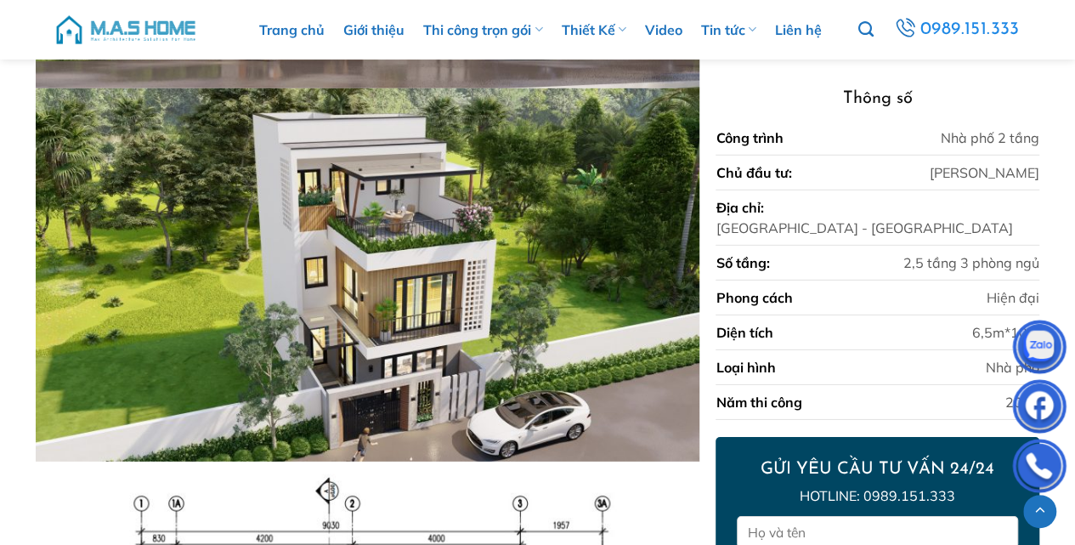
scroll to position [2557, 0]
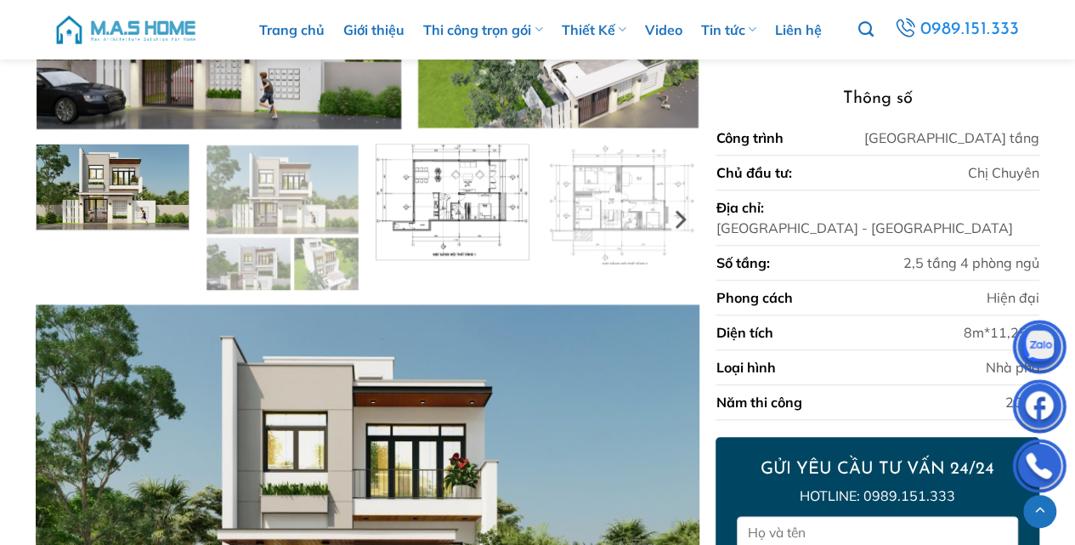
scroll to position [686, 0]
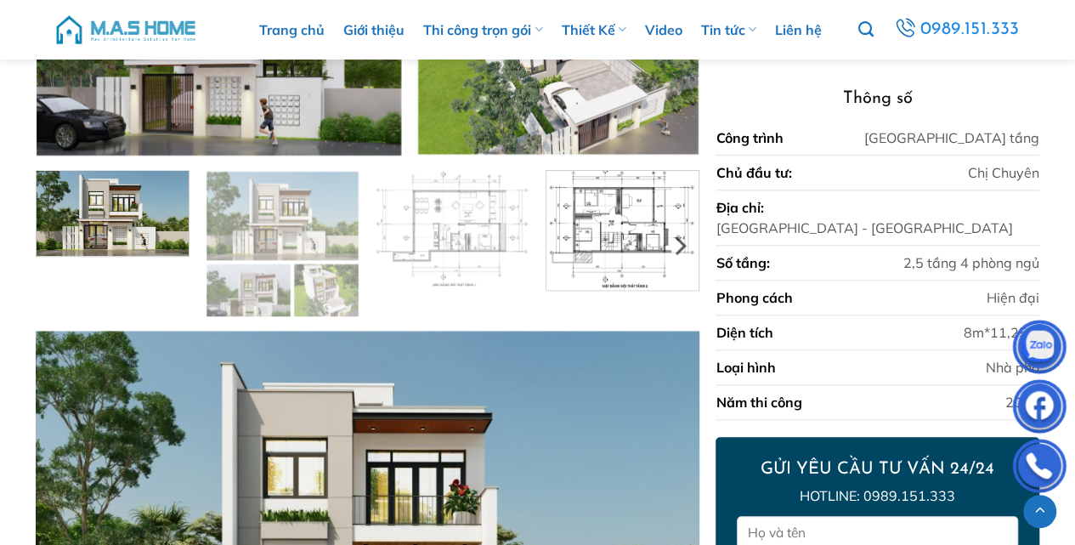
click at [610, 239] on img at bounding box center [622, 228] width 152 height 122
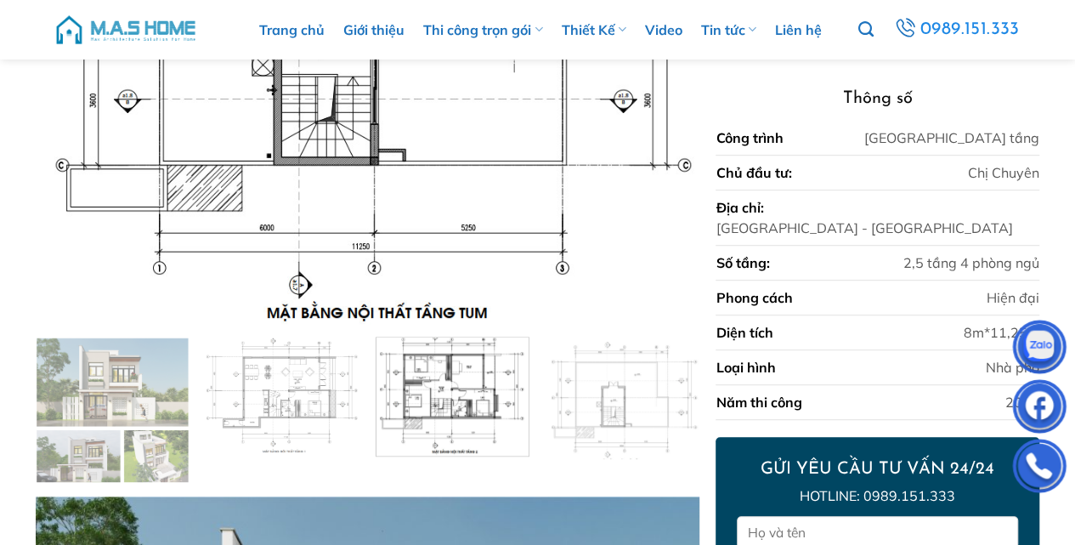
scroll to position [460, 0]
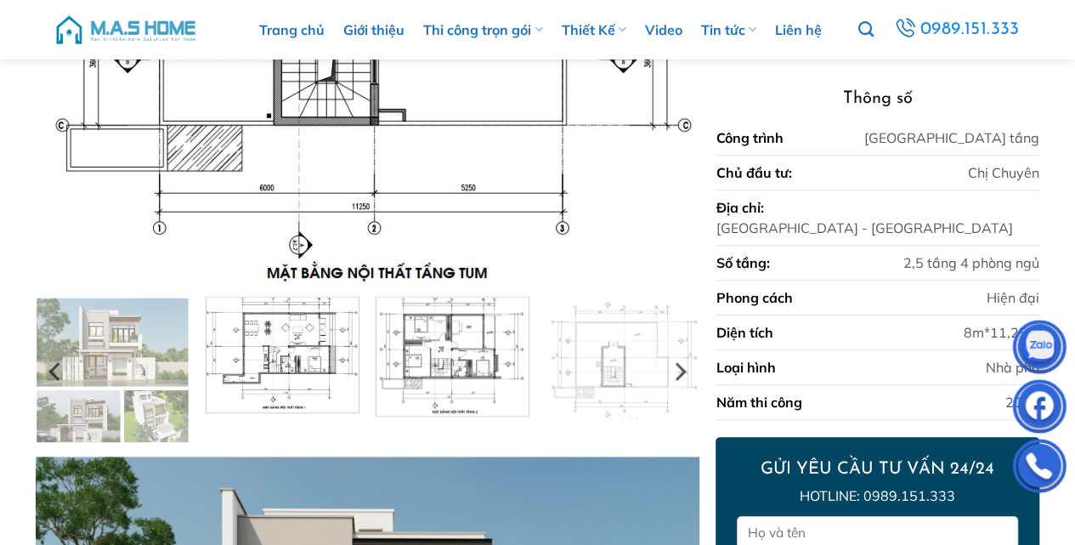
click at [295, 347] on img at bounding box center [282, 352] width 152 height 119
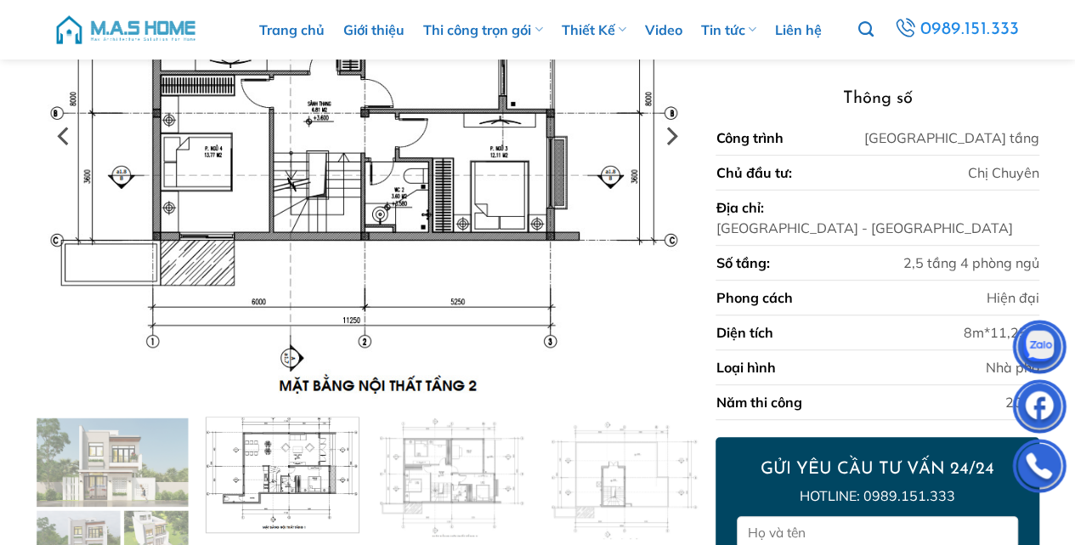
scroll to position [403, 0]
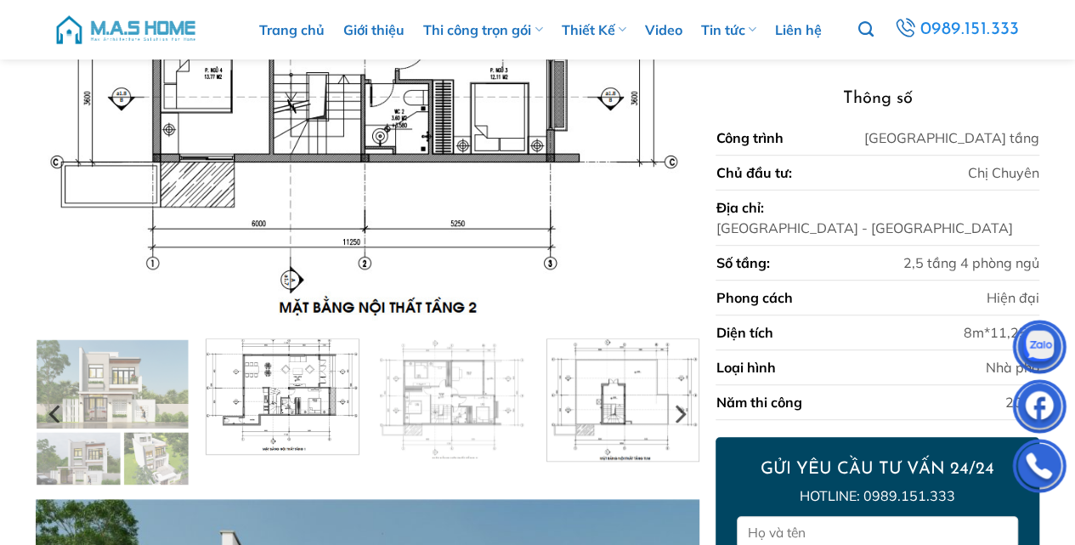
click at [625, 391] on img at bounding box center [622, 398] width 152 height 126
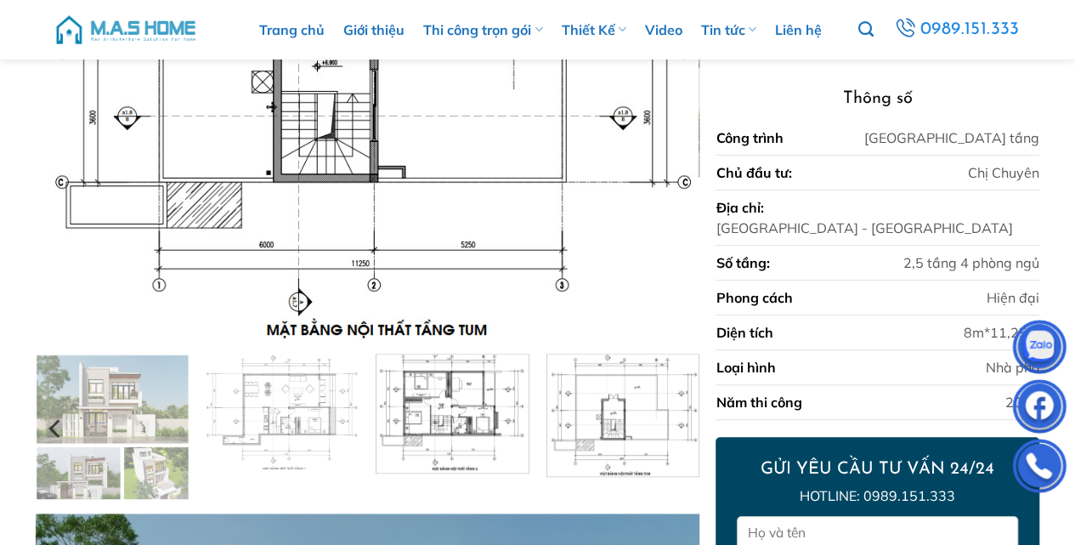
click at [461, 413] on img at bounding box center [452, 411] width 152 height 122
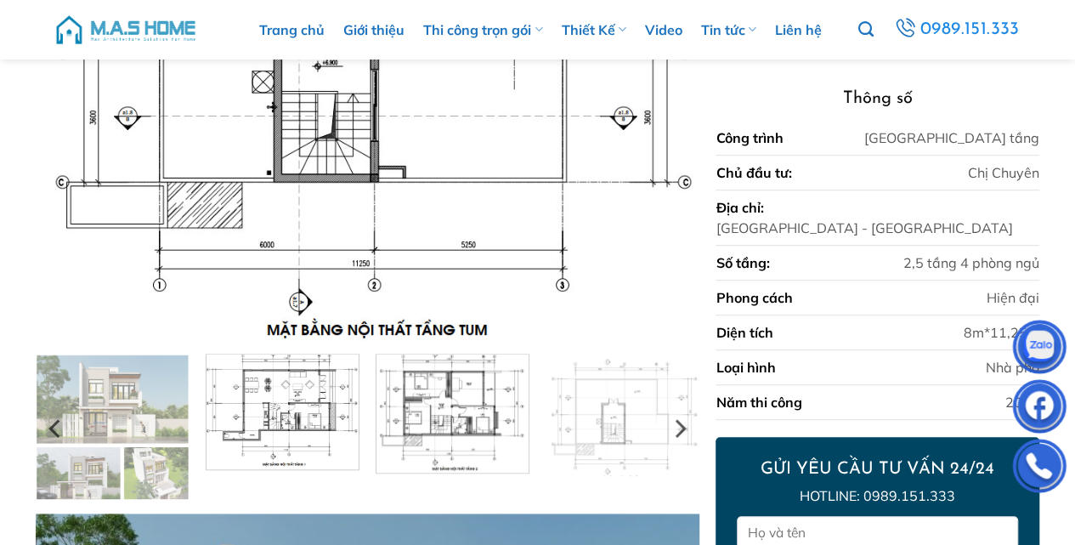
click at [317, 405] on img at bounding box center [282, 409] width 152 height 119
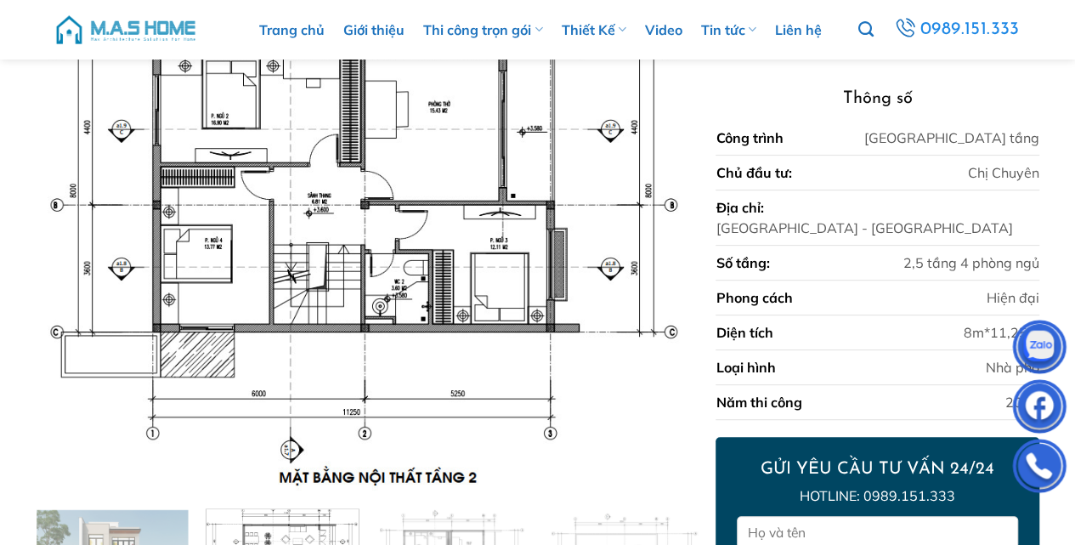
scroll to position [120, 0]
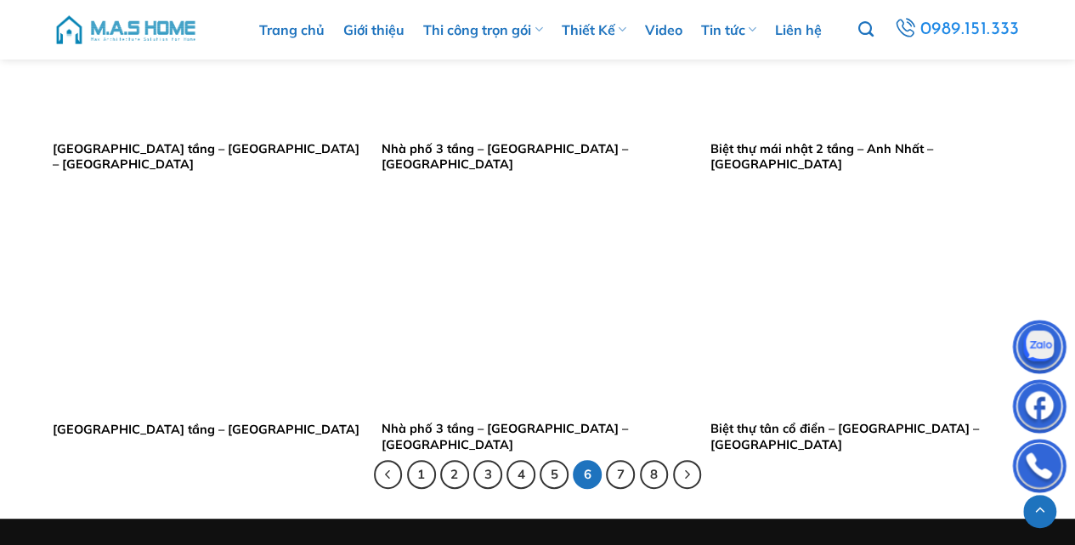
scroll to position [3285, 0]
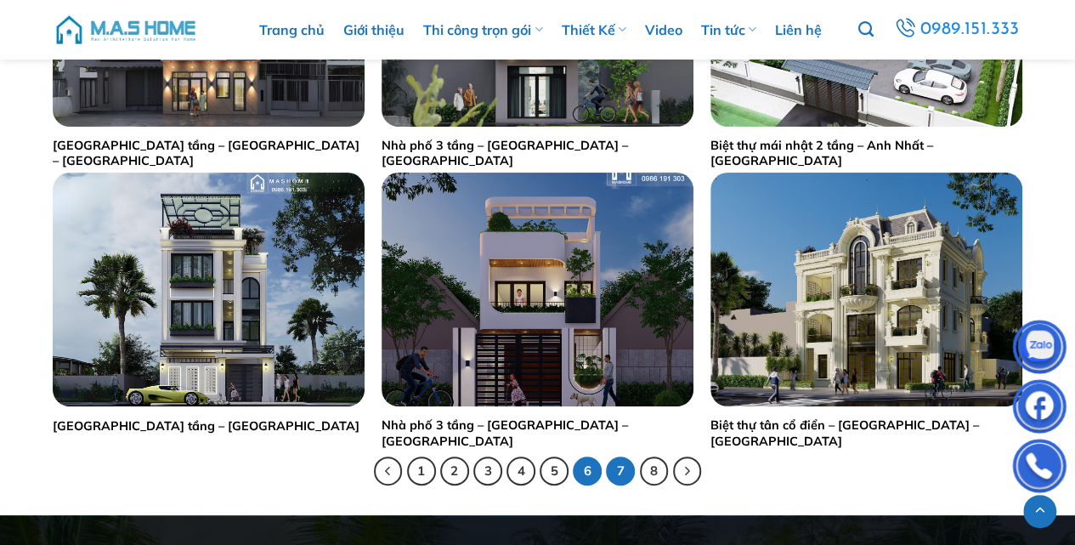
click at [620, 469] on link "7" at bounding box center [620, 470] width 29 height 29
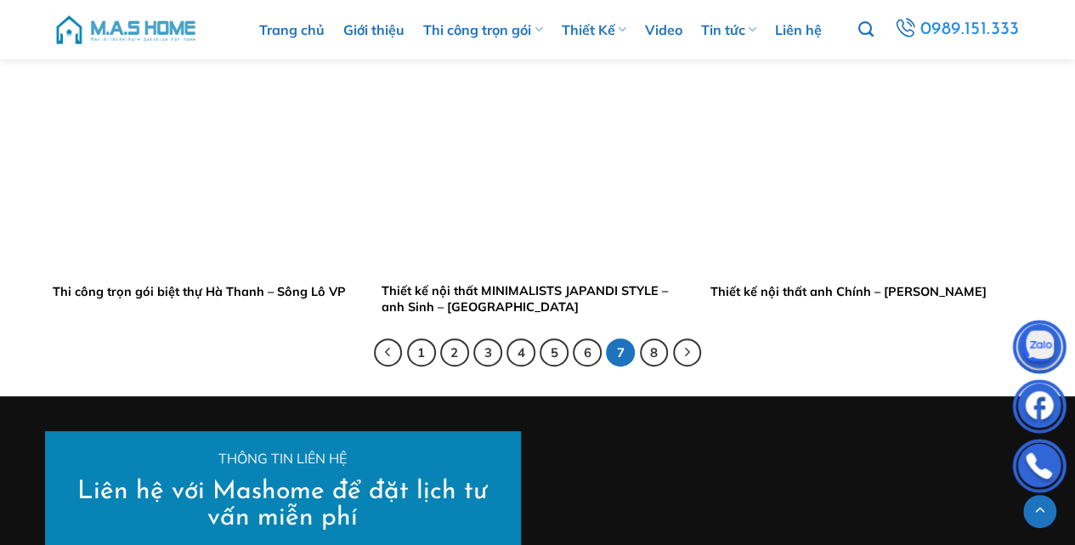
scroll to position [3511, 0]
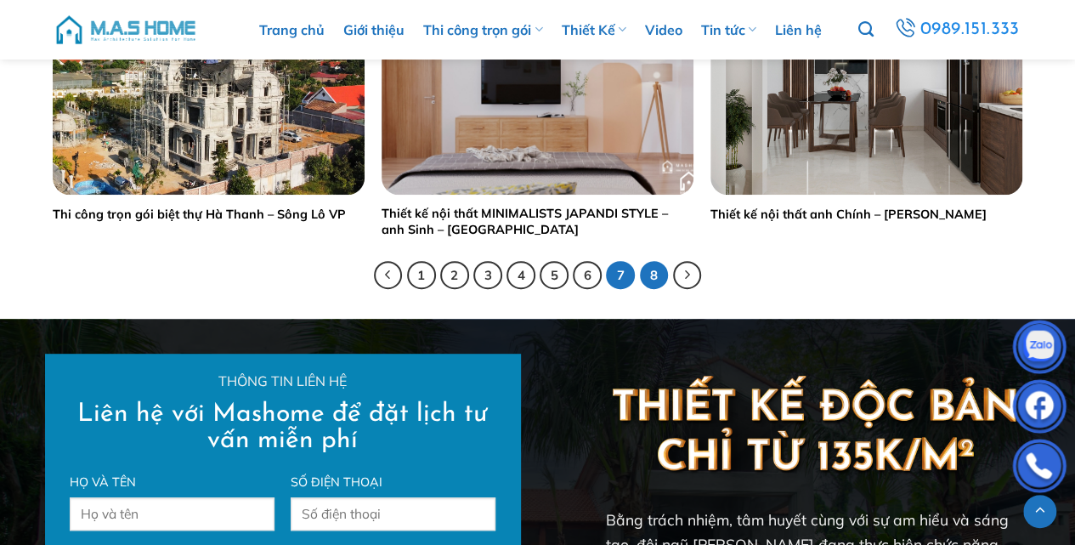
click at [651, 272] on link "8" at bounding box center [654, 275] width 29 height 29
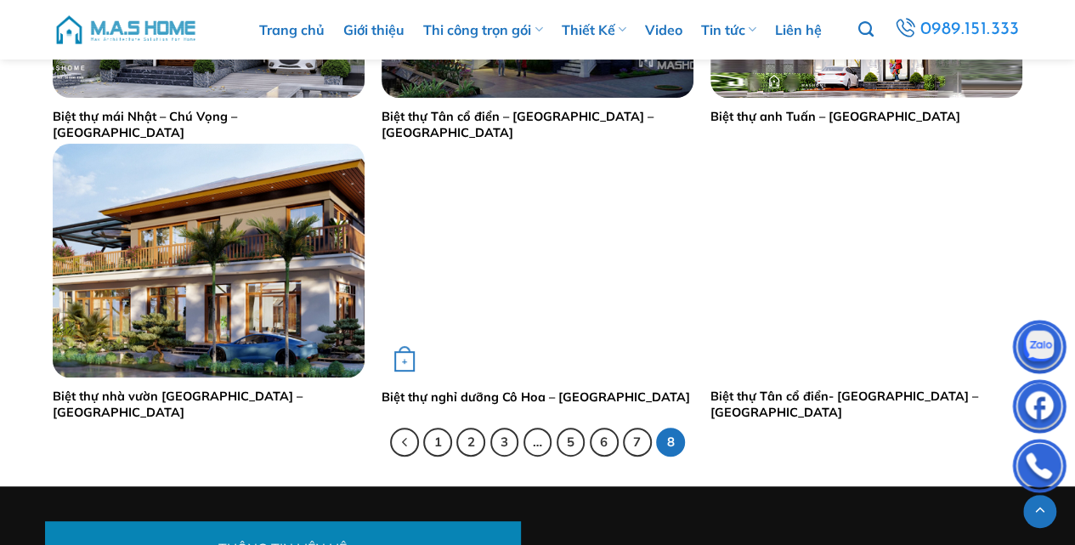
scroll to position [3341, 0]
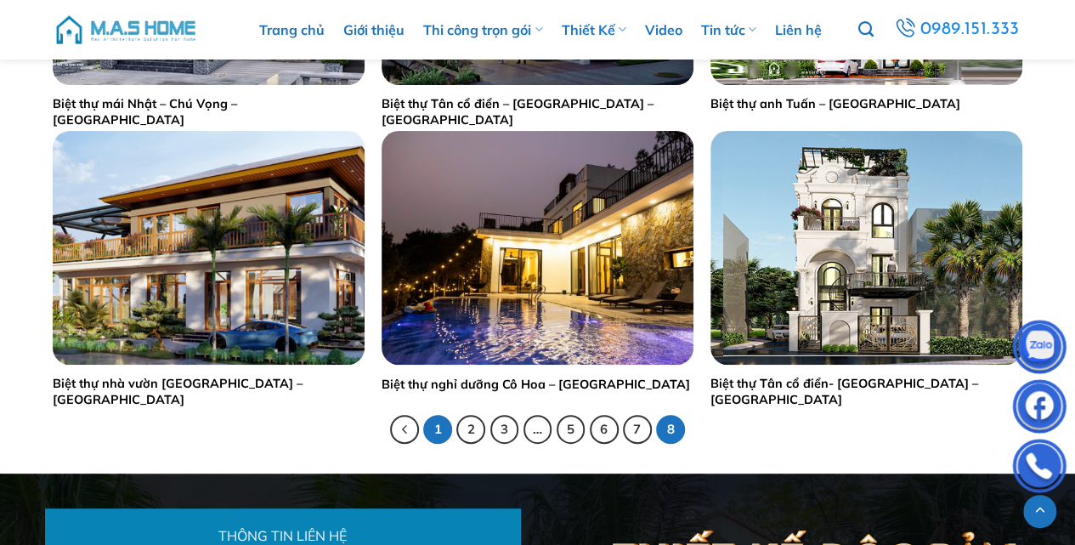
click at [440, 431] on link "1" at bounding box center [437, 429] width 29 height 29
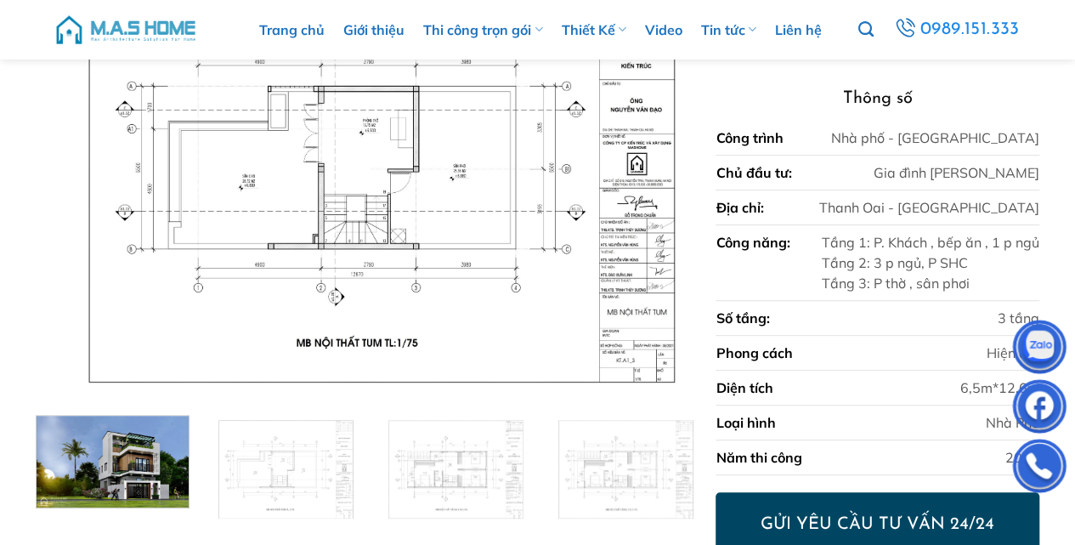
scroll to position [221, 0]
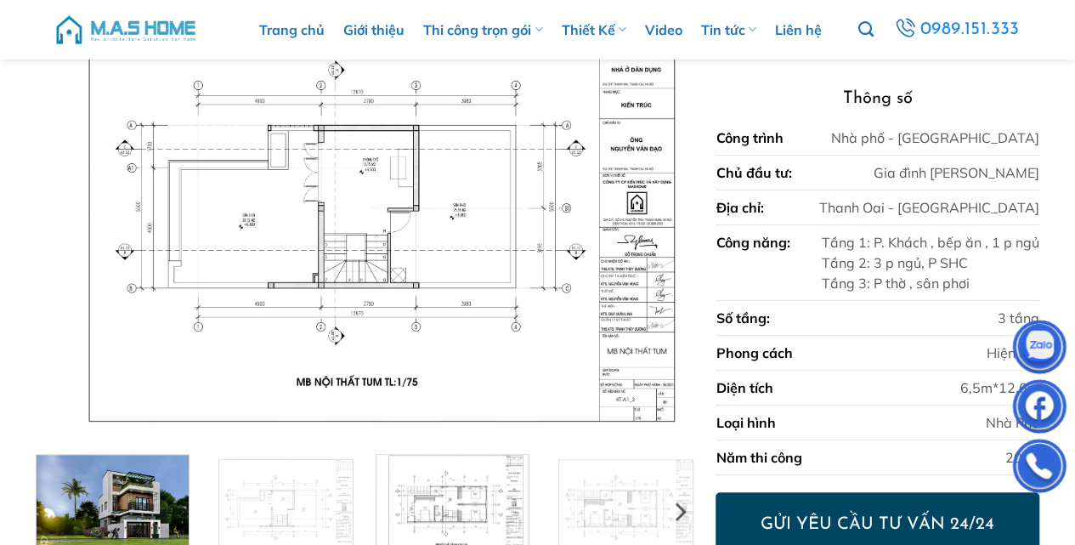
click at [457, 494] on img at bounding box center [452, 503] width 152 height 107
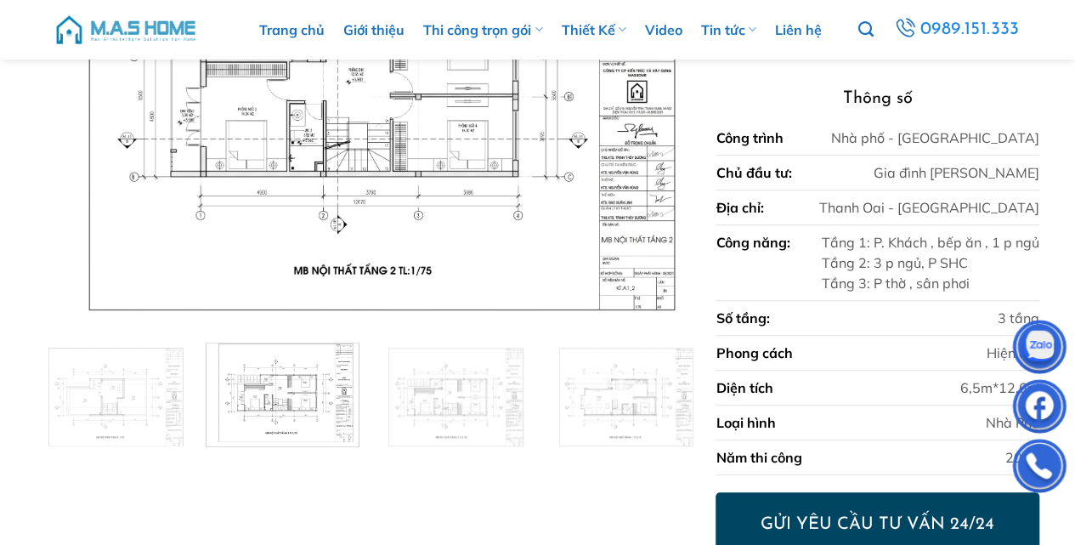
scroll to position [335, 0]
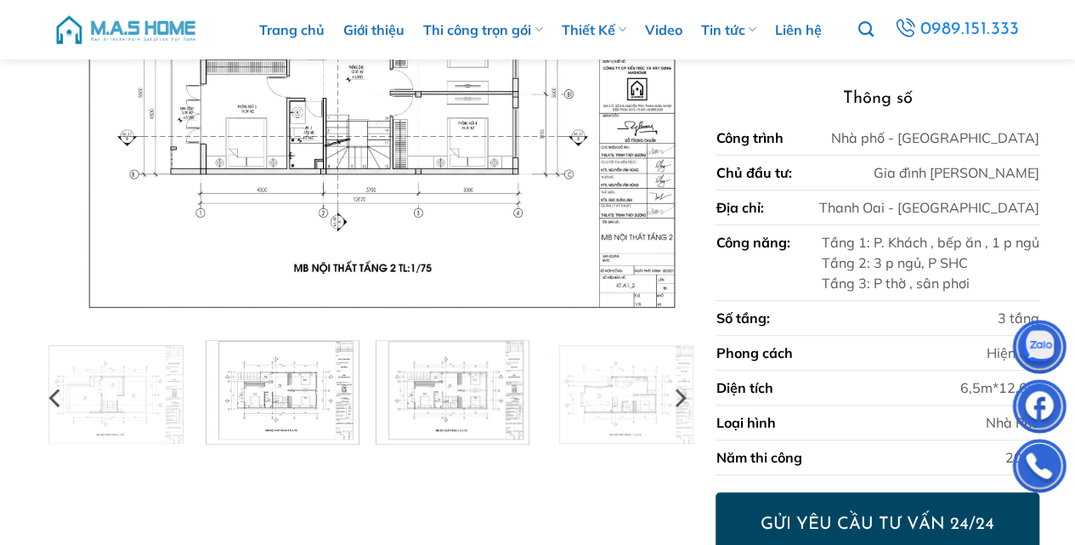
click at [461, 407] on img at bounding box center [452, 389] width 152 height 107
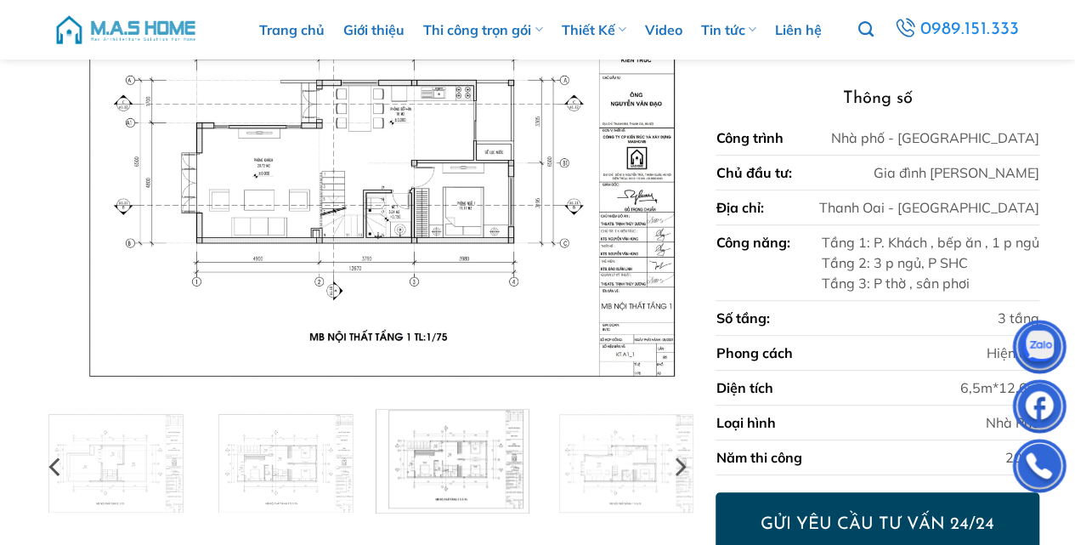
scroll to position [391, 0]
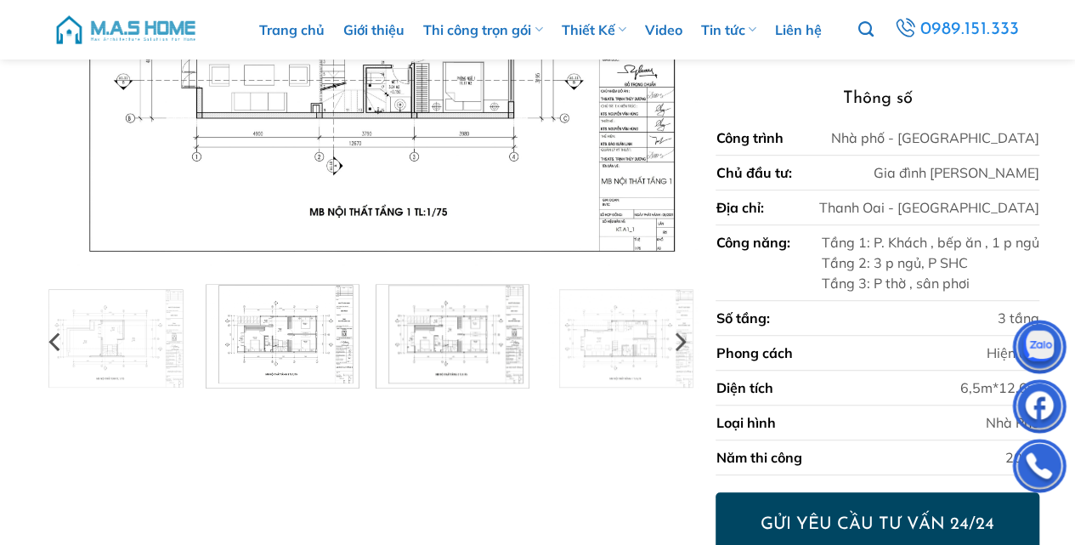
click at [304, 340] on img at bounding box center [282, 333] width 152 height 107
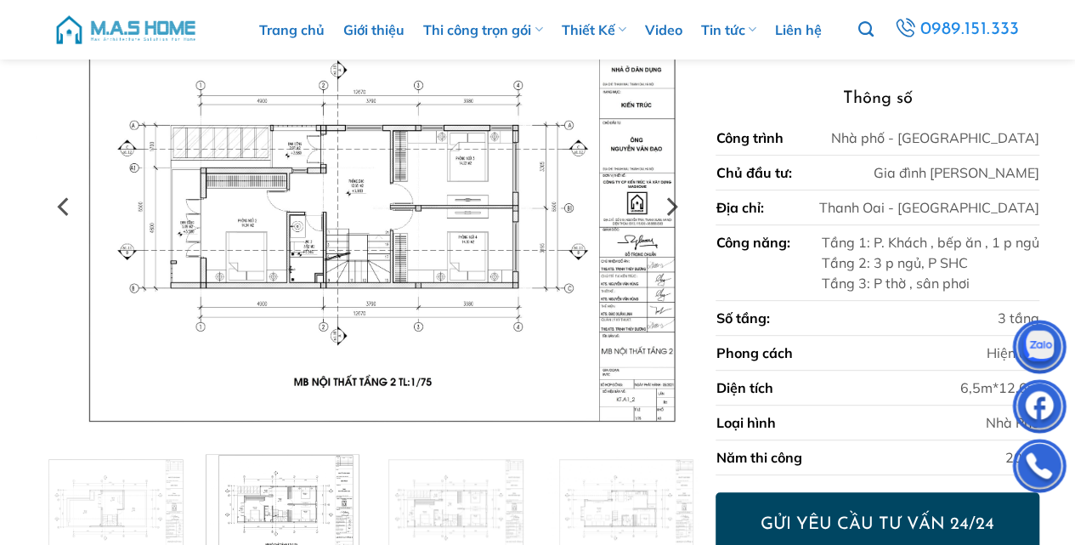
scroll to position [278, 0]
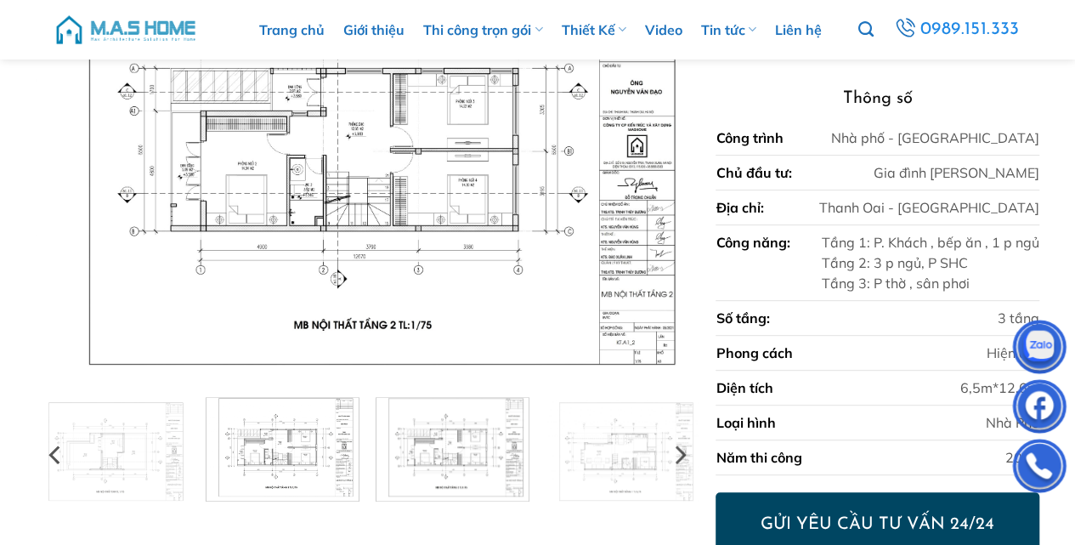
click at [455, 426] on img at bounding box center [452, 446] width 152 height 107
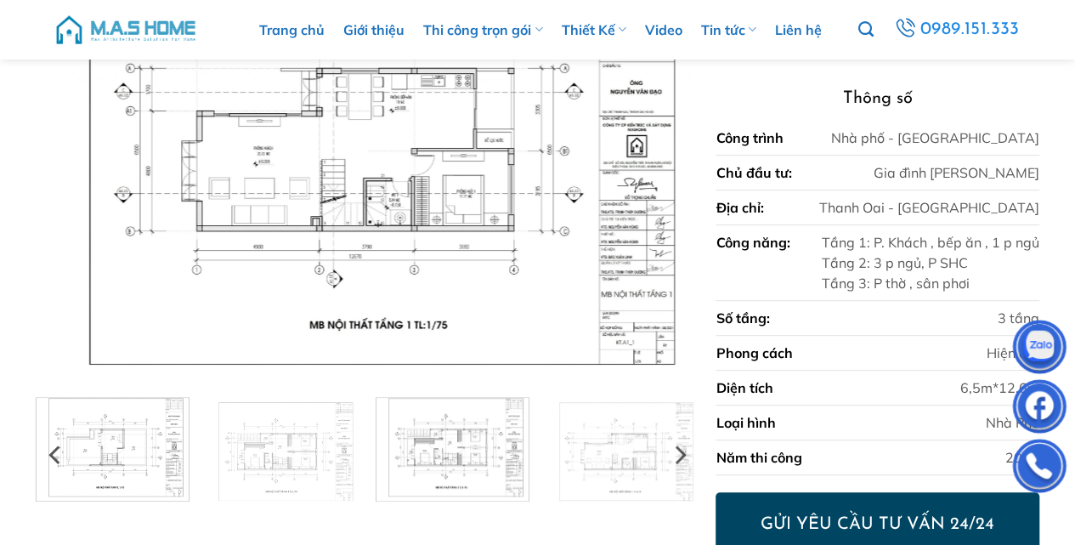
click at [119, 462] on img at bounding box center [113, 446] width 152 height 107
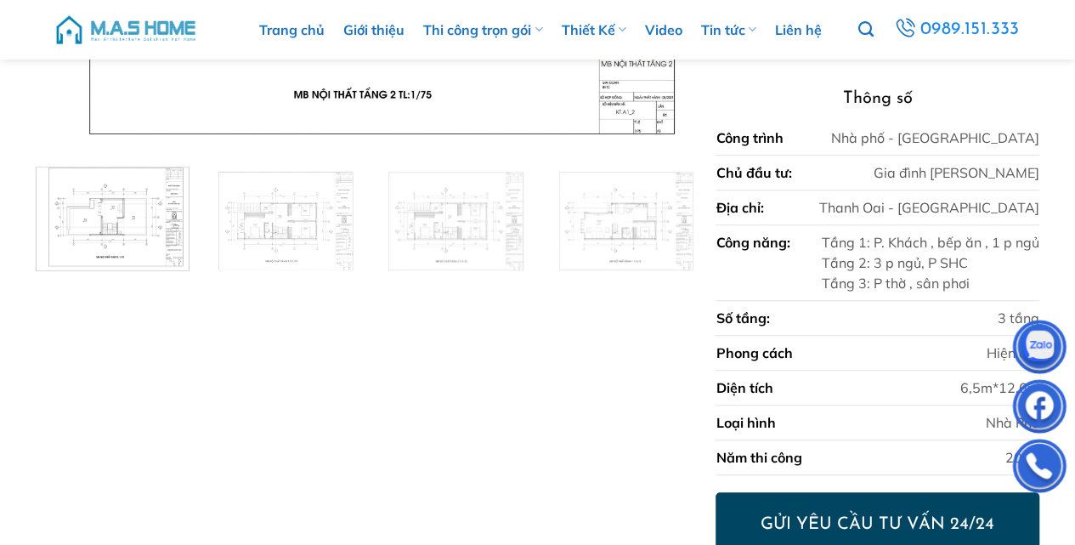
scroll to position [510, 0]
click at [100, 213] on img at bounding box center [113, 214] width 152 height 107
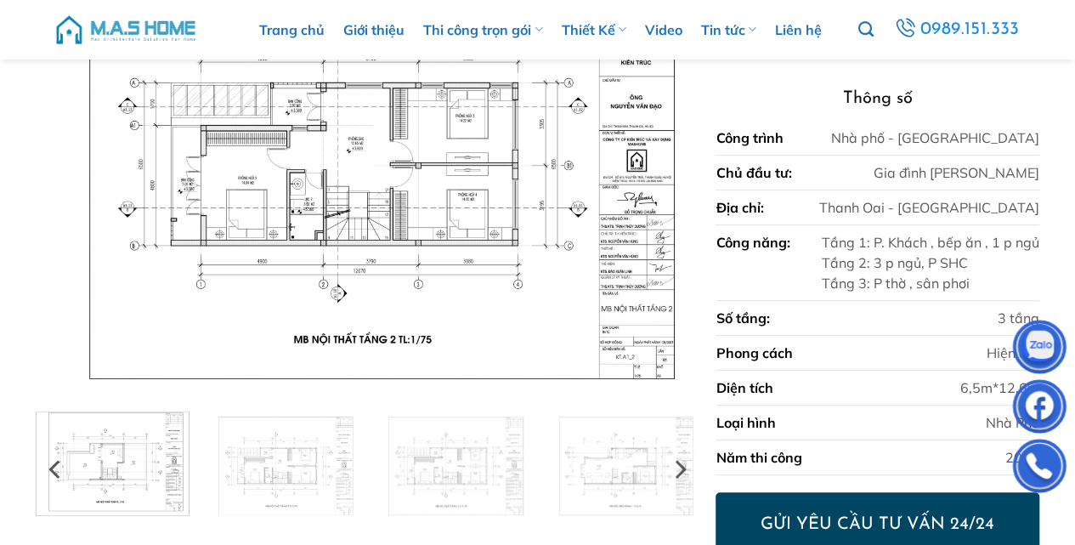
scroll to position [283, 0]
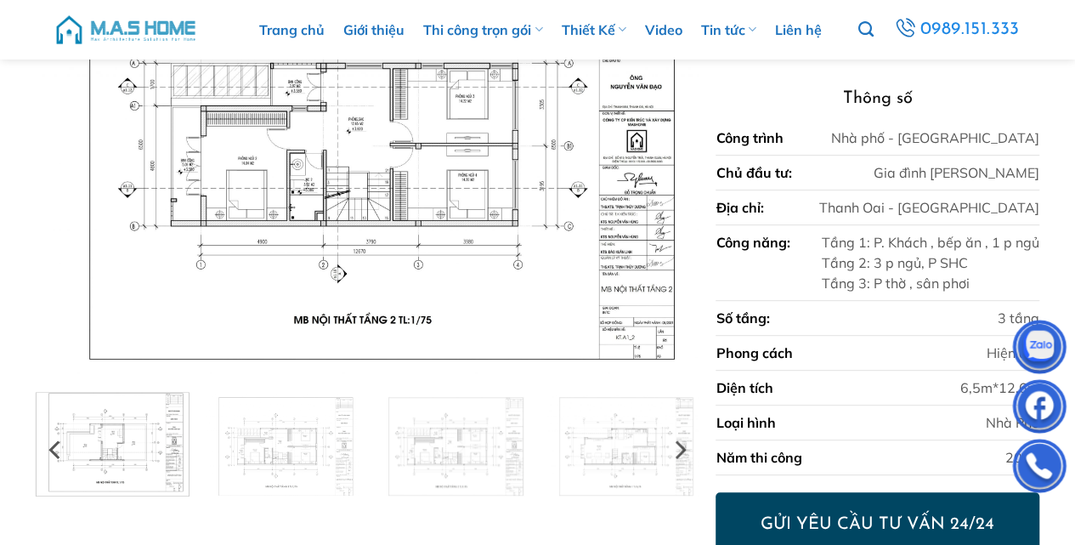
click at [114, 445] on img at bounding box center [113, 441] width 152 height 107
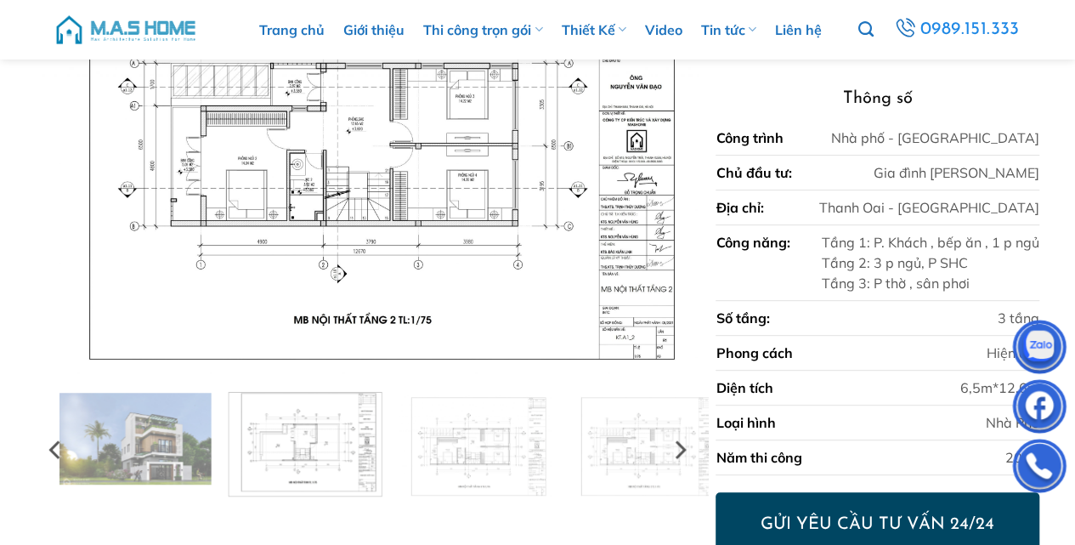
click at [359, 465] on div at bounding box center [367, 444] width 680 height 104
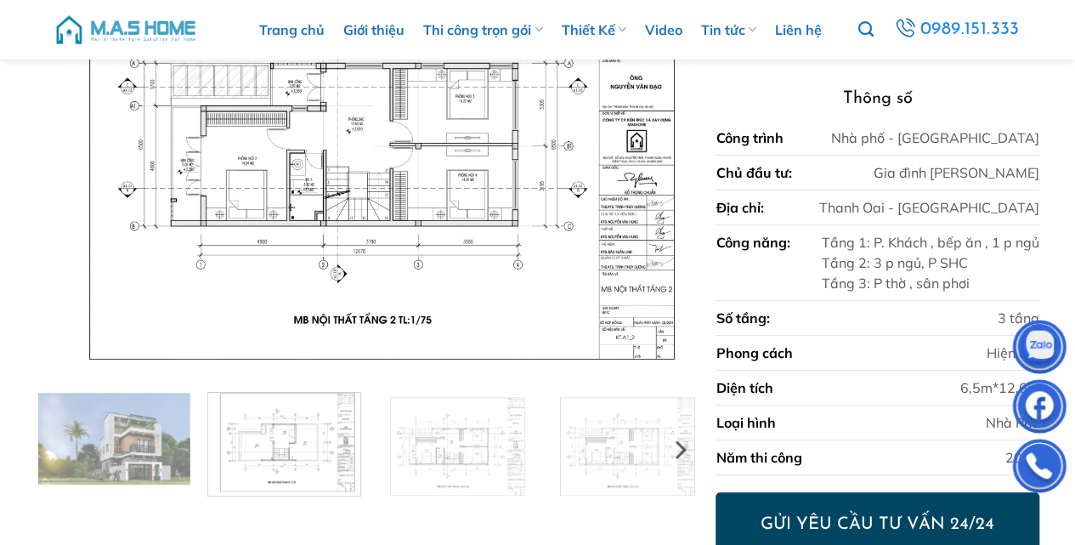
click at [265, 457] on img at bounding box center [284, 441] width 152 height 107
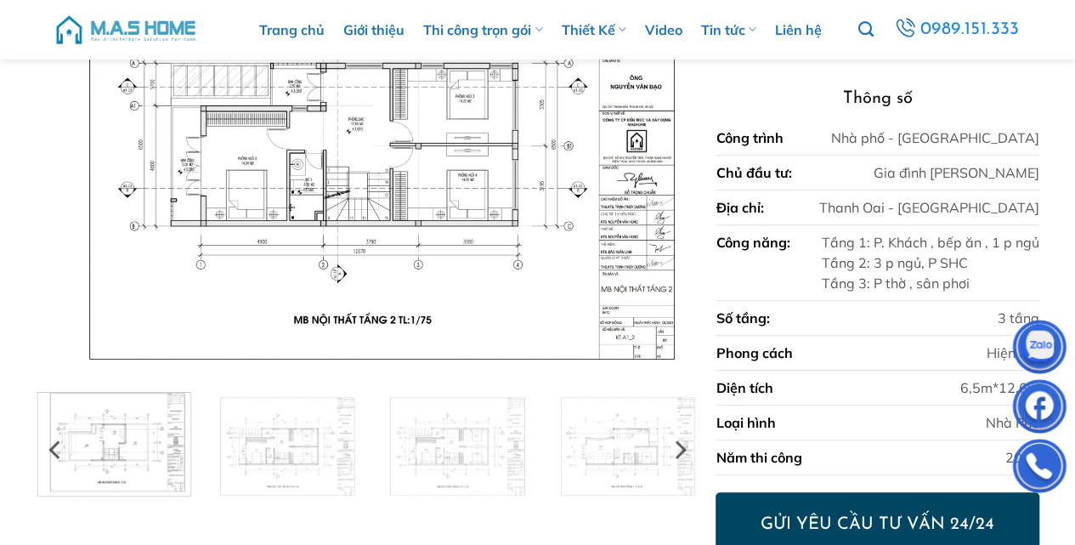
click at [160, 447] on img at bounding box center [114, 441] width 152 height 107
click at [160, 447] on img at bounding box center [113, 441] width 152 height 107
click at [352, 448] on div at bounding box center [367, 444] width 680 height 104
click at [289, 449] on img at bounding box center [281, 441] width 151 height 107
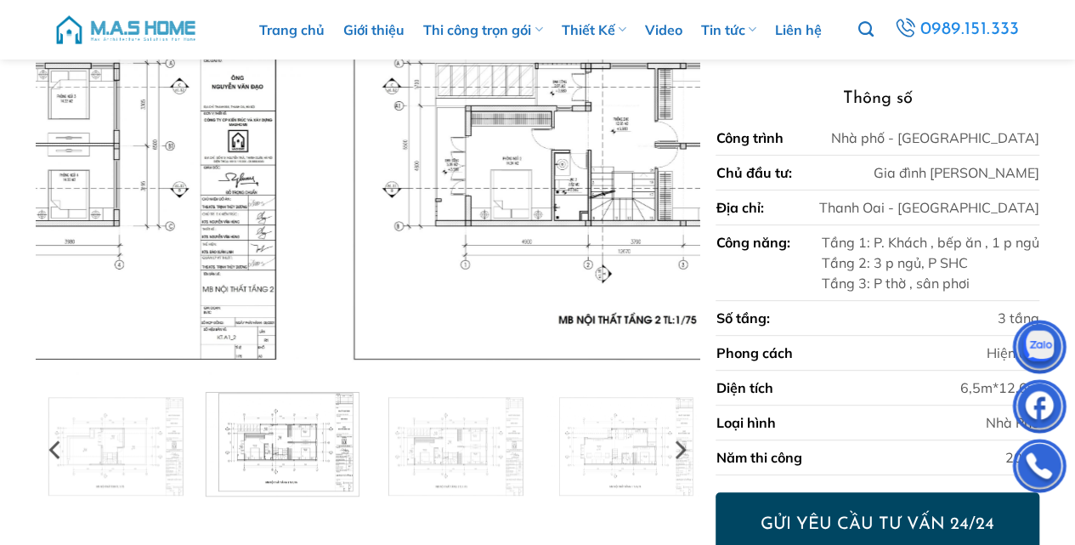
click at [289, 449] on img at bounding box center [282, 441] width 152 height 107
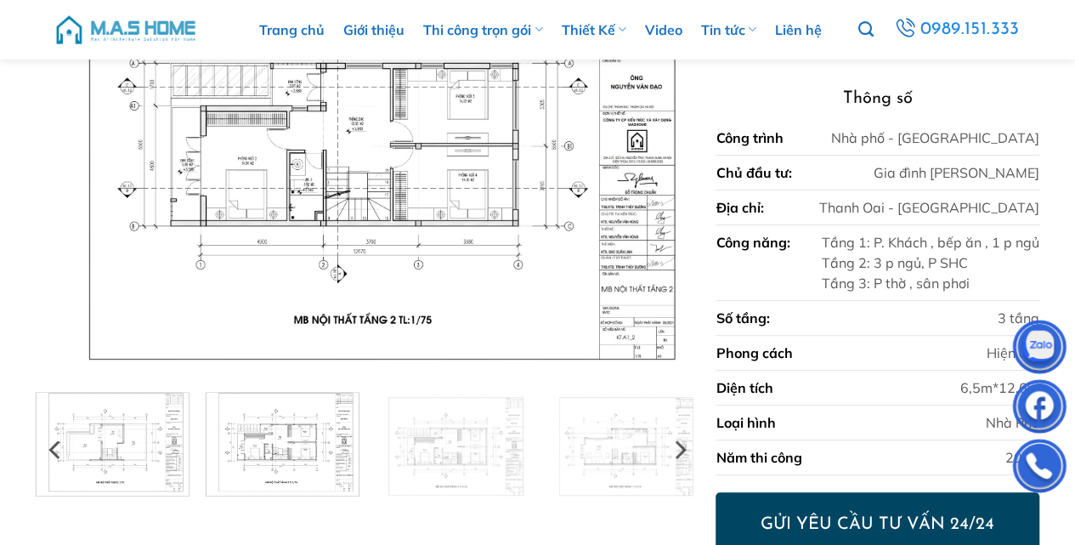
click at [123, 455] on img at bounding box center [113, 441] width 152 height 107
click at [449, 464] on img at bounding box center [452, 441] width 152 height 107
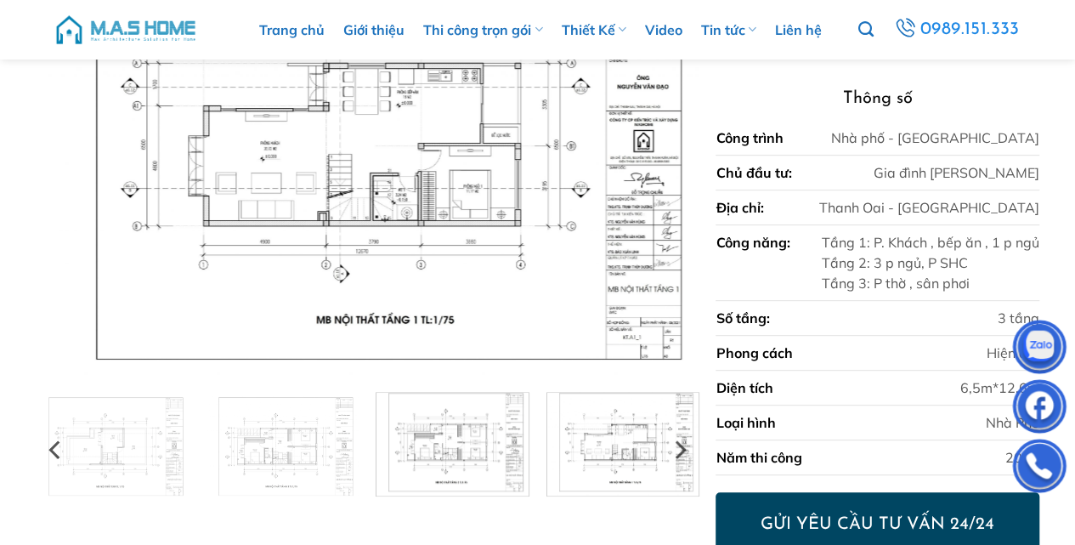
click at [608, 463] on img at bounding box center [622, 441] width 152 height 107
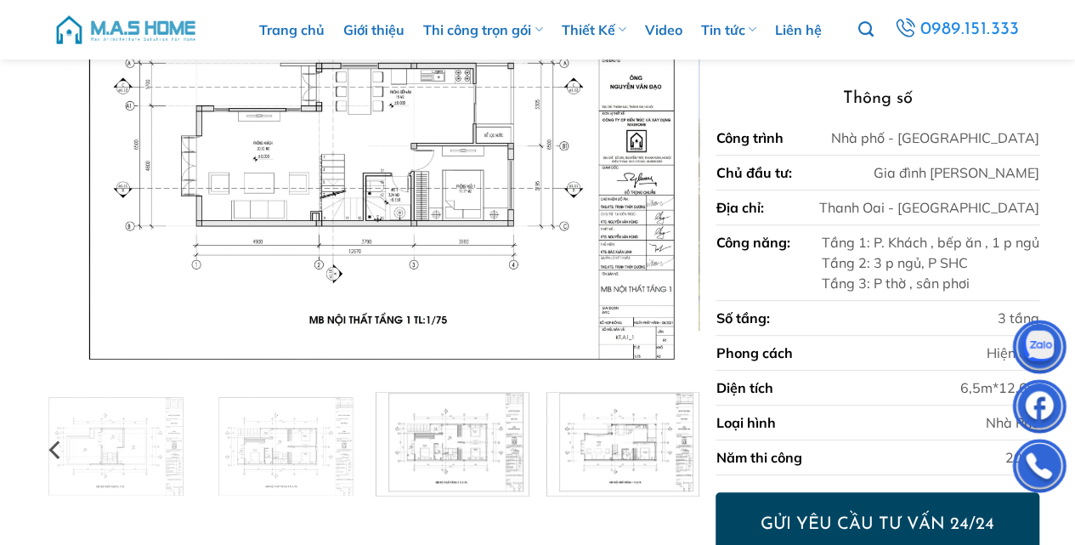
click at [442, 464] on img at bounding box center [452, 441] width 152 height 107
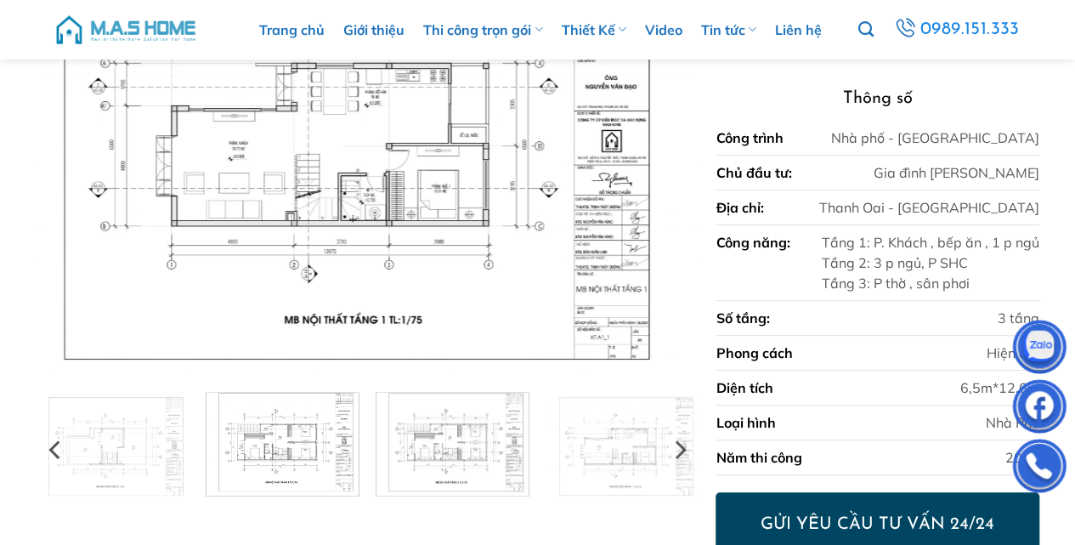
click at [289, 455] on img at bounding box center [282, 441] width 152 height 107
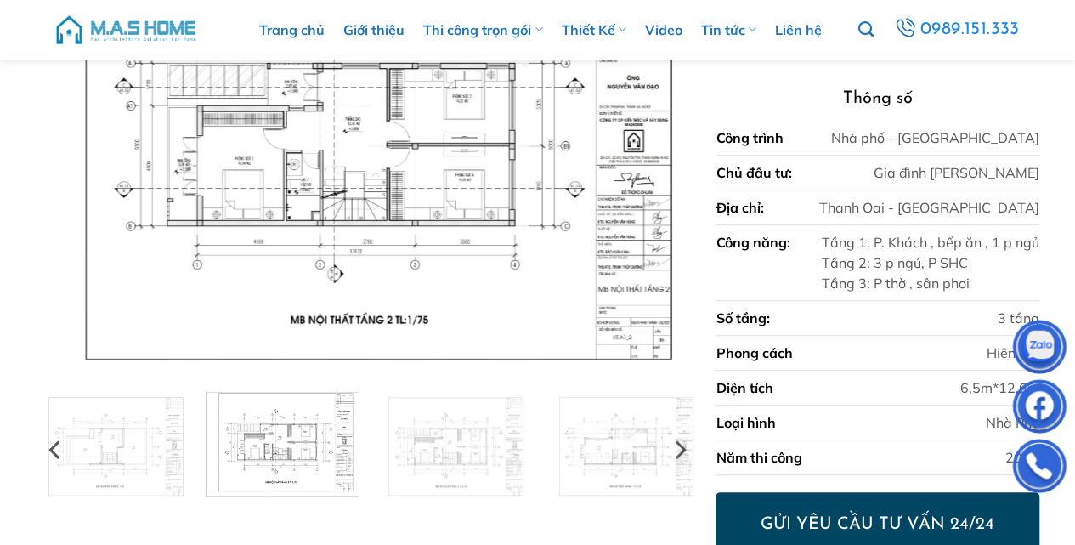
click at [392, 463] on div at bounding box center [367, 444] width 680 height 104
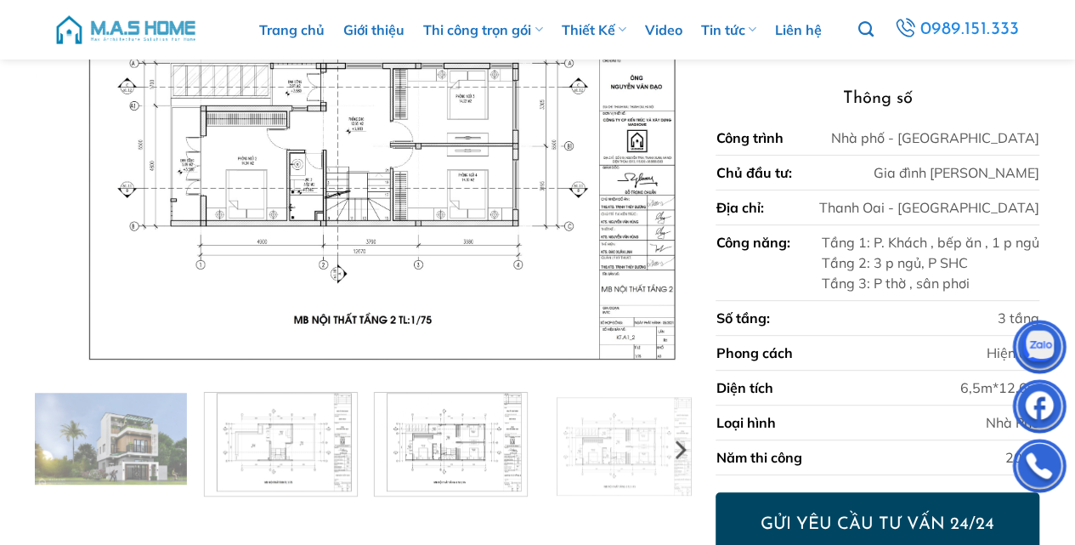
click at [245, 450] on img at bounding box center [281, 441] width 152 height 107
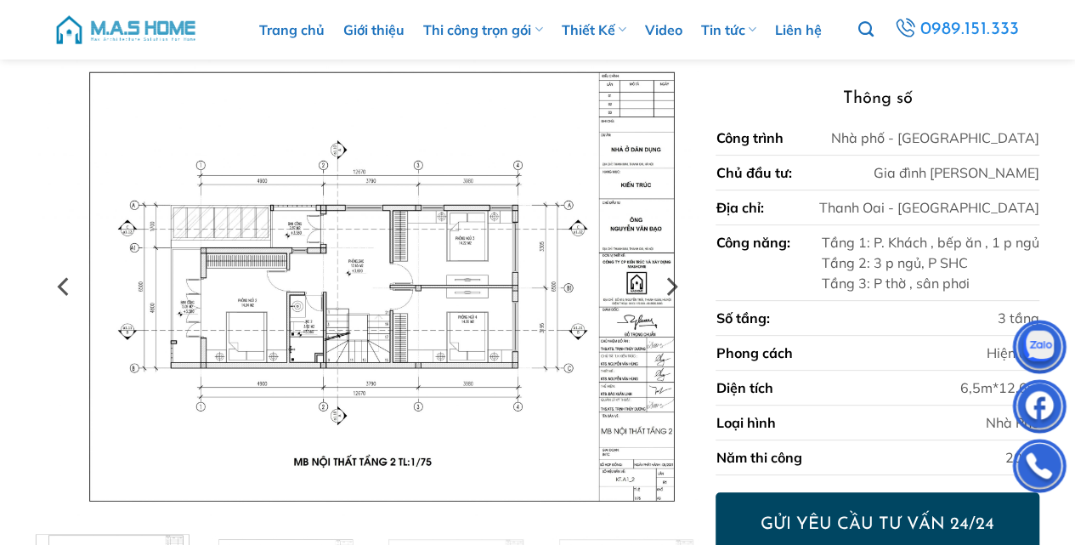
scroll to position [226, 0]
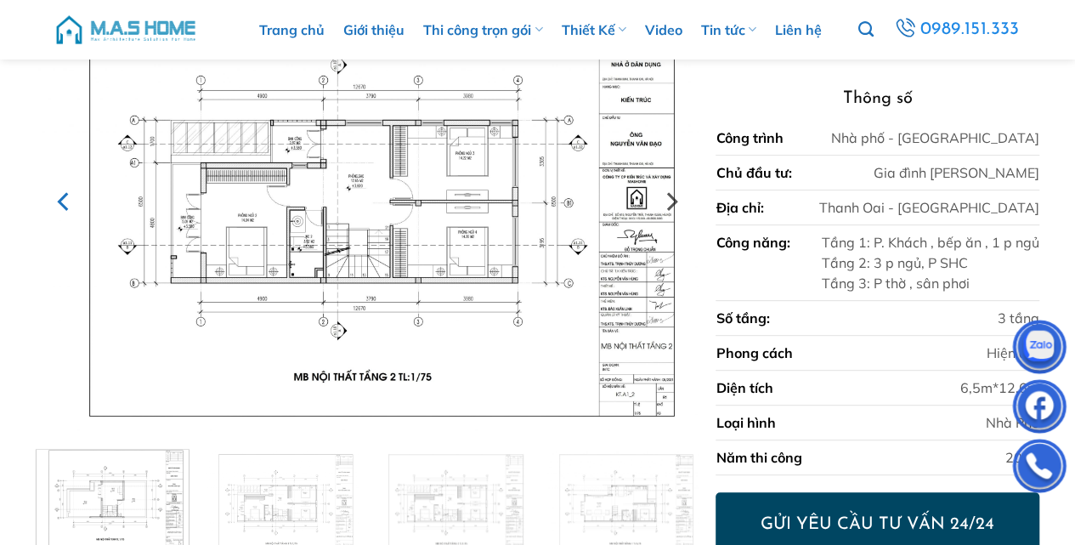
click at [61, 195] on icon "Previous" at bounding box center [64, 201] width 31 height 31
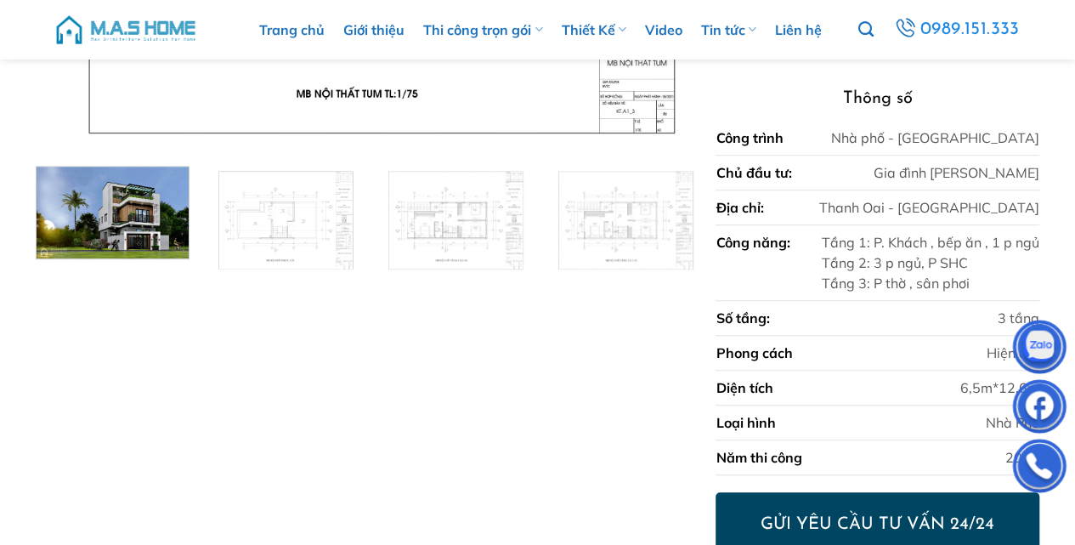
scroll to position [510, 0]
click at [319, 254] on img at bounding box center [282, 214] width 152 height 107
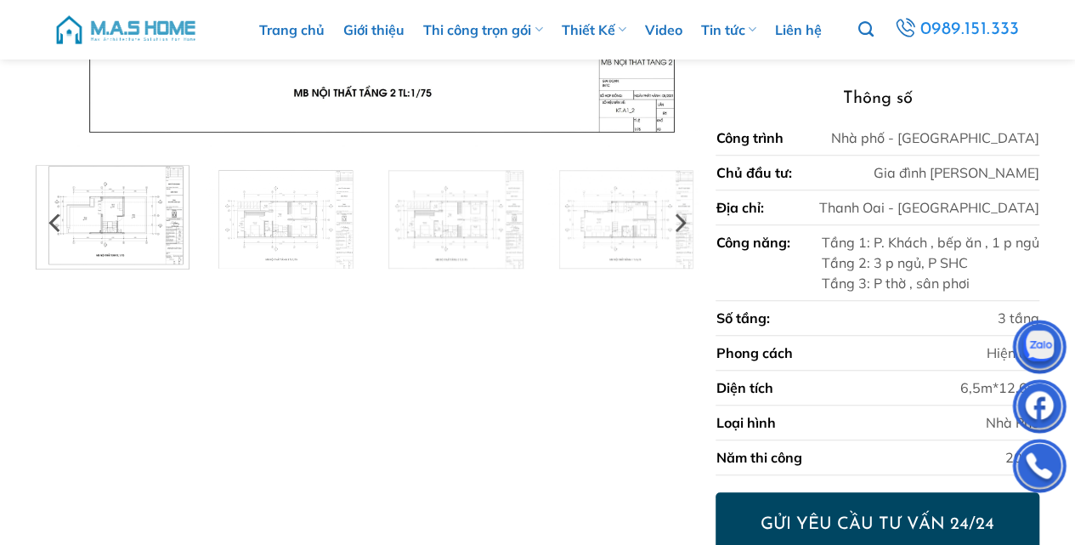
click at [127, 226] on img at bounding box center [113, 214] width 152 height 107
click at [116, 223] on img at bounding box center [113, 214] width 152 height 107
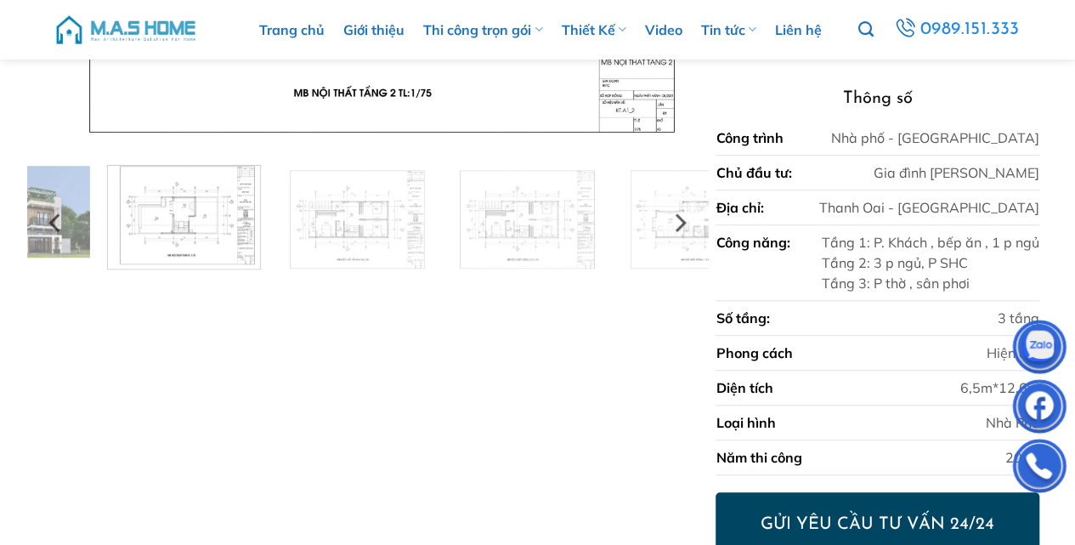
click at [280, 237] on div at bounding box center [367, 217] width 680 height 104
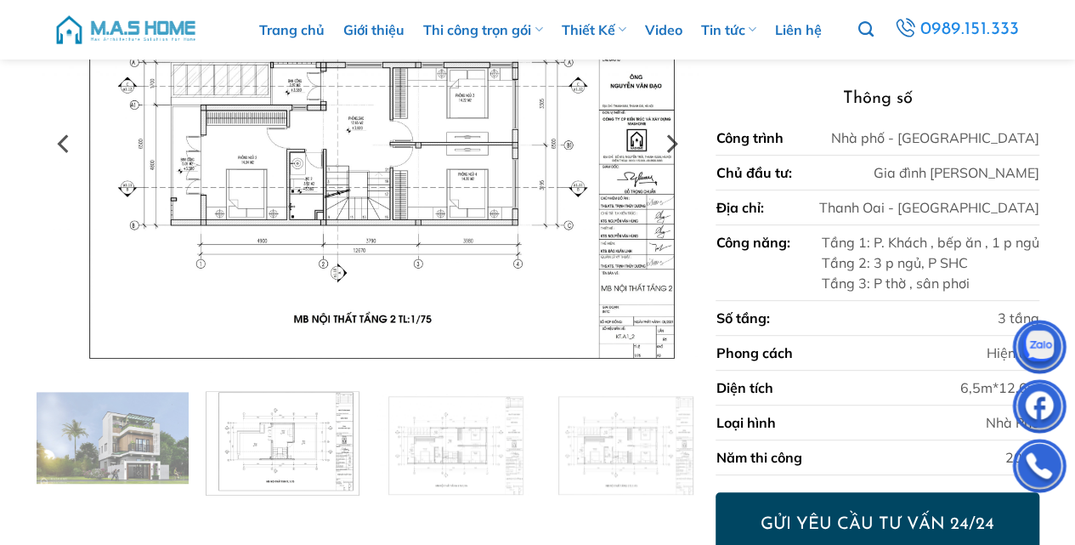
scroll to position [283, 0]
click at [56, 145] on icon "Previous" at bounding box center [64, 144] width 31 height 31
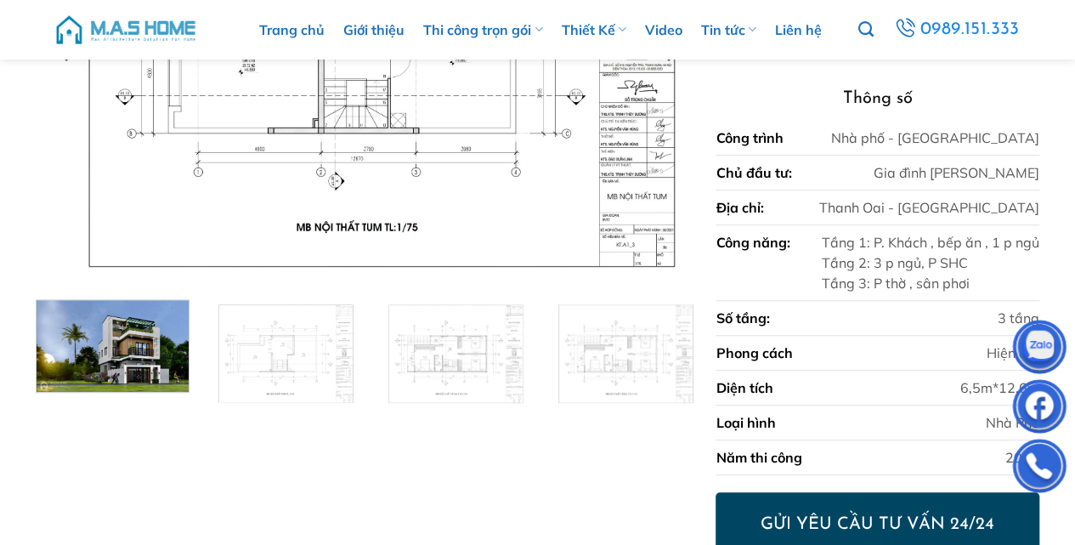
scroll to position [396, 0]
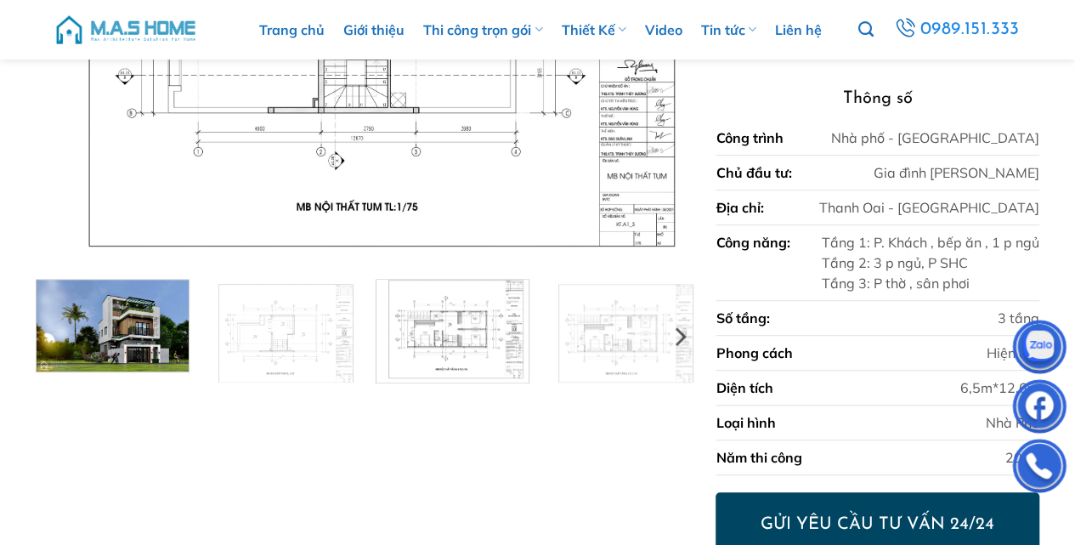
click at [444, 337] on img at bounding box center [452, 328] width 152 height 107
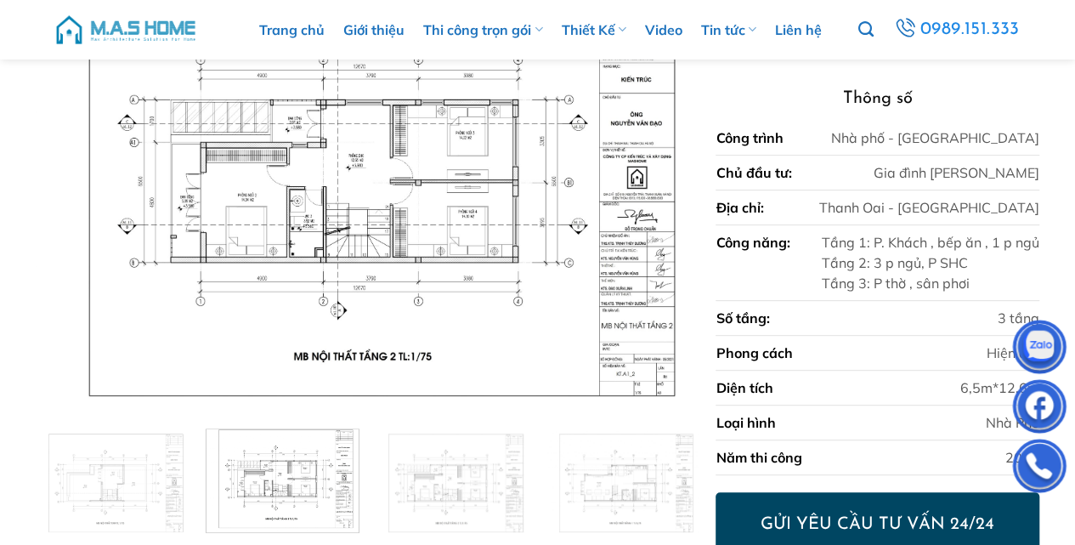
scroll to position [226, 0]
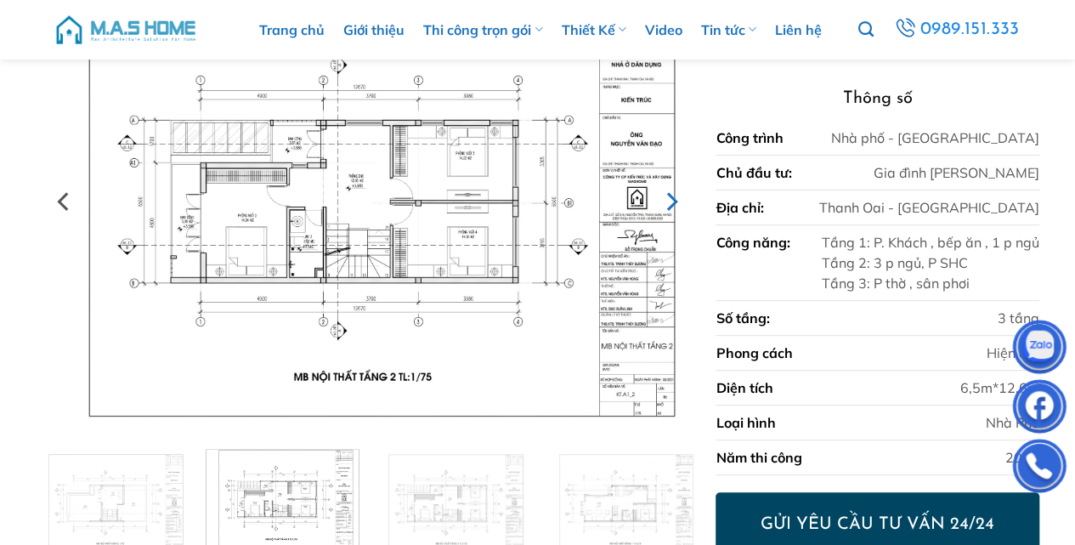
click at [677, 197] on icon "Next" at bounding box center [670, 201] width 31 height 31
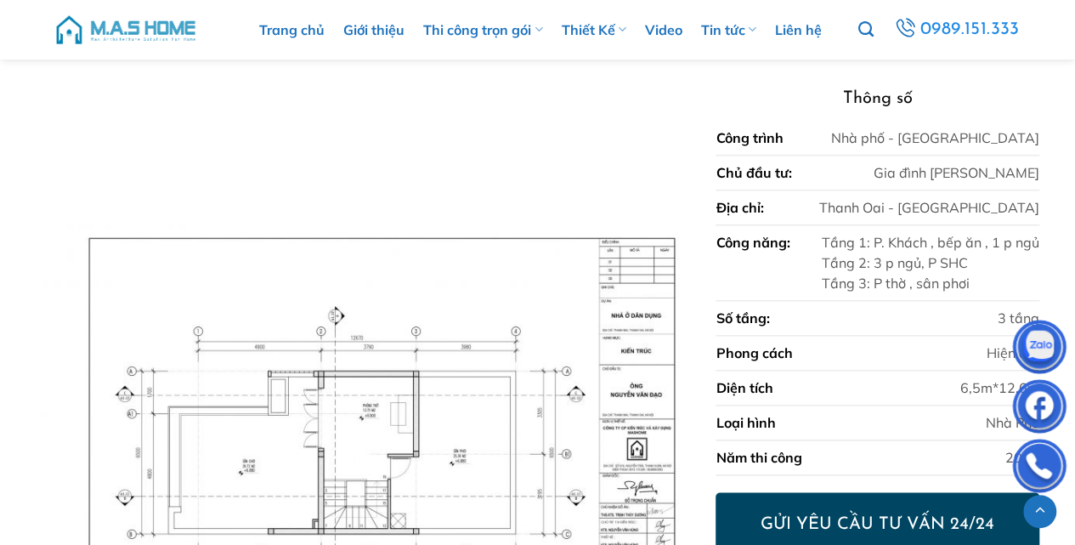
scroll to position [850, 0]
drag, startPoint x: 1052, startPoint y: 231, endPoint x: 1054, endPoint y: 158, distance: 73.1
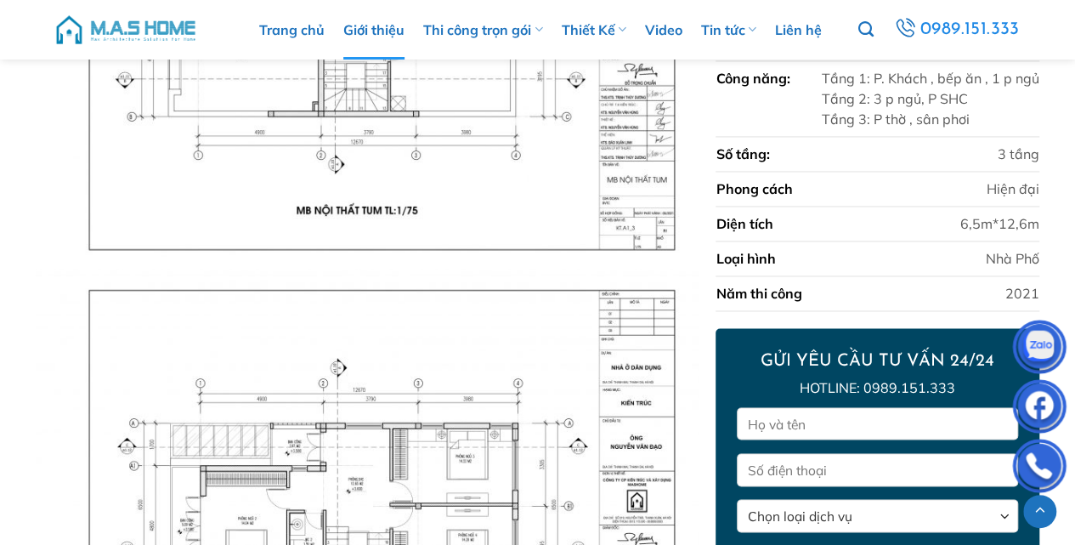
scroll to position [1259, 0]
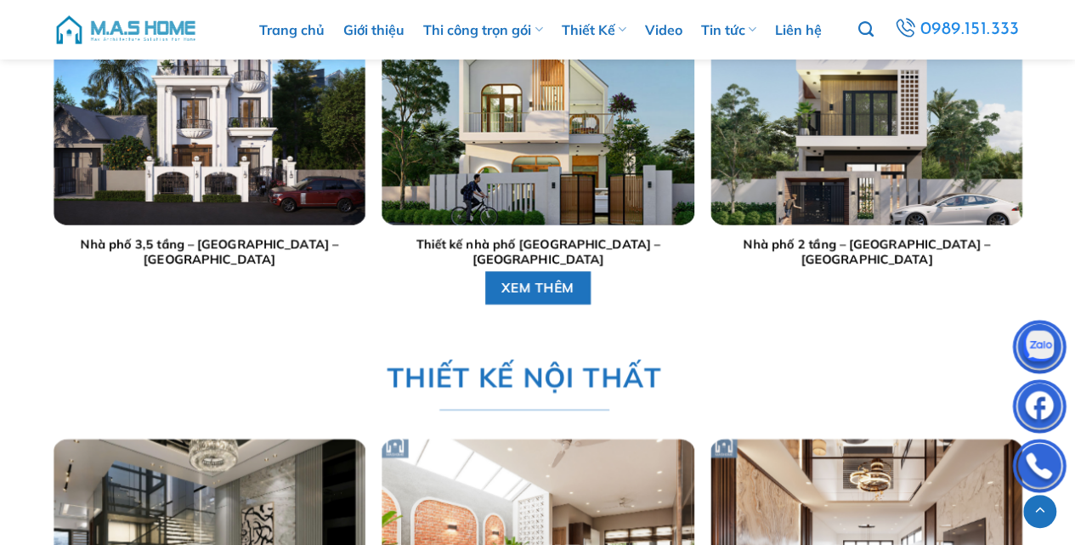
scroll to position [3452, 0]
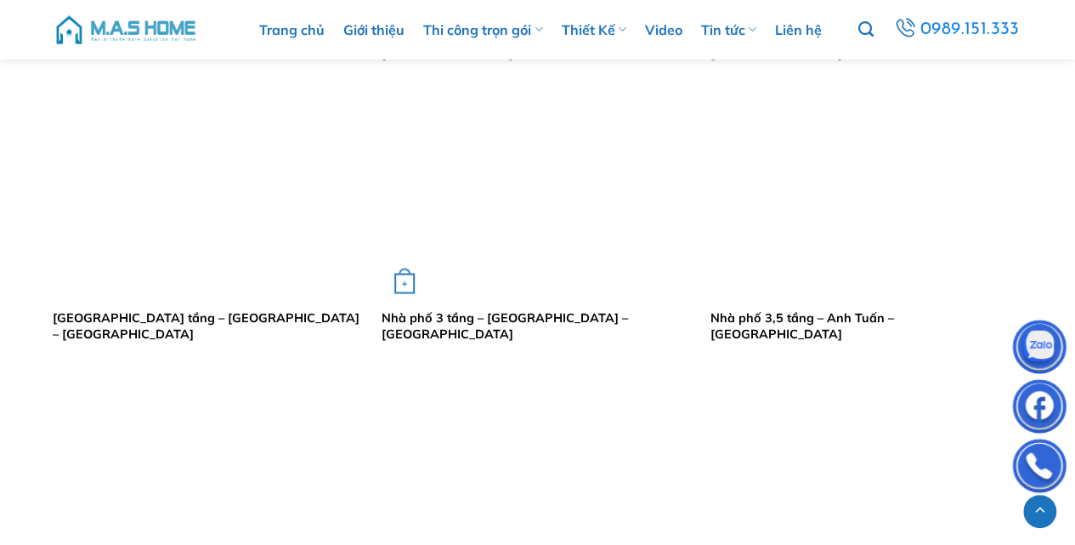
scroll to position [1133, 0]
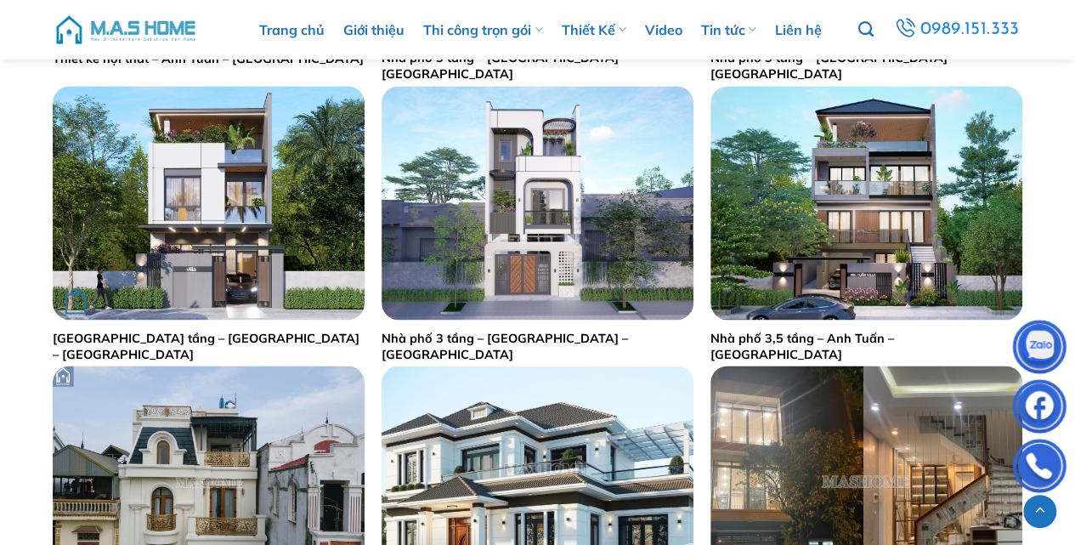
click at [203, 339] on link "Nhà phố 2,5 tầng – Anh Hoạch – Sóc Sơn" at bounding box center [209, 345] width 312 height 31
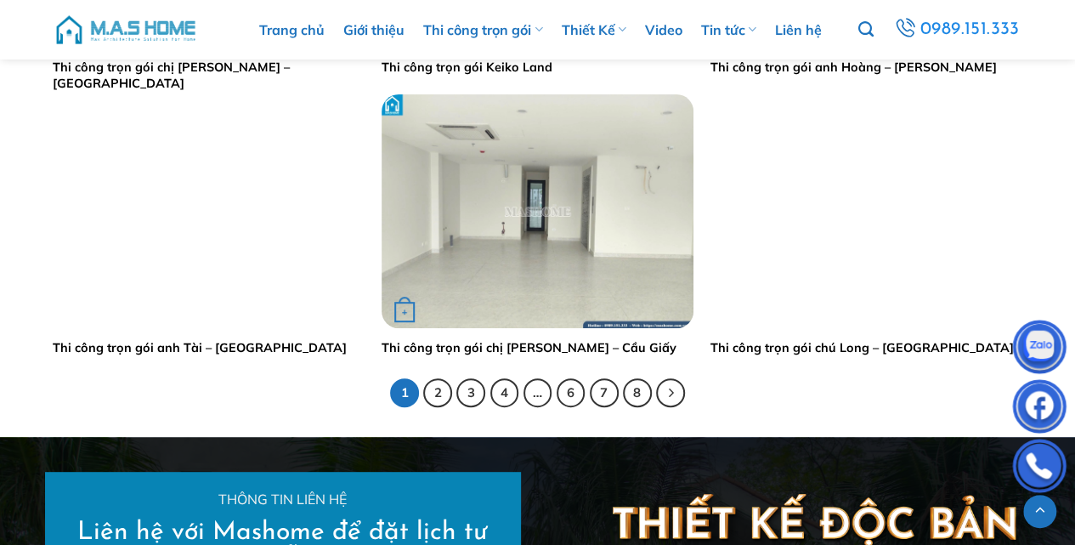
scroll to position [3398, 0]
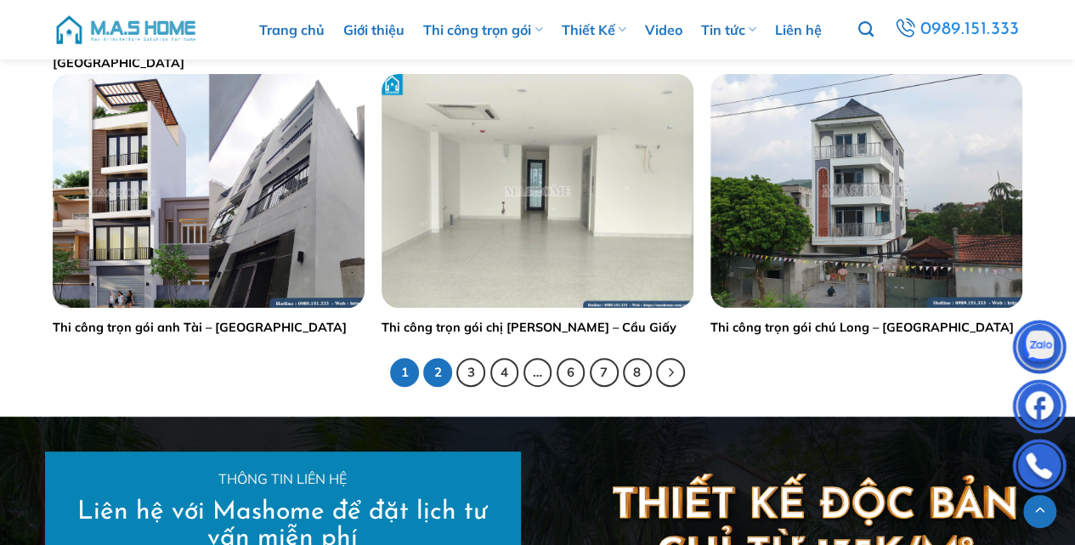
click at [440, 369] on link "2" at bounding box center [437, 372] width 29 height 29
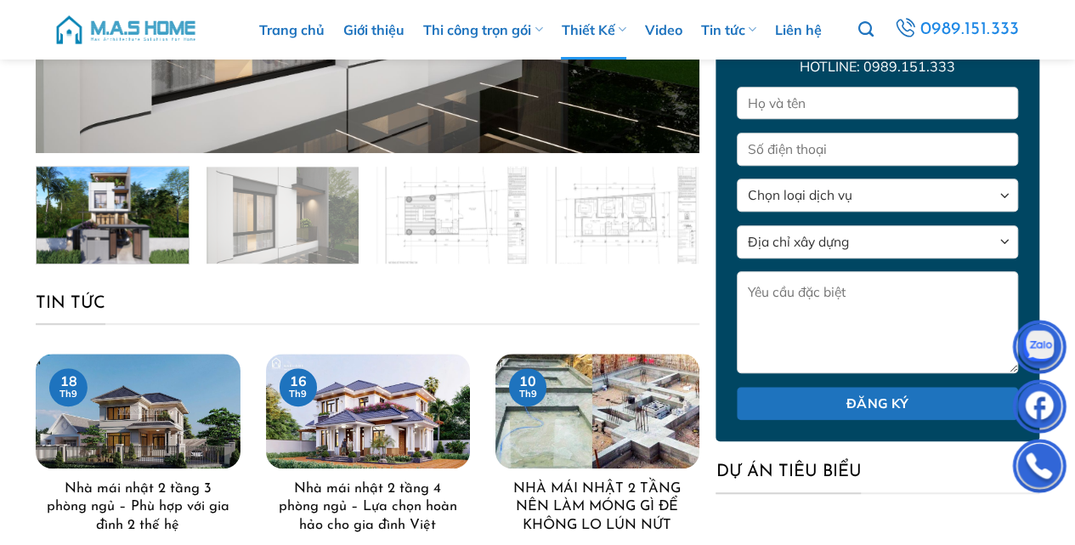
scroll to position [510, 0]
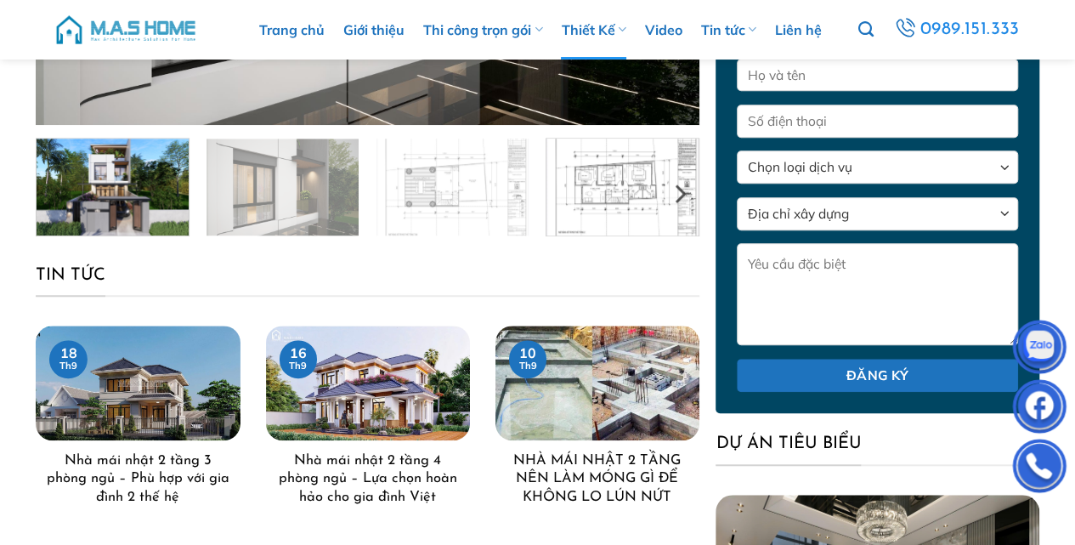
click at [611, 202] on img at bounding box center [622, 184] width 152 height 101
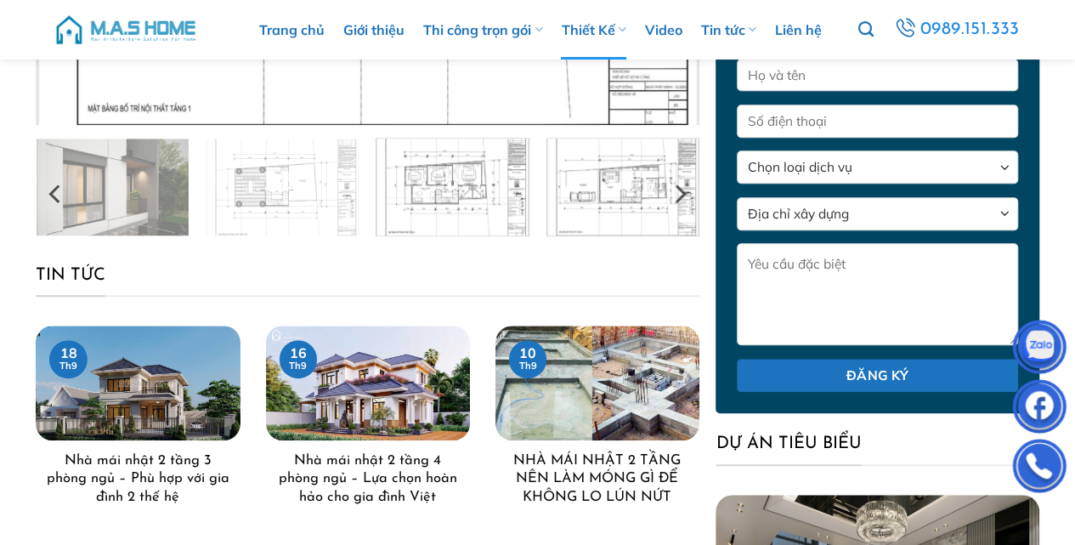
click at [602, 209] on img at bounding box center [622, 184] width 152 height 101
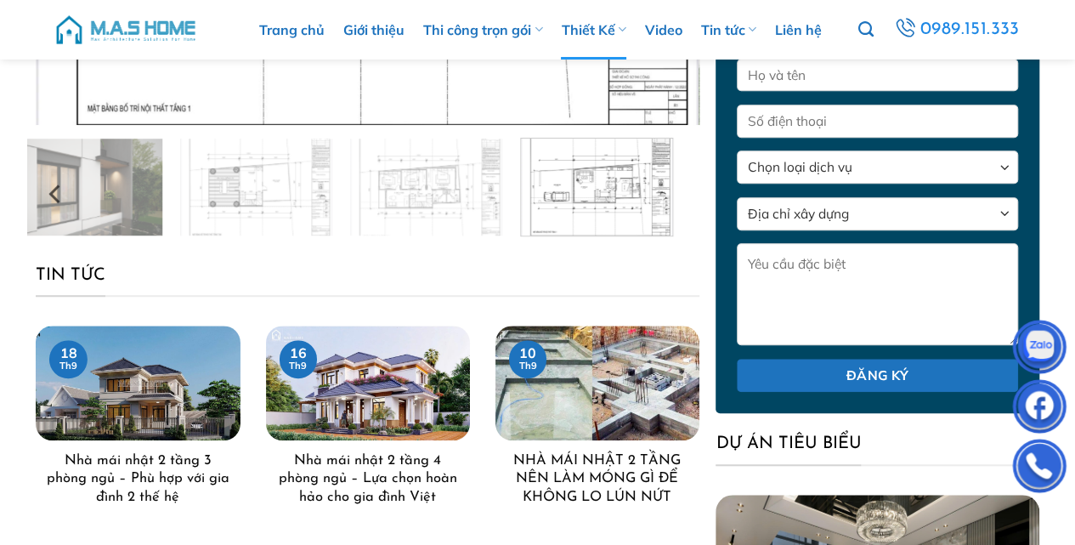
click at [555, 212] on div at bounding box center [367, 187] width 680 height 99
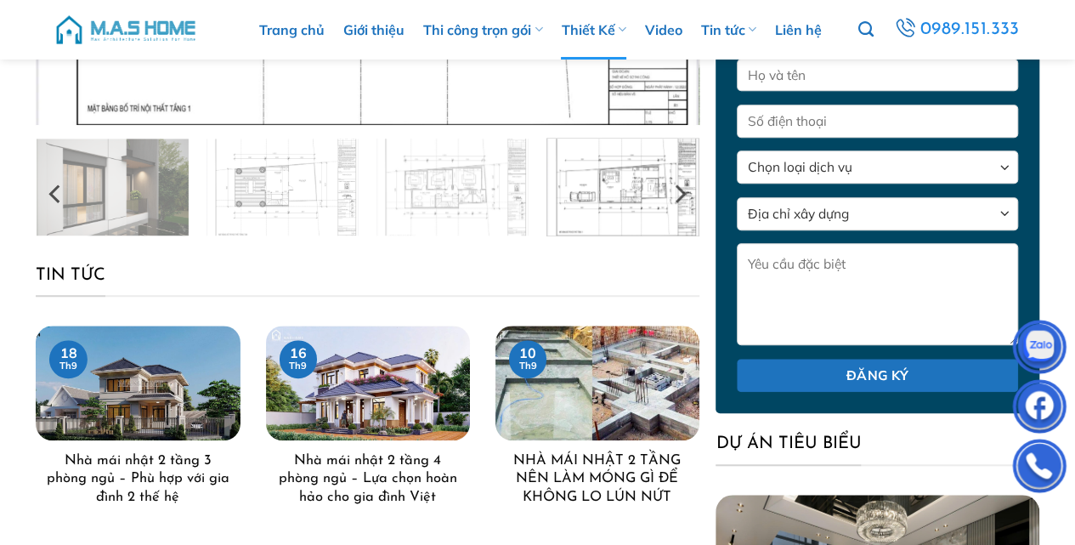
click at [616, 195] on img at bounding box center [622, 184] width 152 height 101
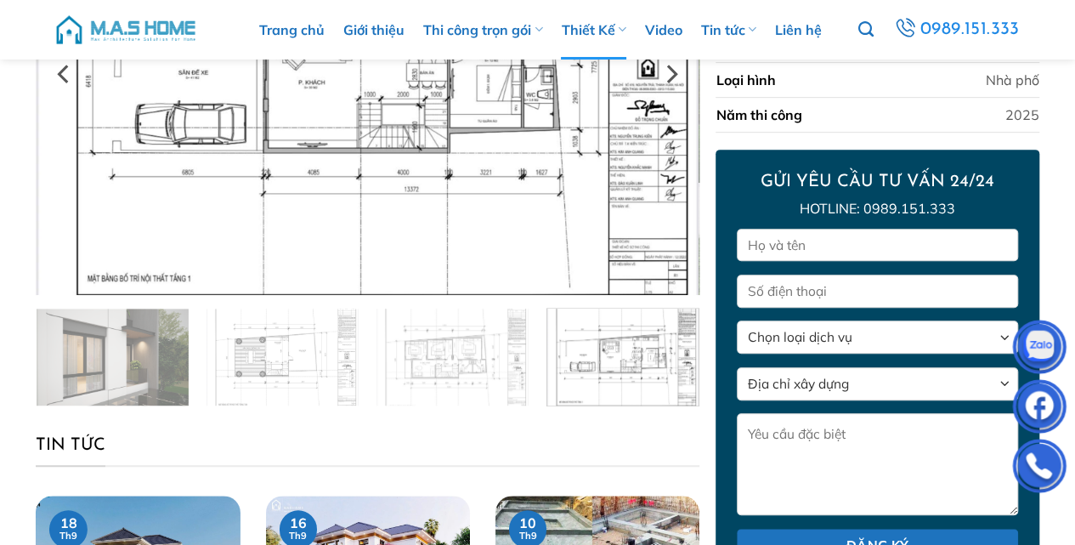
scroll to position [226, 0]
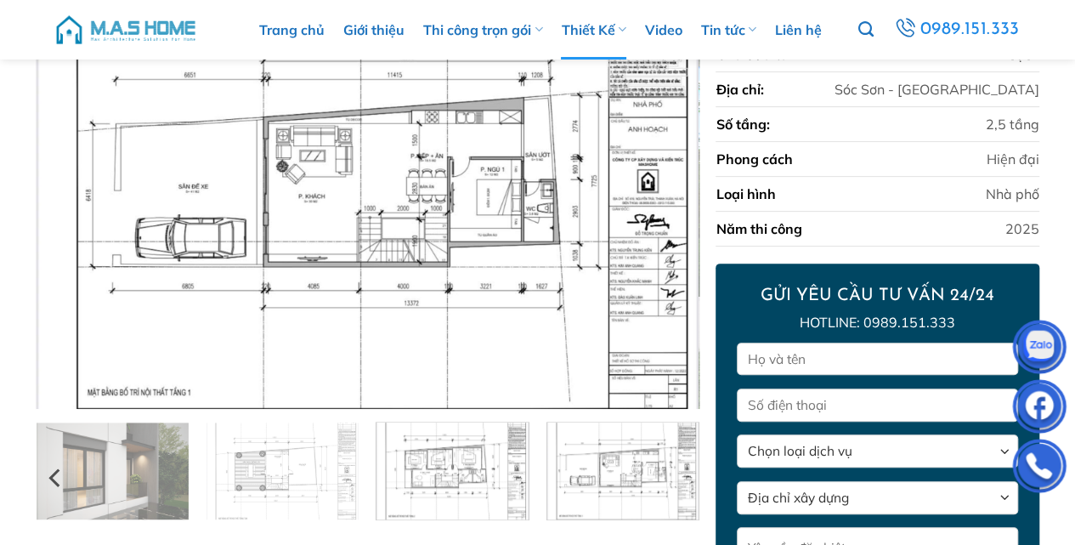
click at [489, 486] on img at bounding box center [452, 468] width 152 height 101
click at [591, 486] on img at bounding box center [622, 468] width 152 height 101
click at [447, 481] on img at bounding box center [452, 468] width 152 height 101
click at [65, 187] on icon "Previous" at bounding box center [64, 187] width 31 height 31
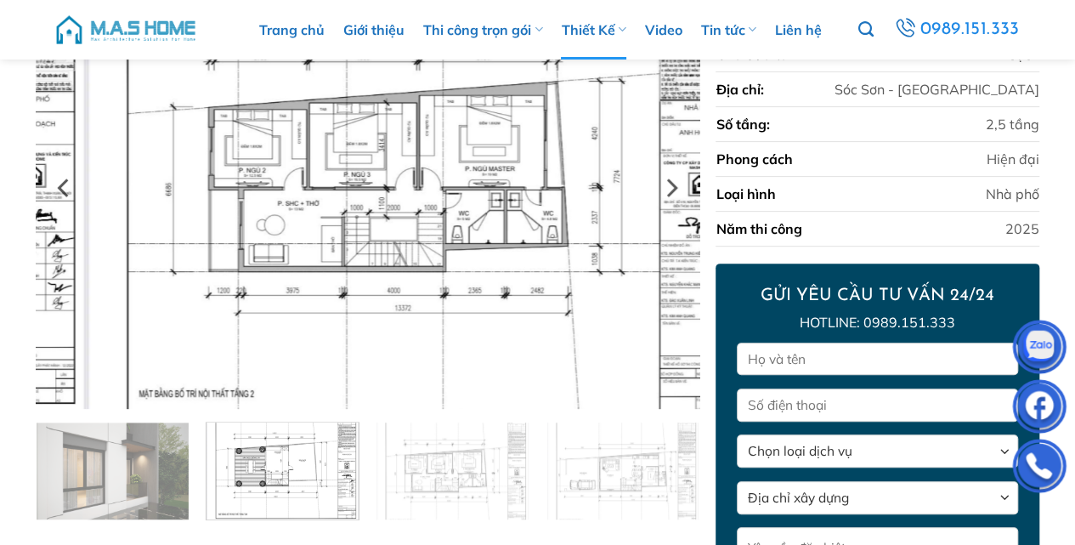
click at [529, 376] on div at bounding box center [367, 188] width 663 height 442
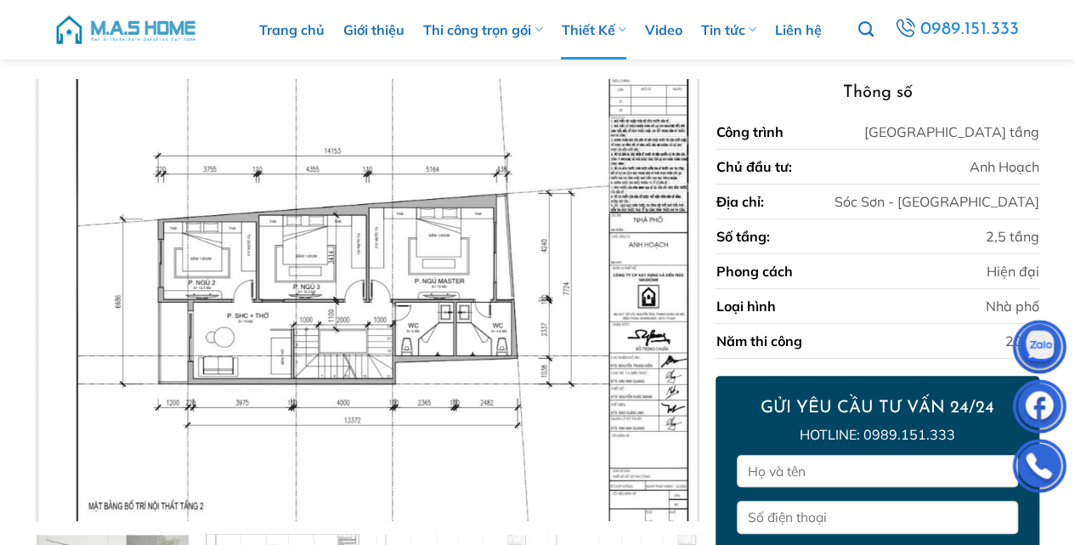
scroll to position [113, 0]
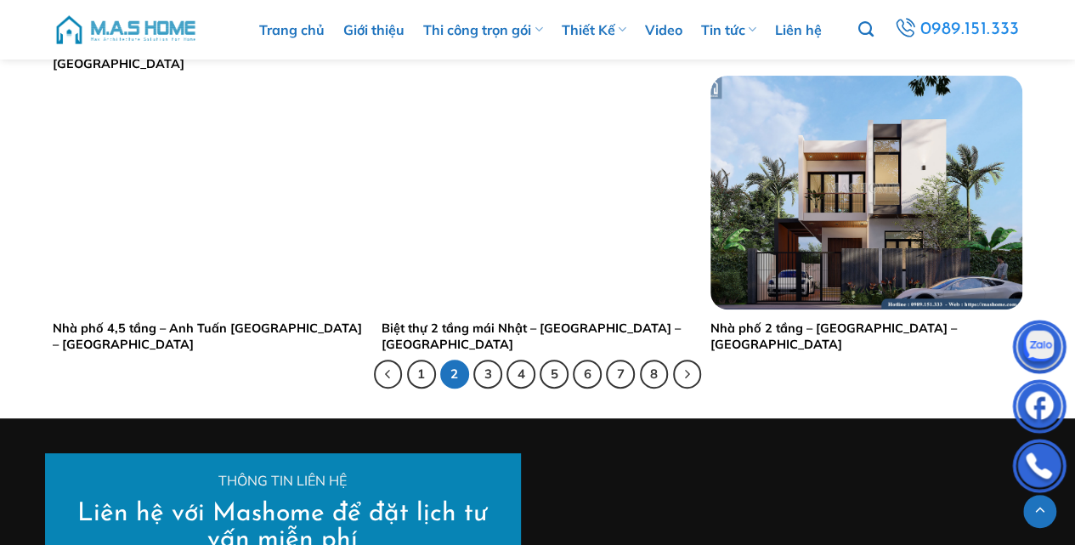
scroll to position [3398, 0]
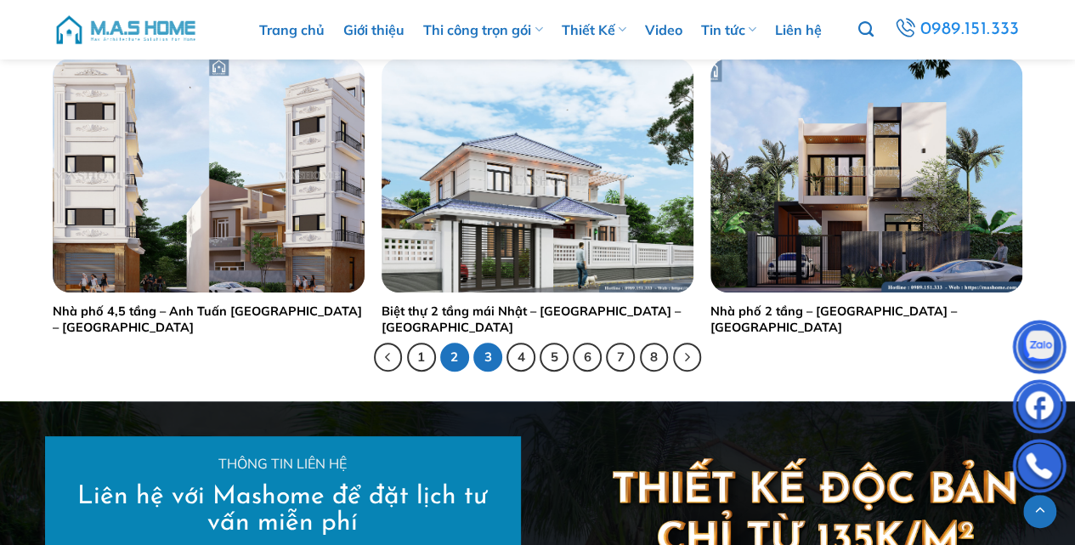
click at [487, 362] on link "3" at bounding box center [487, 356] width 29 height 29
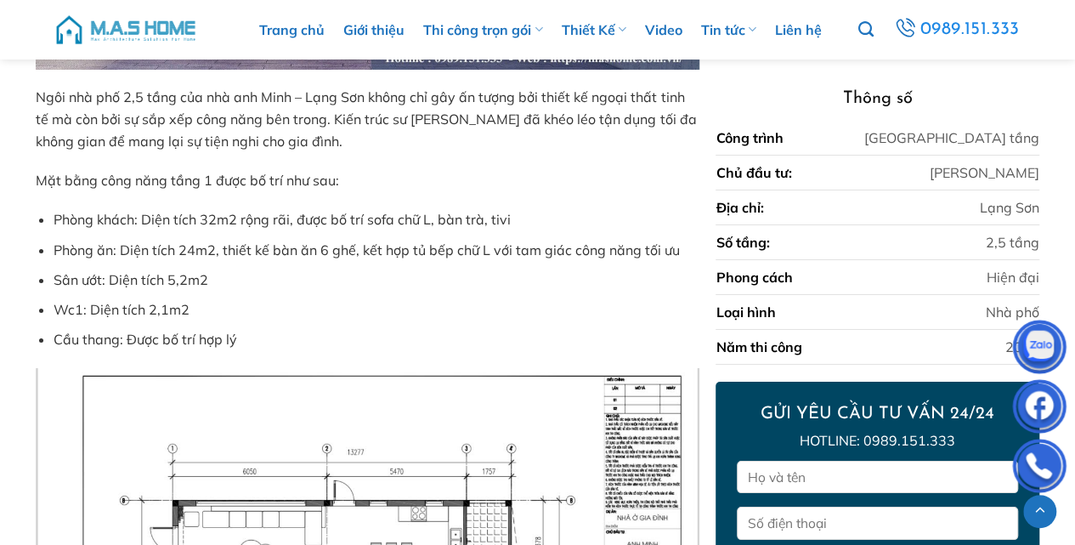
scroll to position [2858, 0]
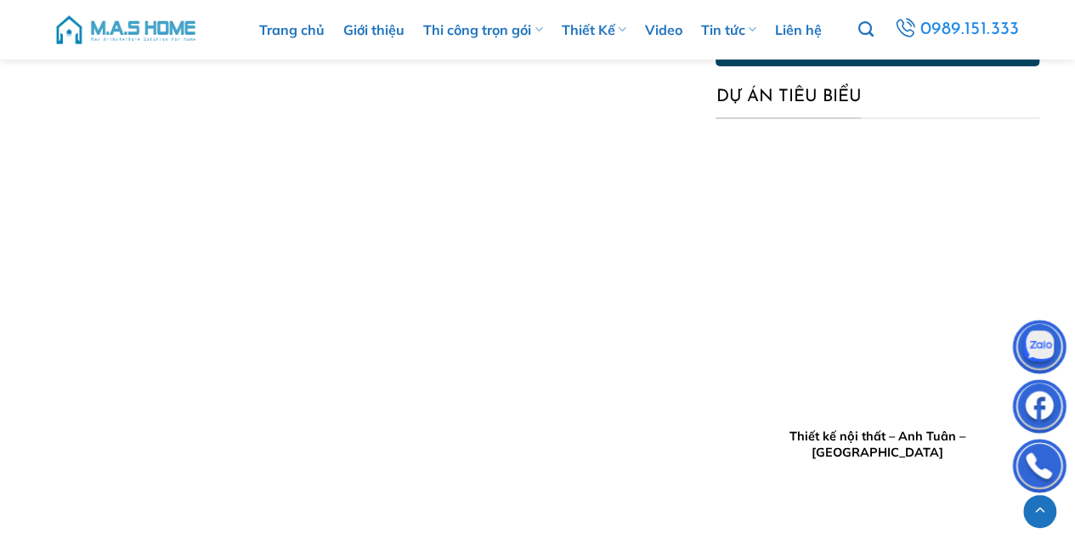
scroll to position [2948, 0]
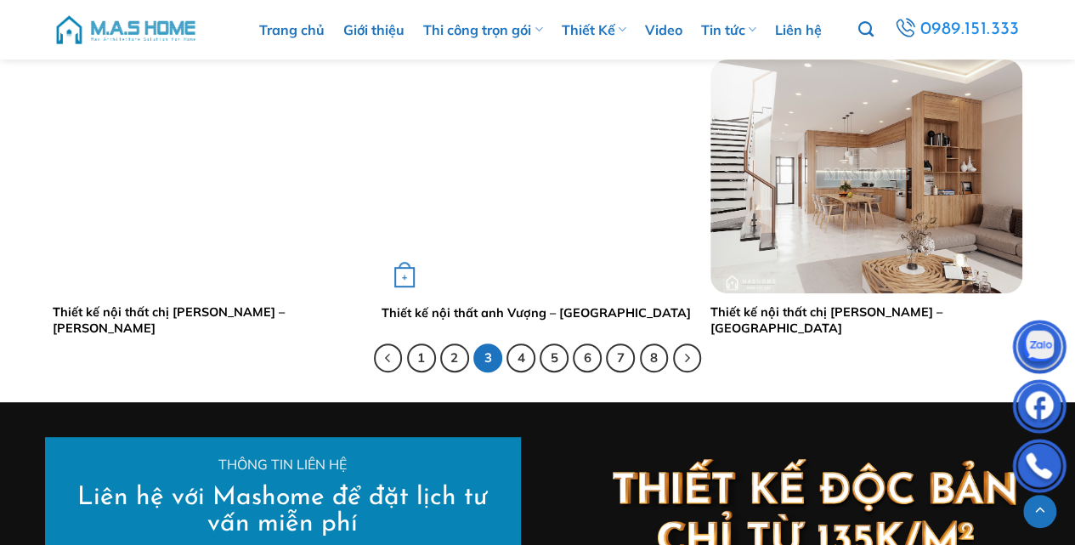
scroll to position [3398, 0]
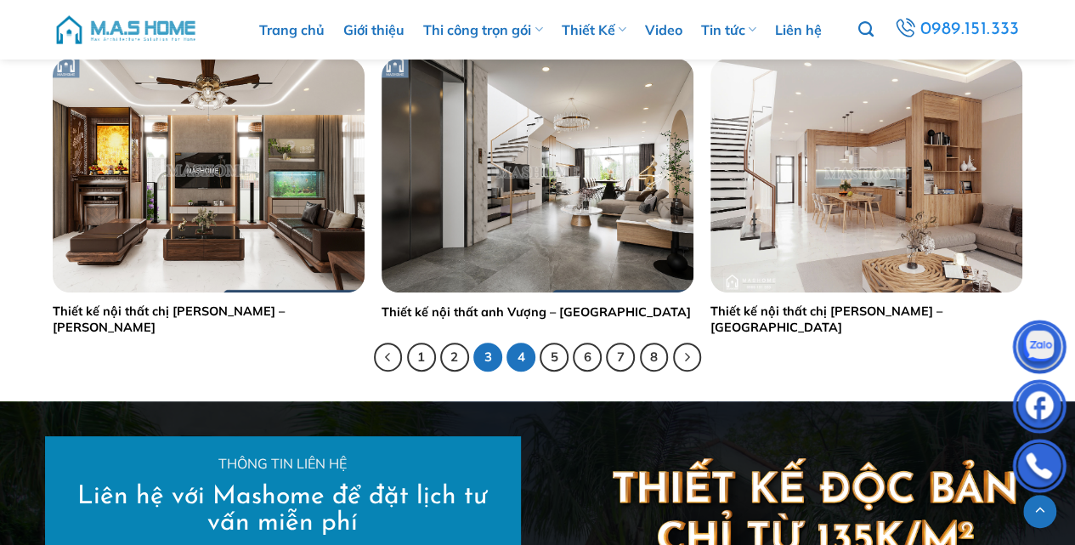
click at [528, 352] on link "4" at bounding box center [520, 356] width 29 height 29
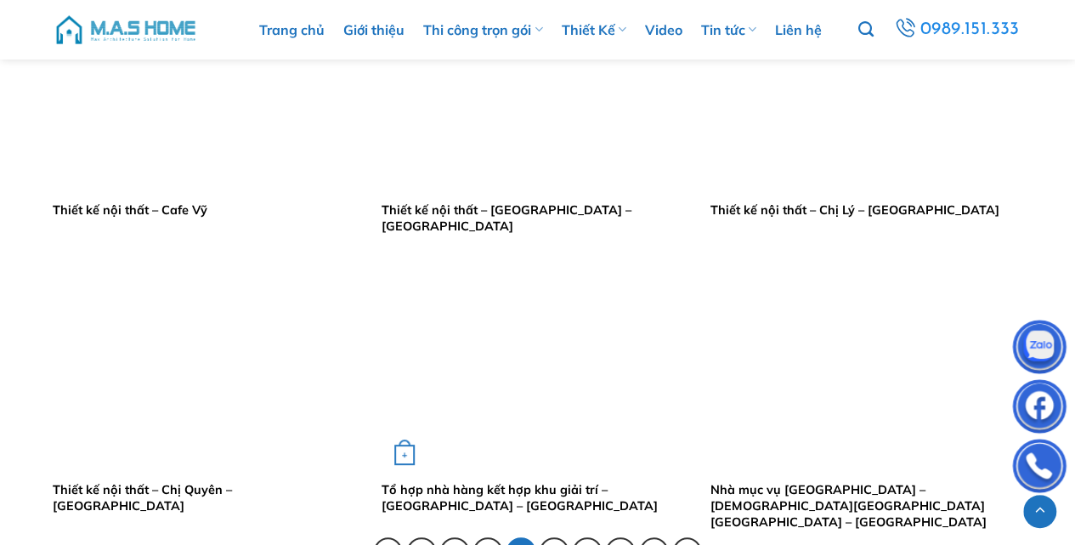
scroll to position [3398, 0]
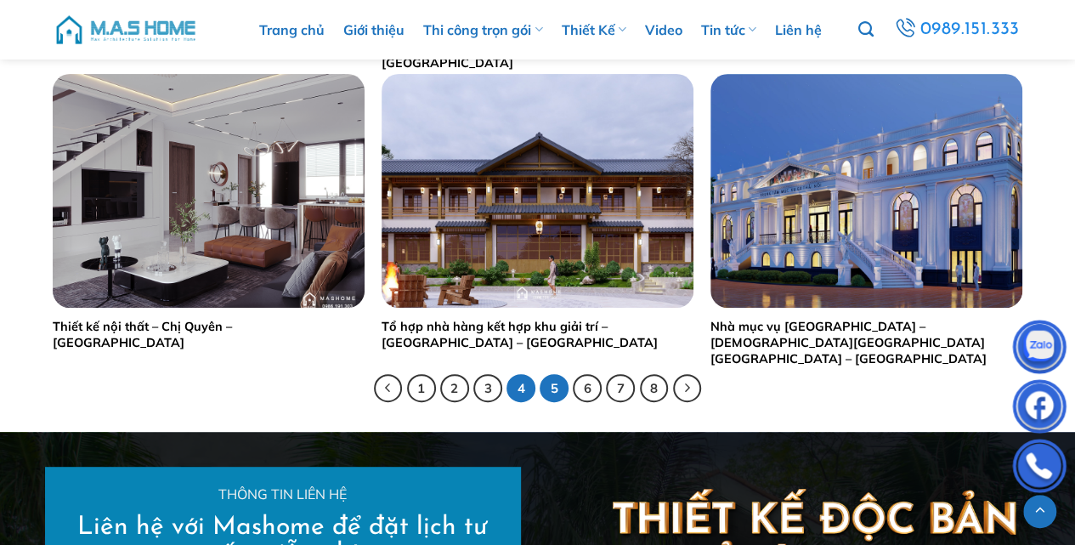
click at [550, 393] on link "5" at bounding box center [553, 388] width 29 height 29
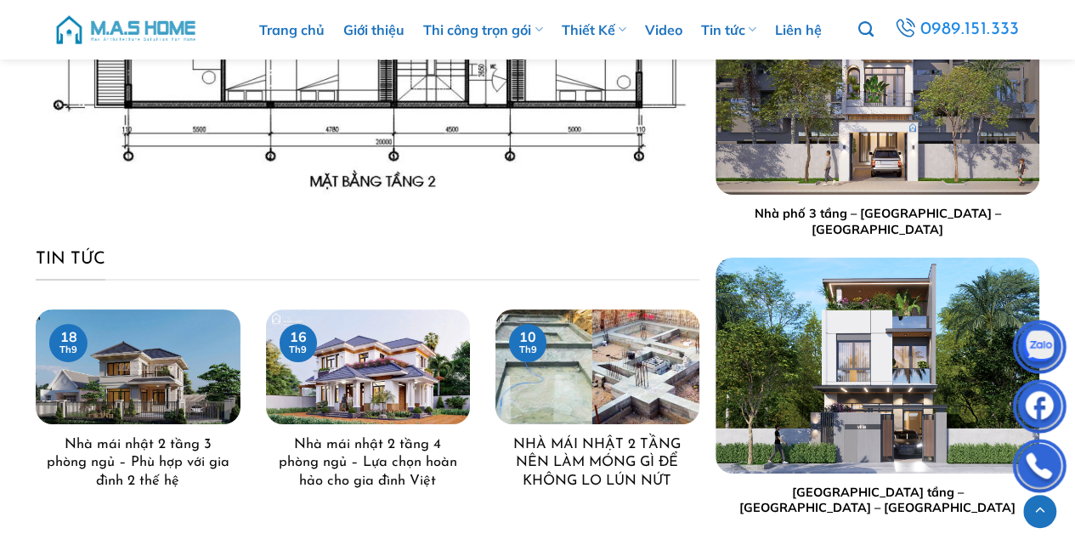
scroll to position [3194, 0]
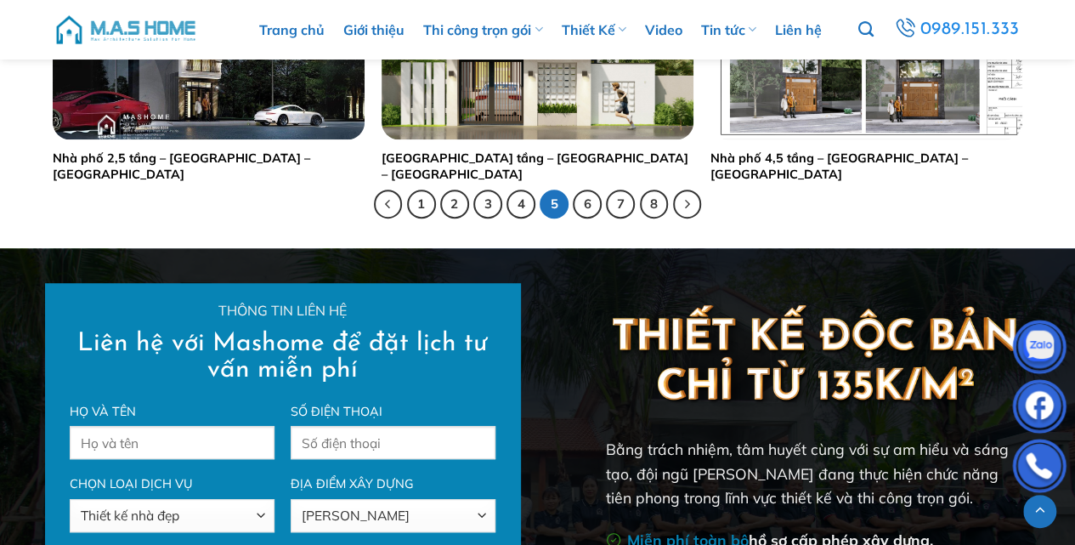
scroll to position [3568, 0]
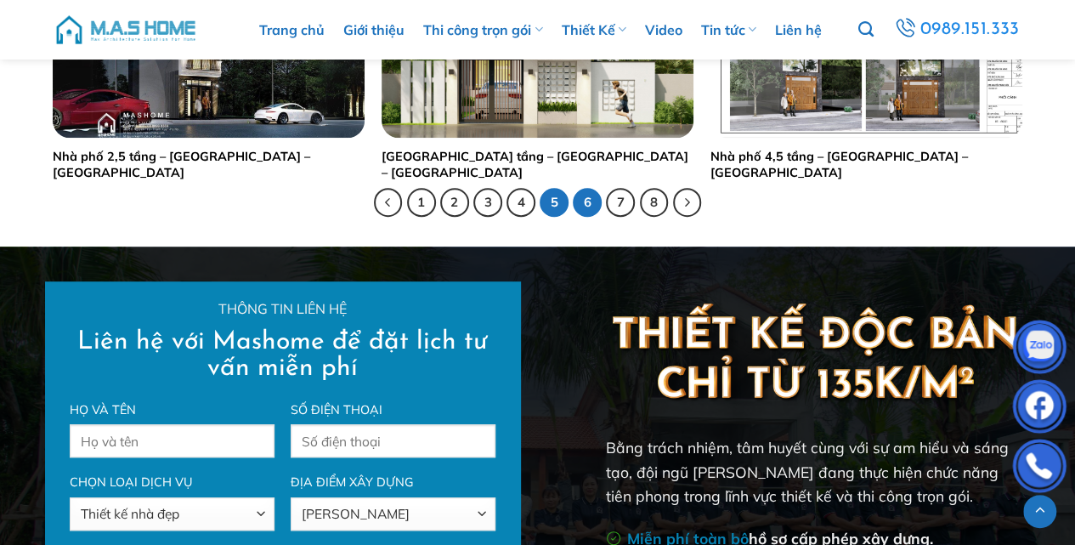
click at [581, 207] on link "6" at bounding box center [587, 202] width 29 height 29
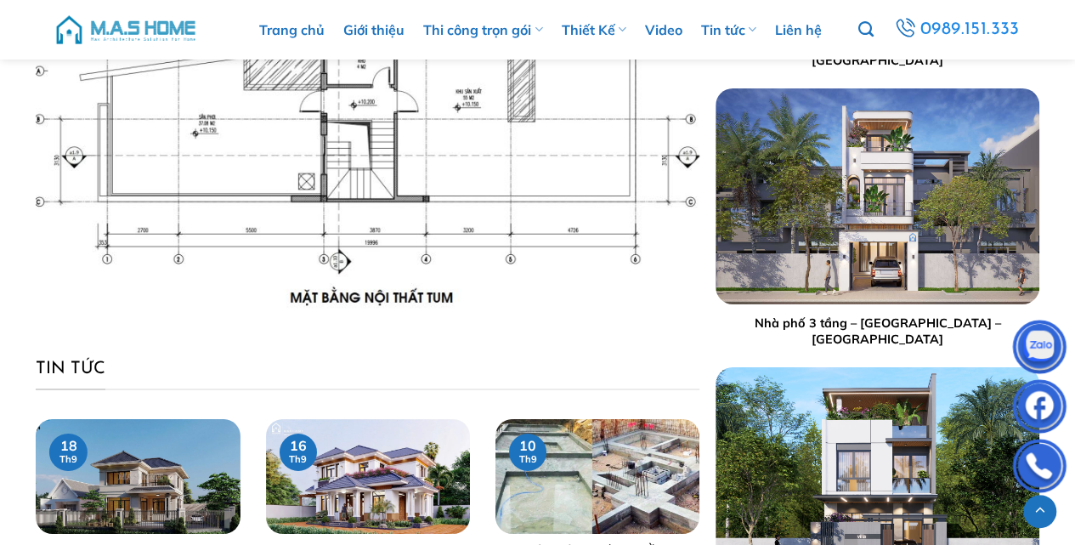
scroll to position [2868, 0]
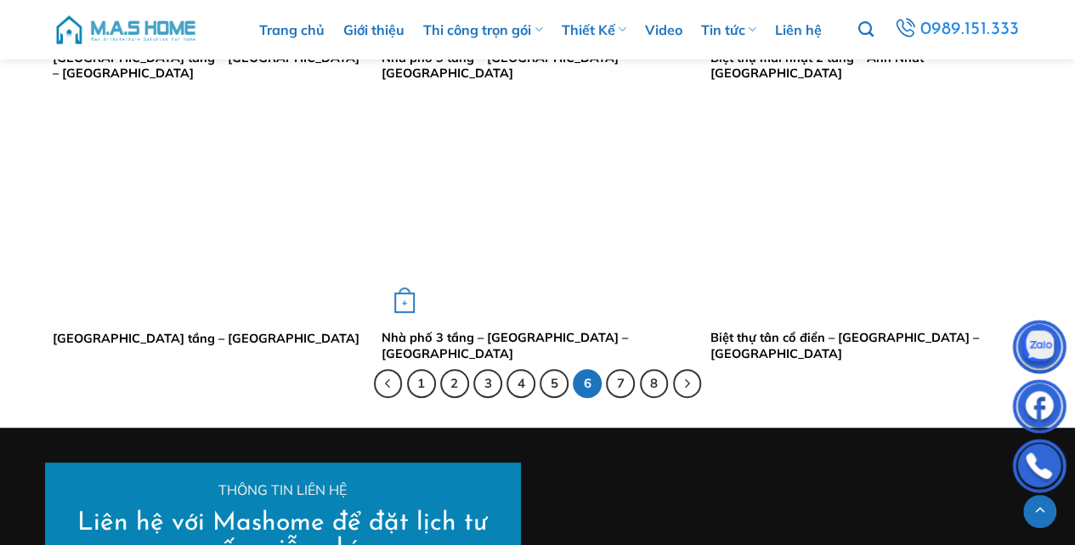
scroll to position [3398, 0]
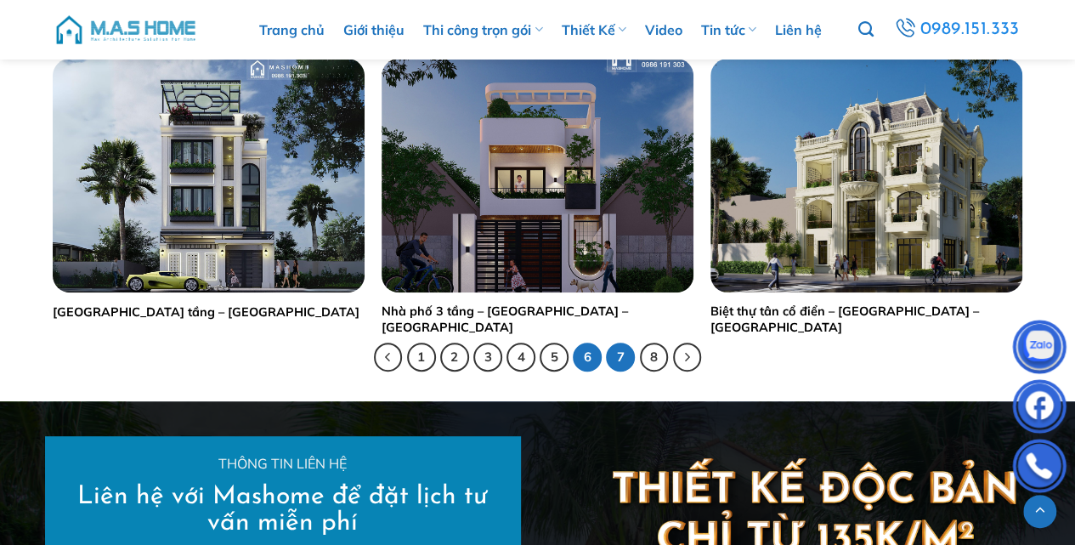
click at [619, 355] on link "7" at bounding box center [620, 356] width 29 height 29
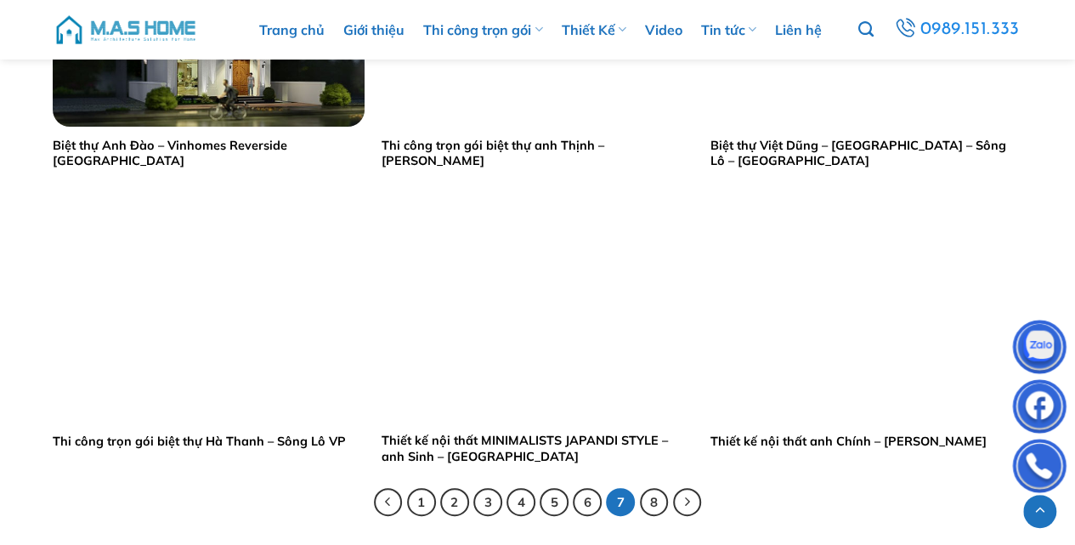
scroll to position [3454, 0]
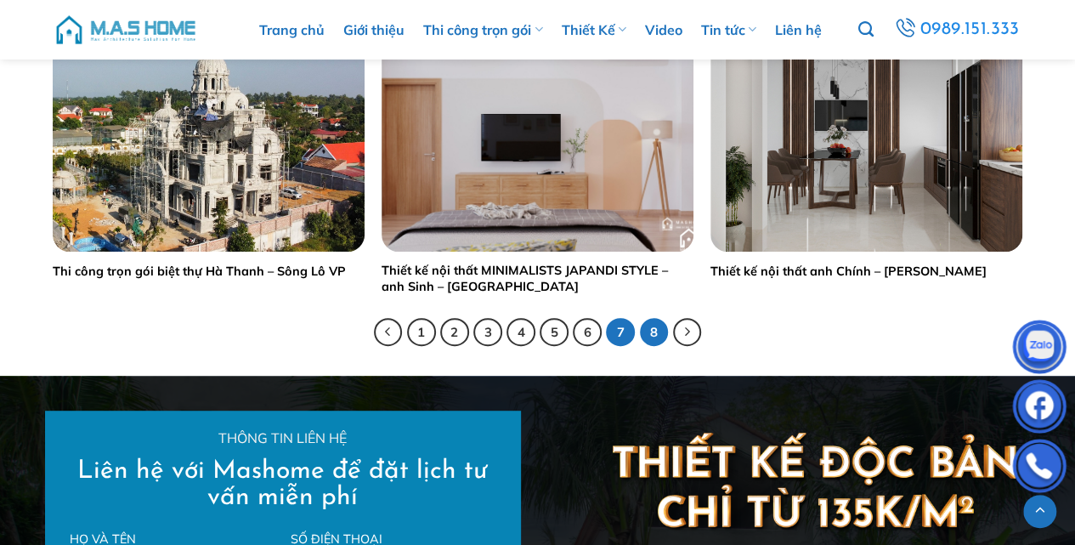
click at [652, 335] on link "8" at bounding box center [654, 332] width 29 height 29
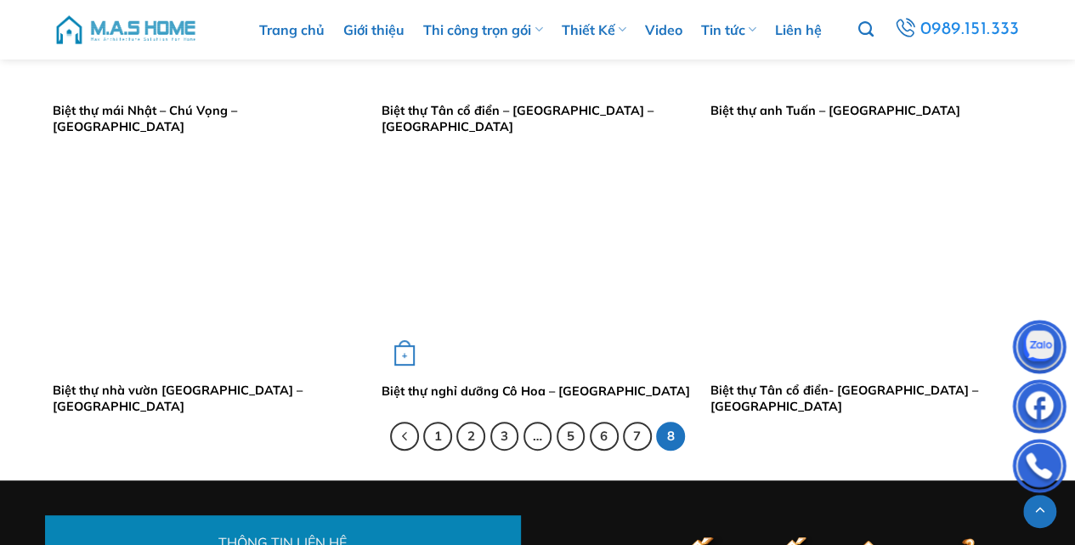
scroll to position [3341, 0]
